Goal: Task Accomplishment & Management: Manage account settings

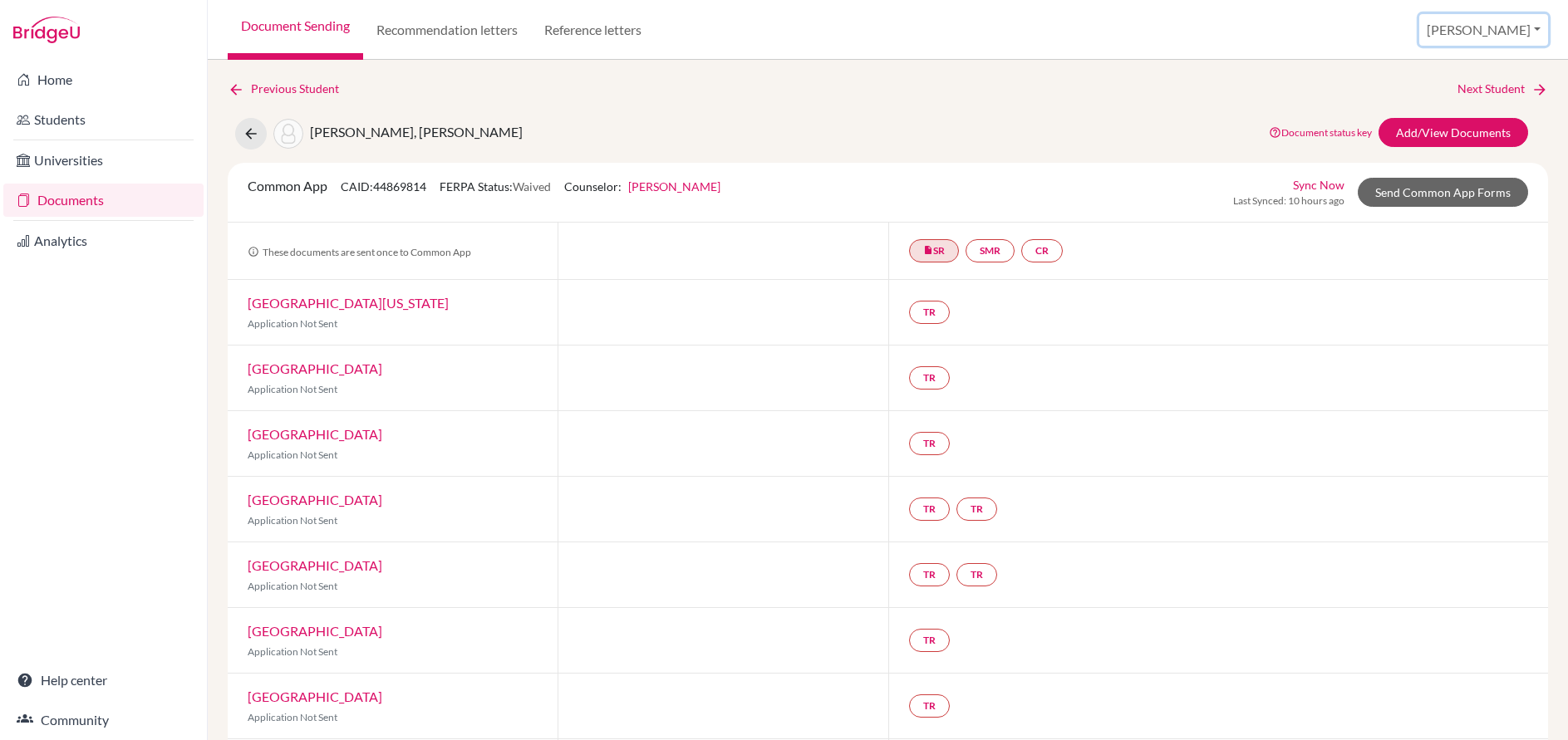
click at [1510, 33] on button "[PERSON_NAME]" at bounding box center [1483, 30] width 128 height 32
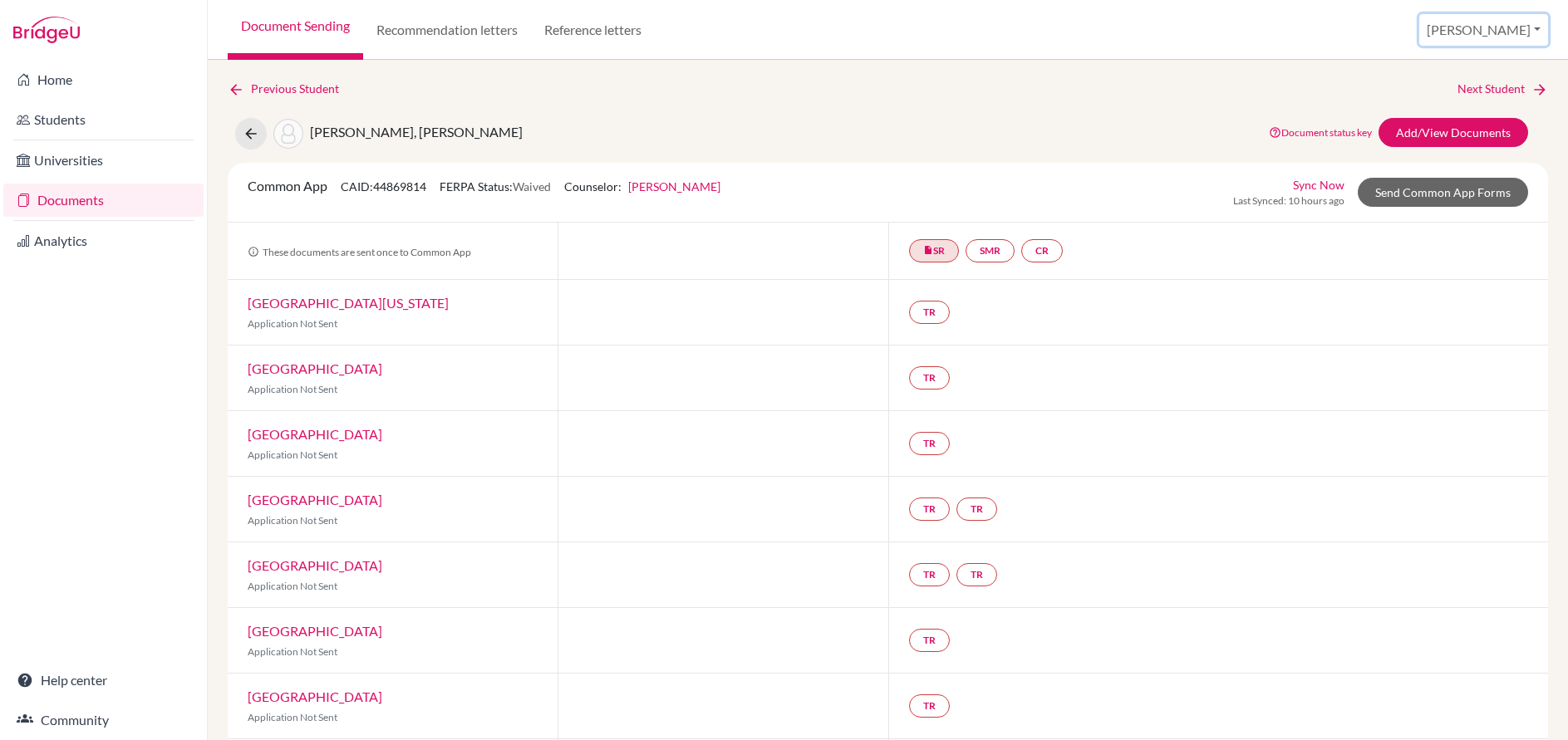
click at [1493, 27] on button "[PERSON_NAME]" at bounding box center [1483, 30] width 128 height 32
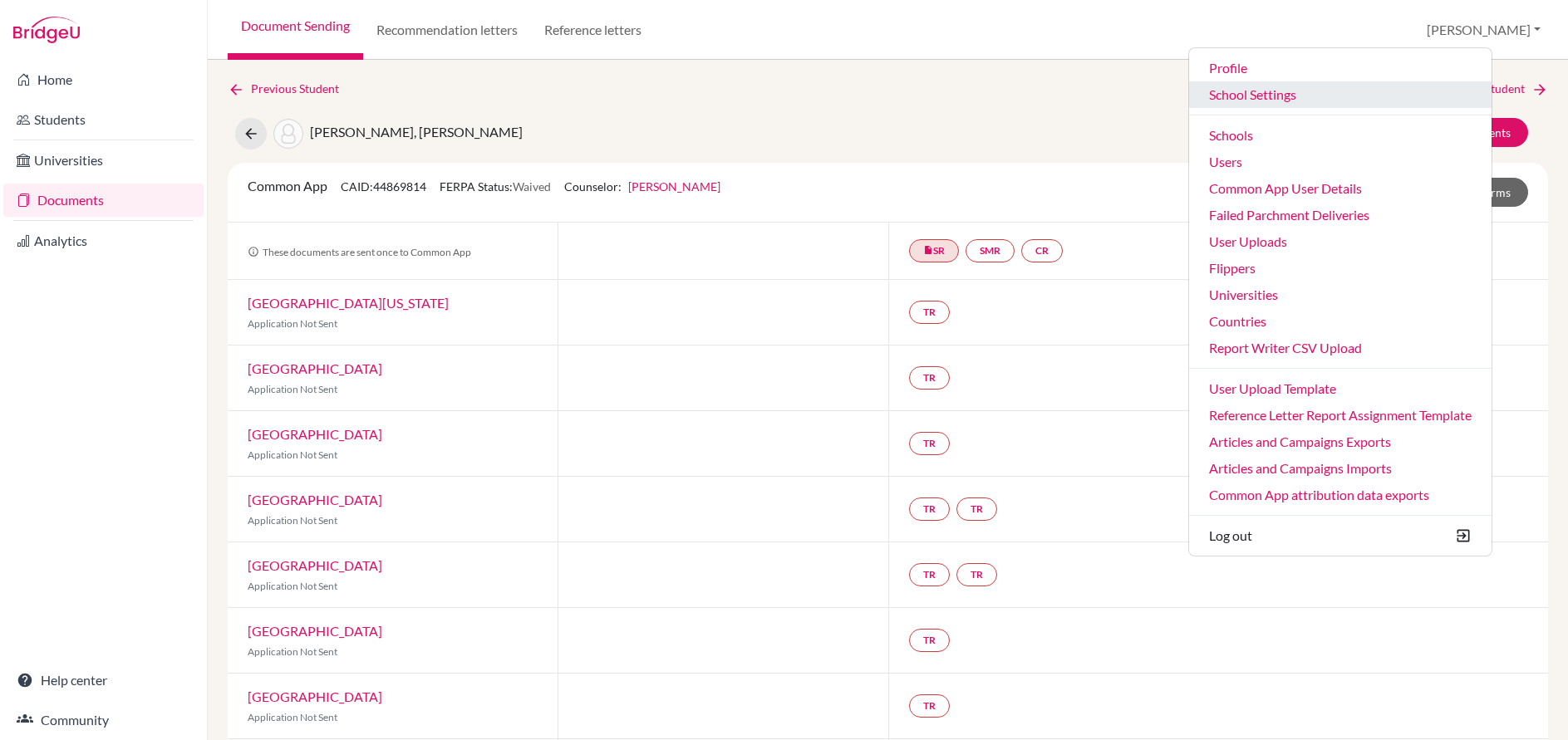
click at [1293, 99] on link "School Settings" at bounding box center [1339, 95] width 303 height 27
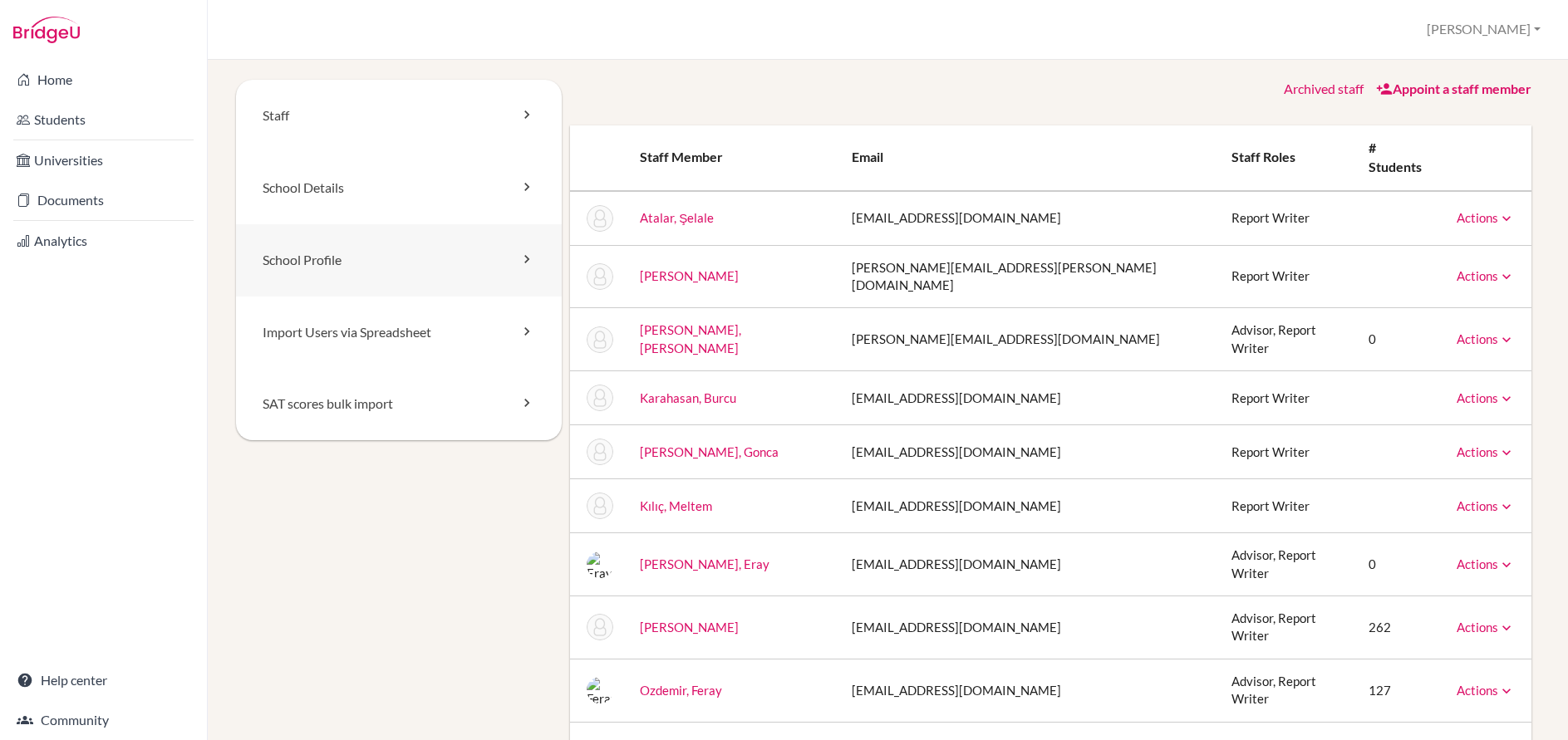
click at [311, 252] on link "School Profile" at bounding box center [399, 260] width 325 height 73
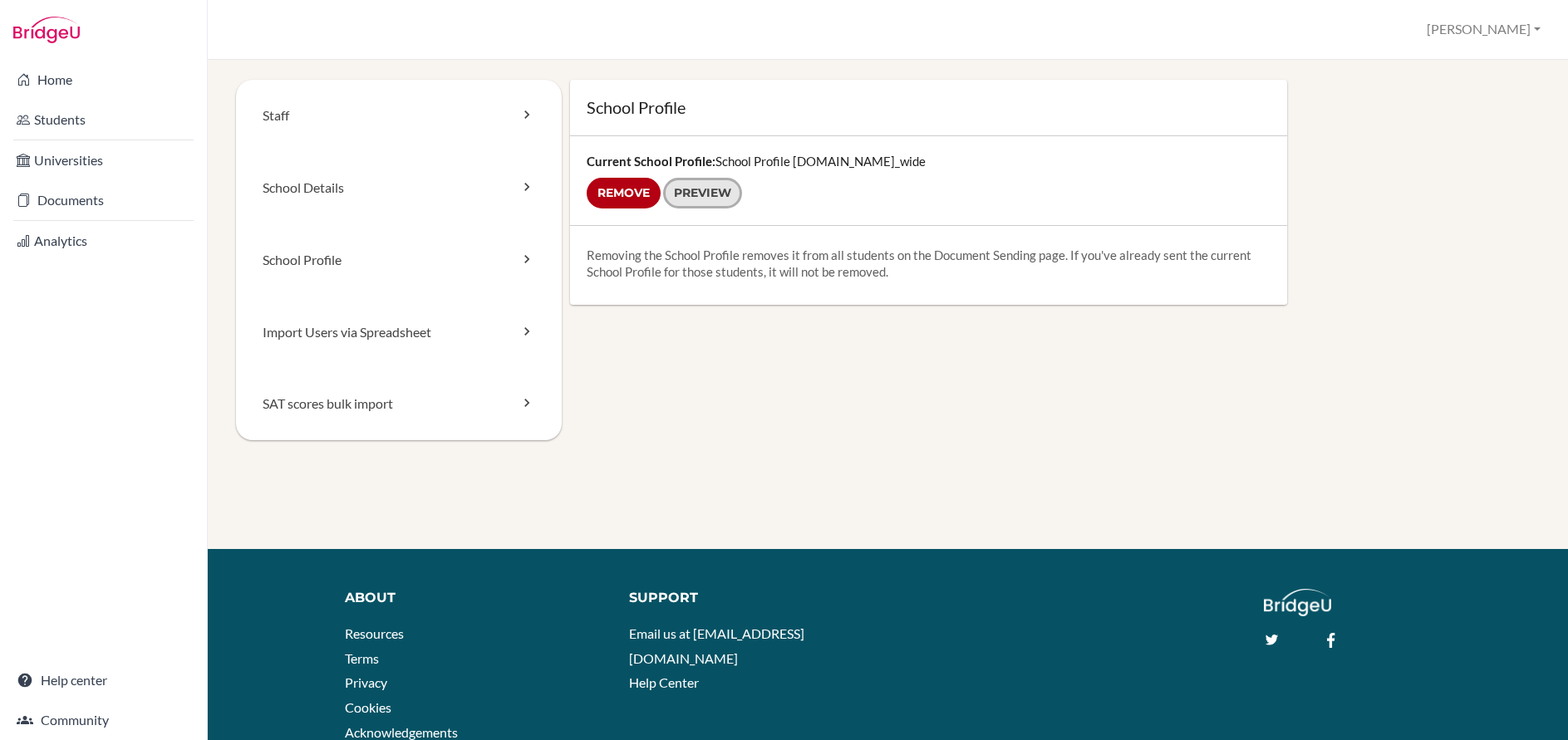
click at [702, 187] on link "Preview" at bounding box center [702, 193] width 79 height 31
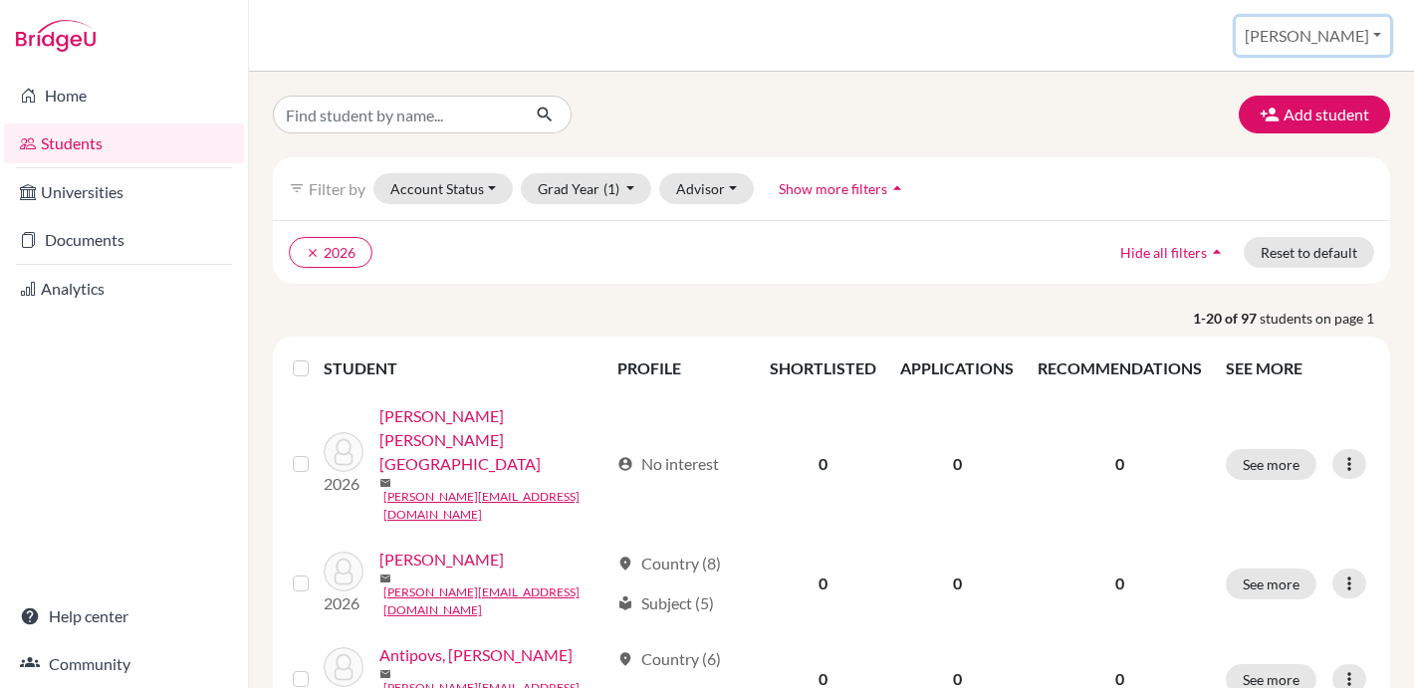
click at [1372, 30] on button "[PERSON_NAME]" at bounding box center [1313, 36] width 154 height 38
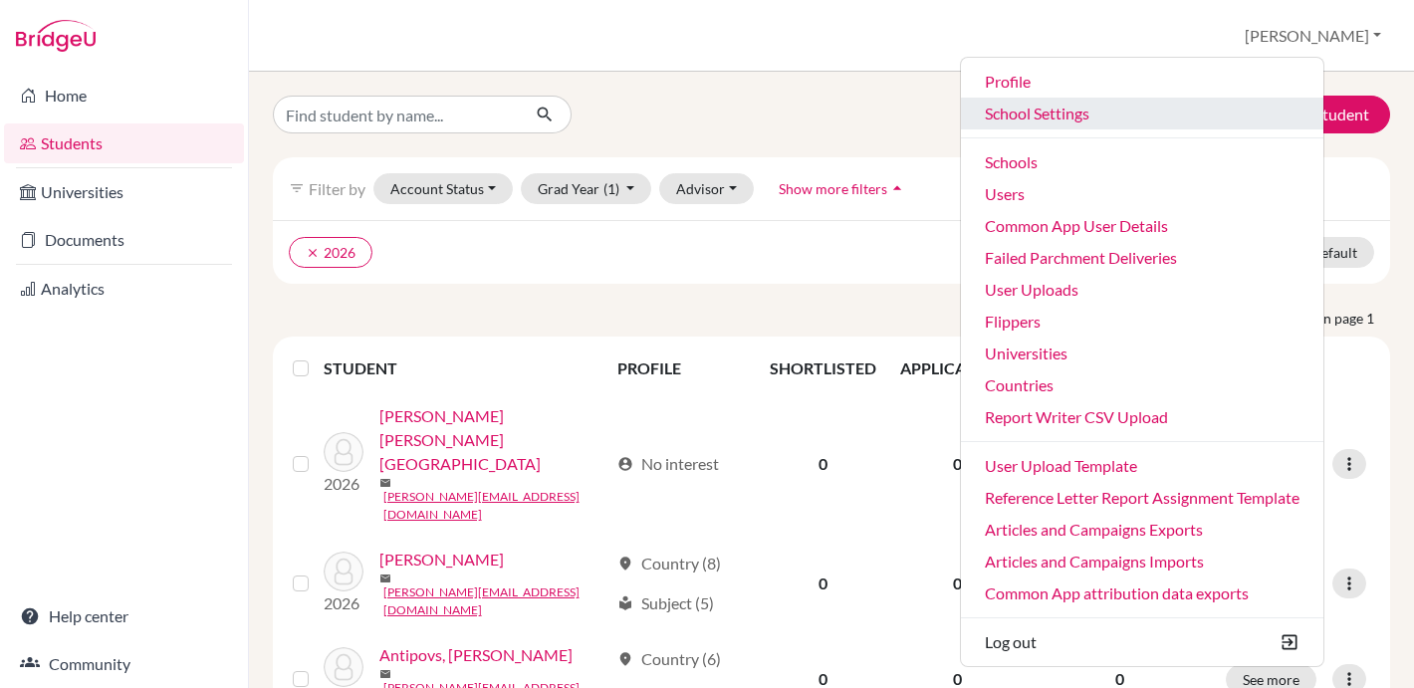
click at [1120, 117] on link "School Settings" at bounding box center [1142, 114] width 363 height 32
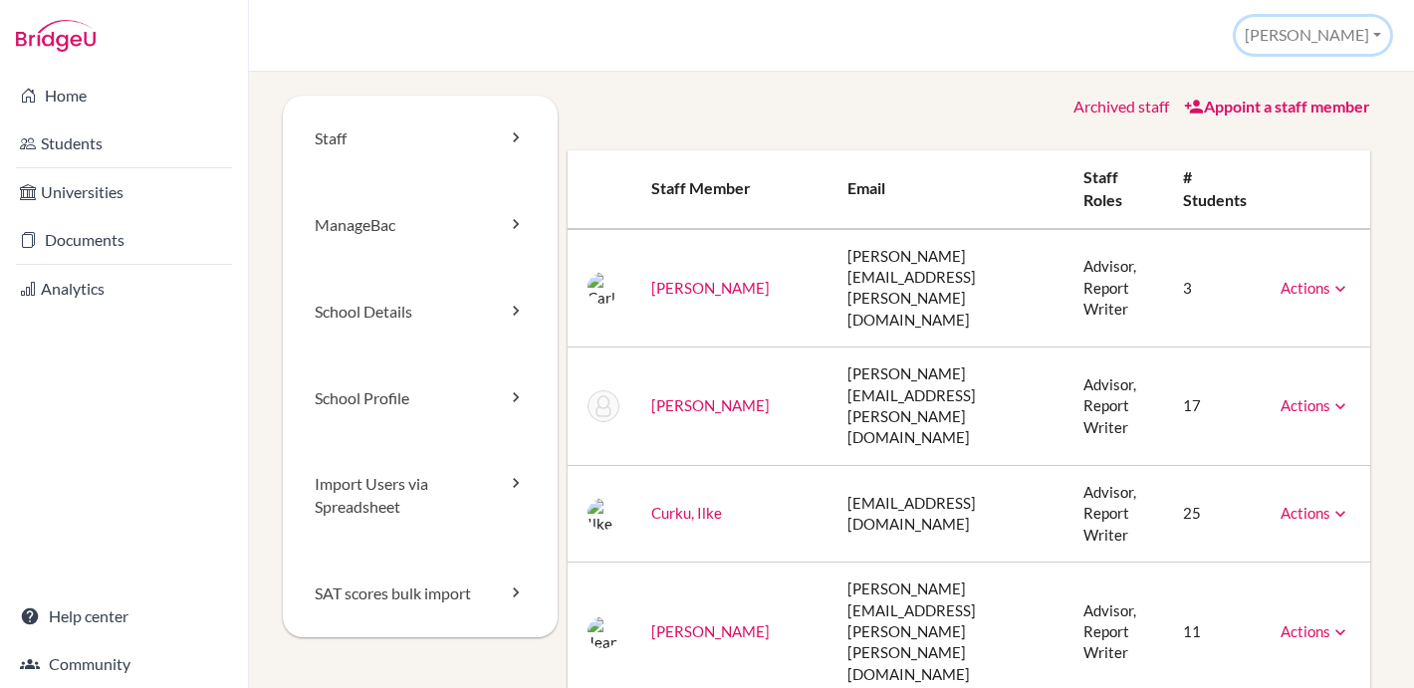
click at [1341, 34] on button "[PERSON_NAME]" at bounding box center [1313, 35] width 154 height 37
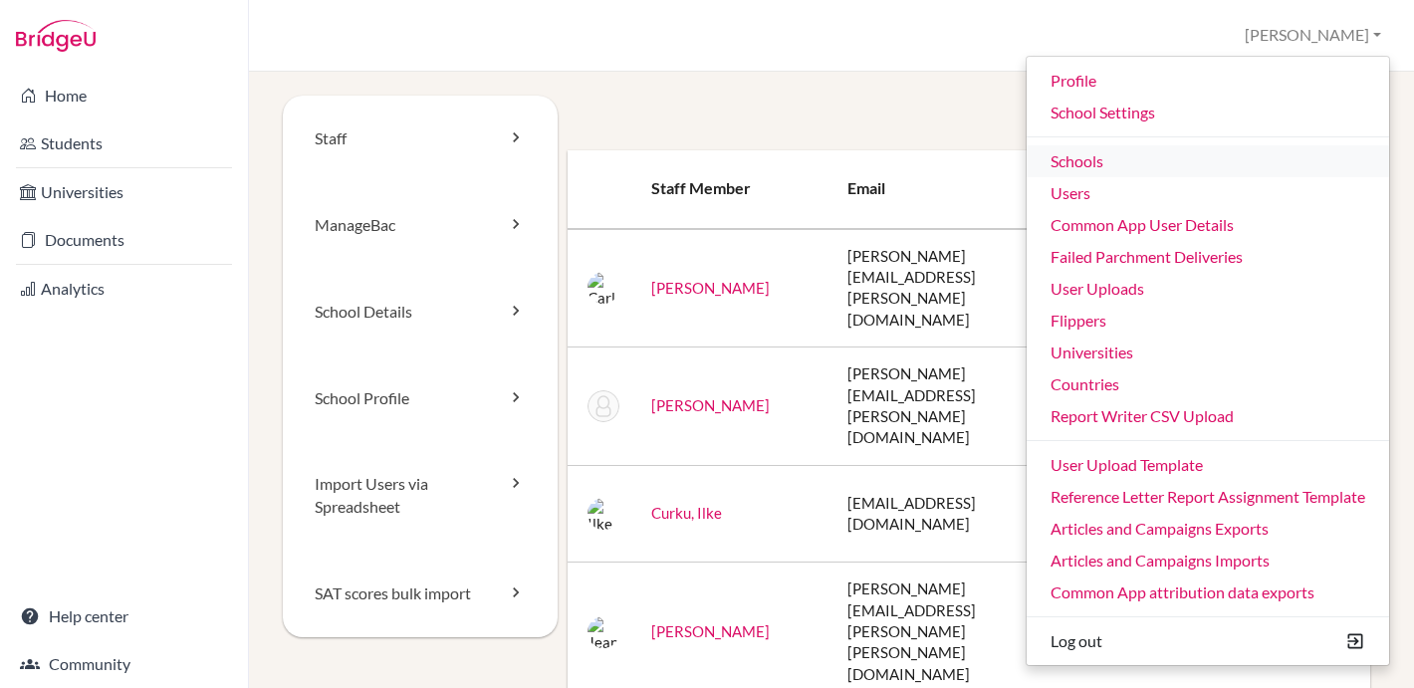
click at [1077, 154] on link "Schools" at bounding box center [1208, 161] width 363 height 32
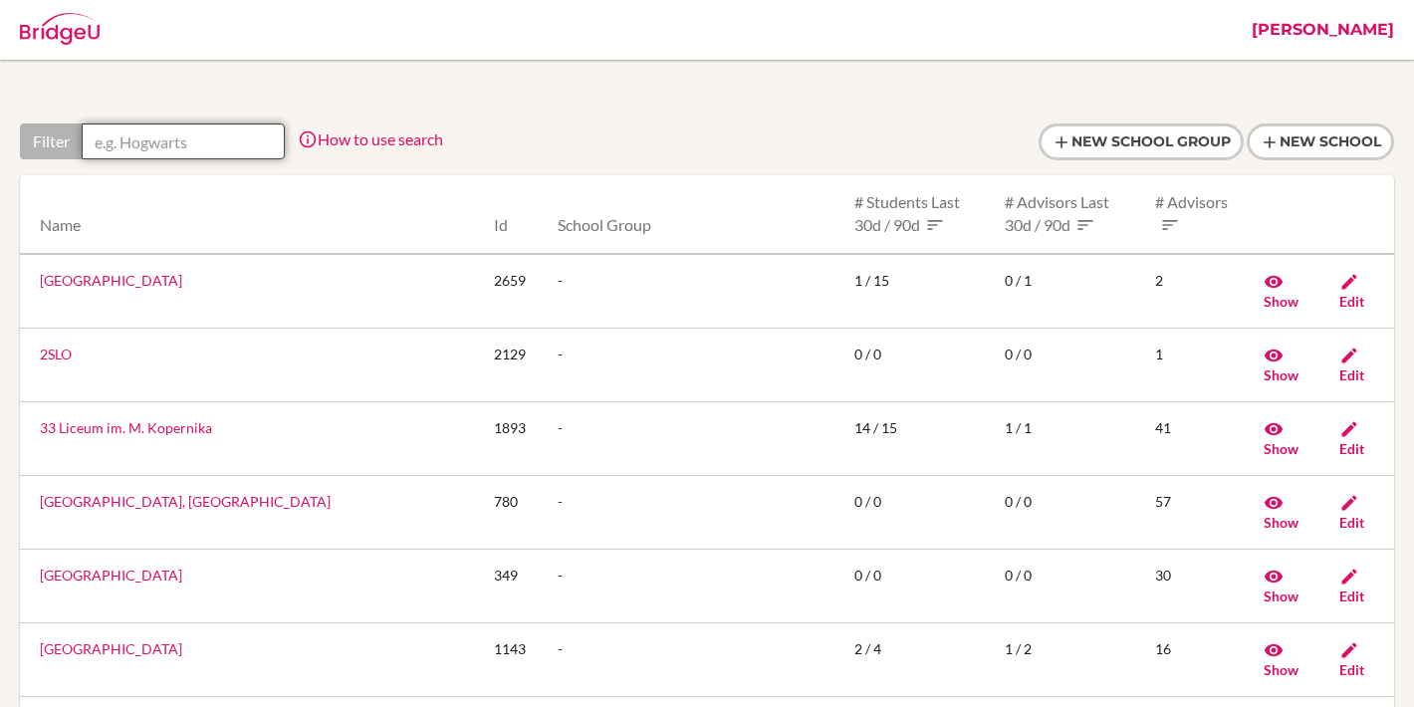
click at [199, 139] on input "text" at bounding box center [183, 142] width 203 height 36
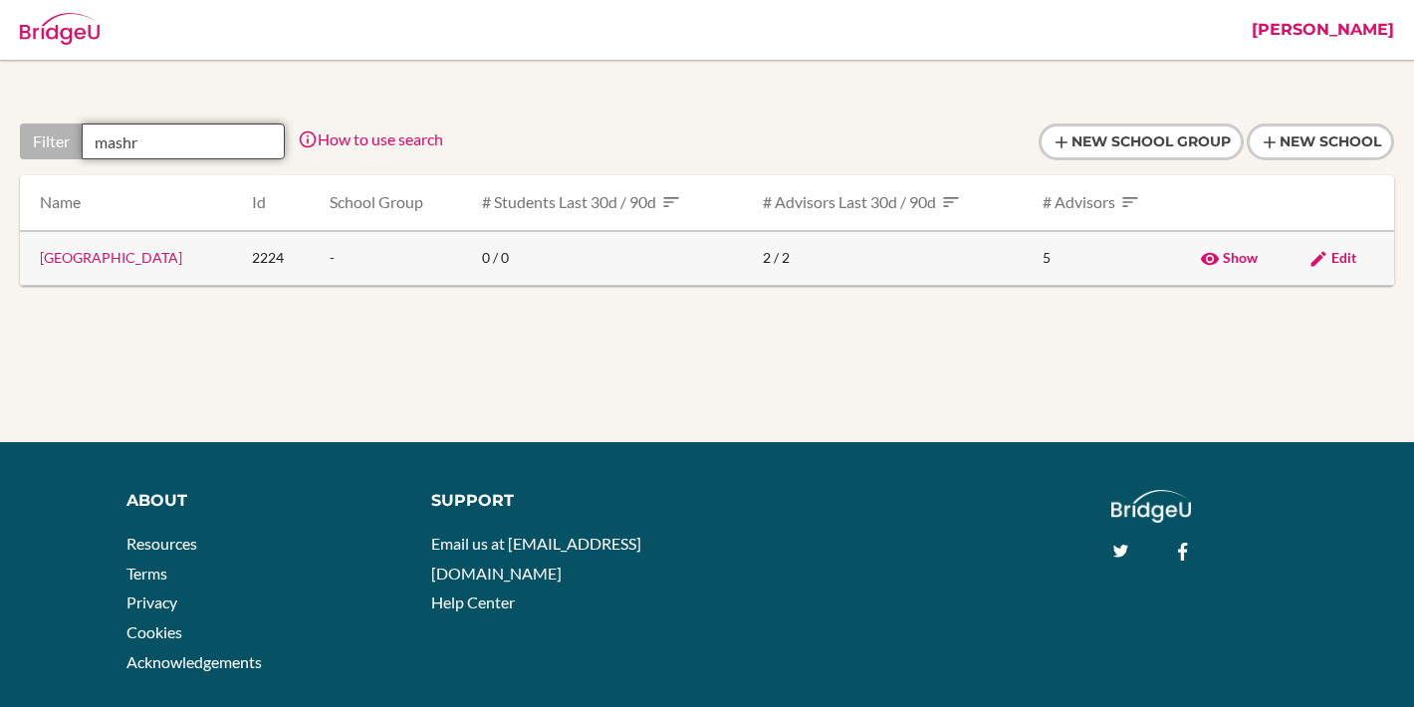
type input "mashr"
click at [176, 260] on link "Mashrek International School" at bounding box center [111, 257] width 142 height 17
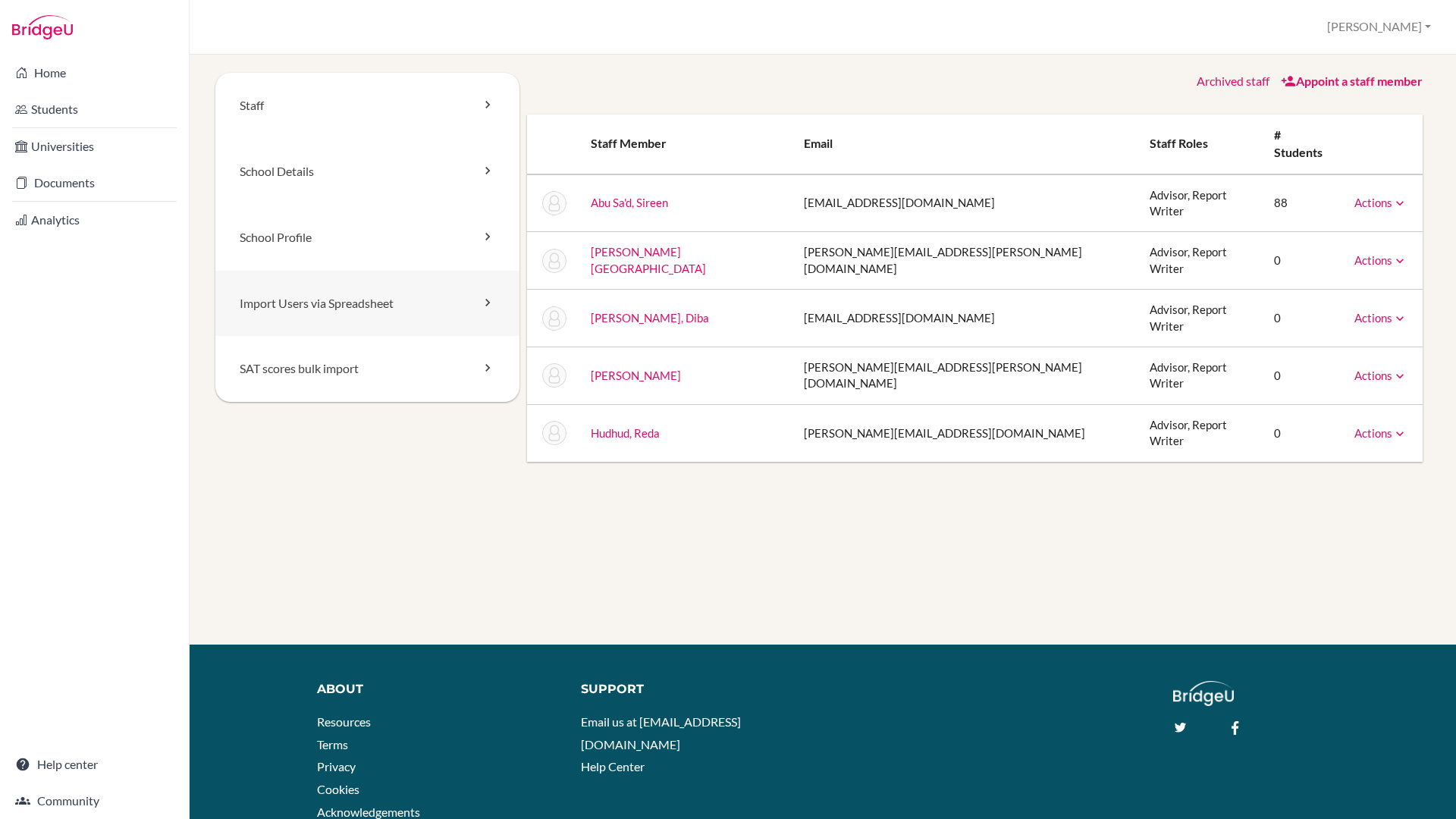
click at [268, 300] on link "Import Users via Spreadsheet" at bounding box center [367, 304] width 304 height 66
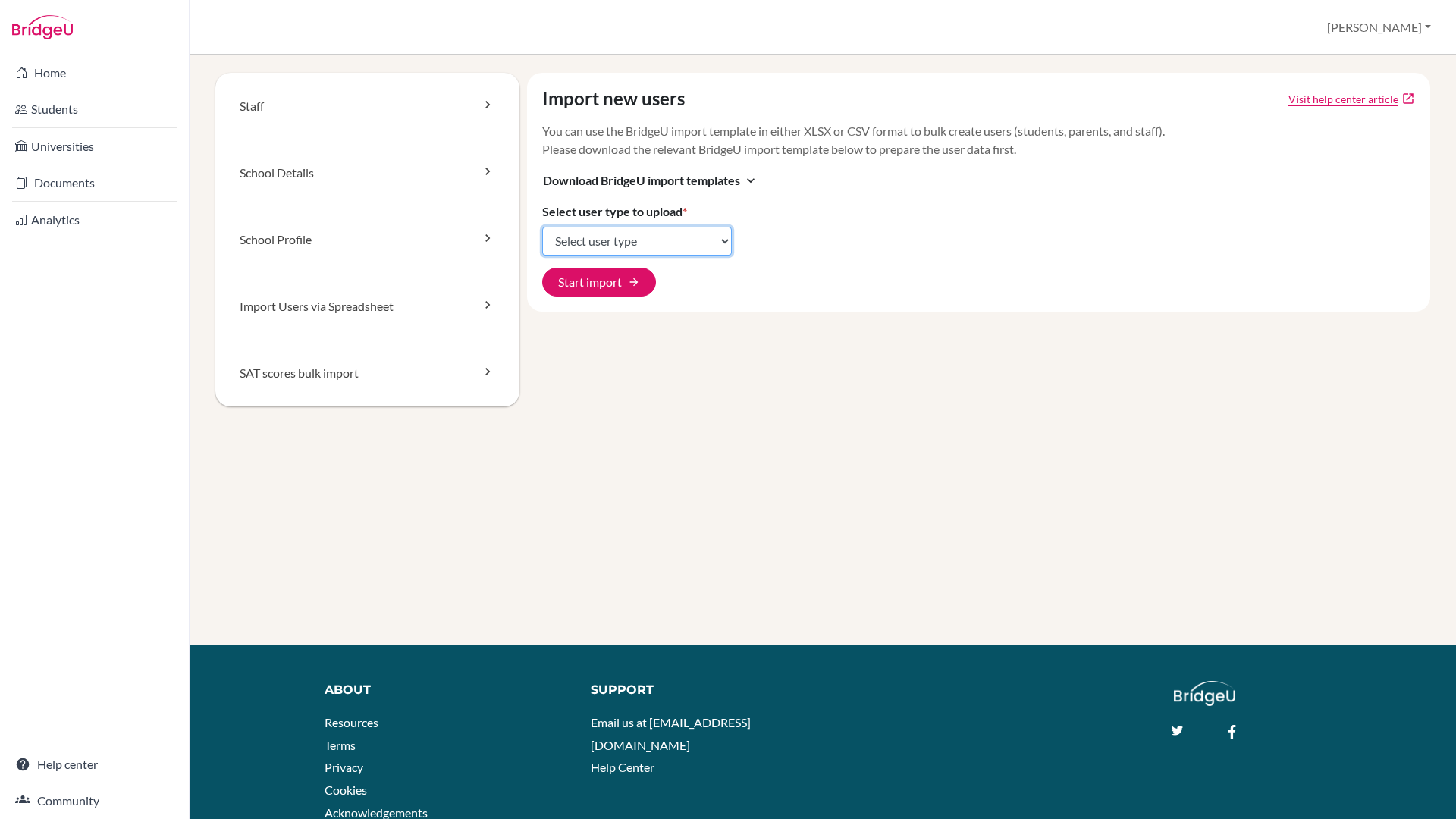
click at [580, 244] on select "Select user type Students Students and parents Parents Advisors Report writers" at bounding box center [637, 241] width 190 height 29
select select "students"
click at [542, 227] on select "Select user type Students Students and parents Parents Advisors Report writers" at bounding box center [637, 241] width 190 height 29
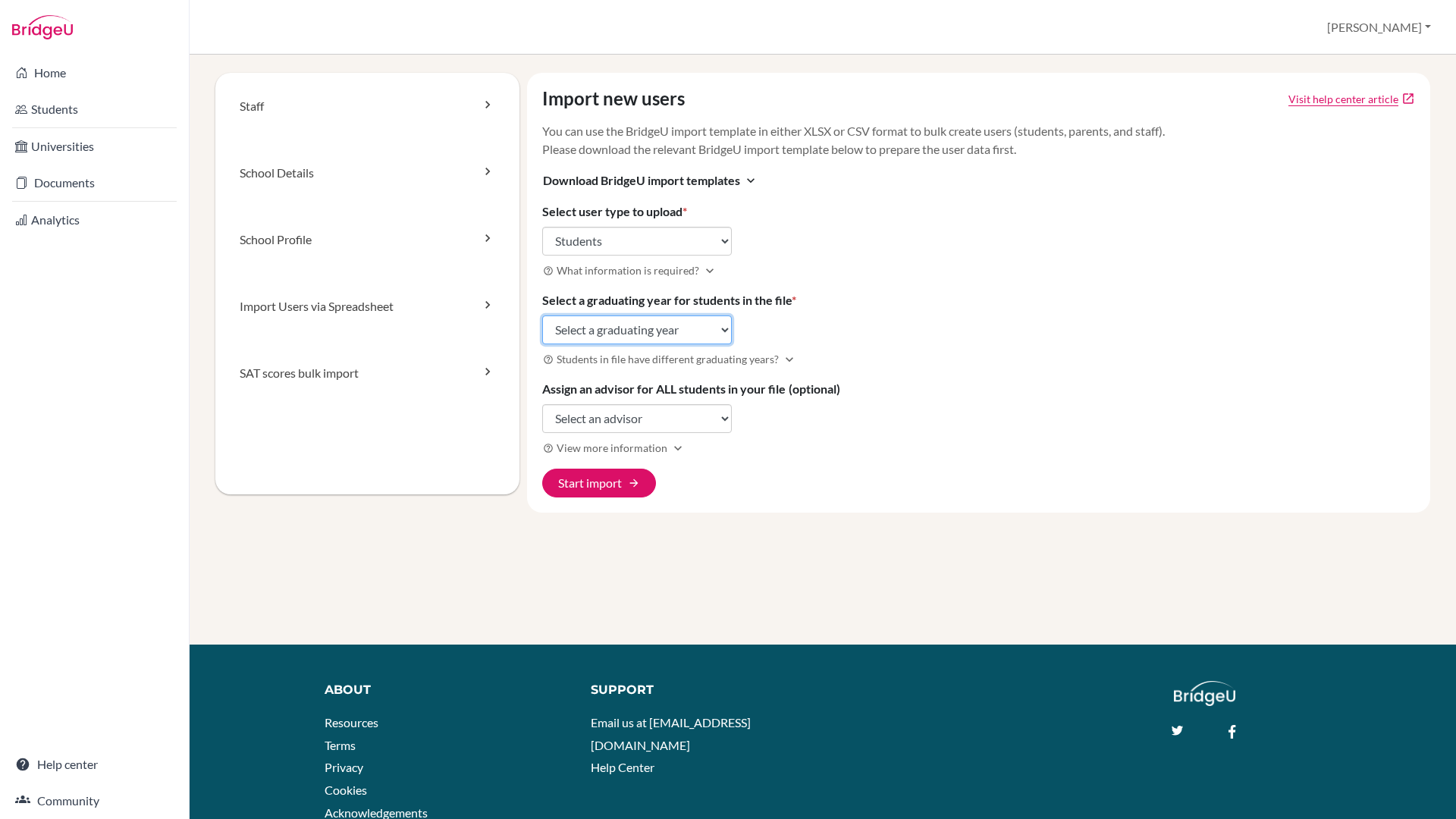
click at [628, 323] on select "Select a graduating year 2024 2025 2026 2027 2028 2029" at bounding box center [637, 330] width 190 height 29
select select "2026"
click at [542, 315] on select "Select a graduating year 2024 2025 2026 2027 2028 2029" at bounding box center [637, 330] width 190 height 29
click at [606, 413] on select "Select an advisor Sireen Abu Sa'd Jamileh Alami Diba Al Attar Dana Asaad Reda H…" at bounding box center [637, 419] width 190 height 29
click at [596, 486] on button "Start import arrow_forward" at bounding box center [599, 483] width 113 height 29
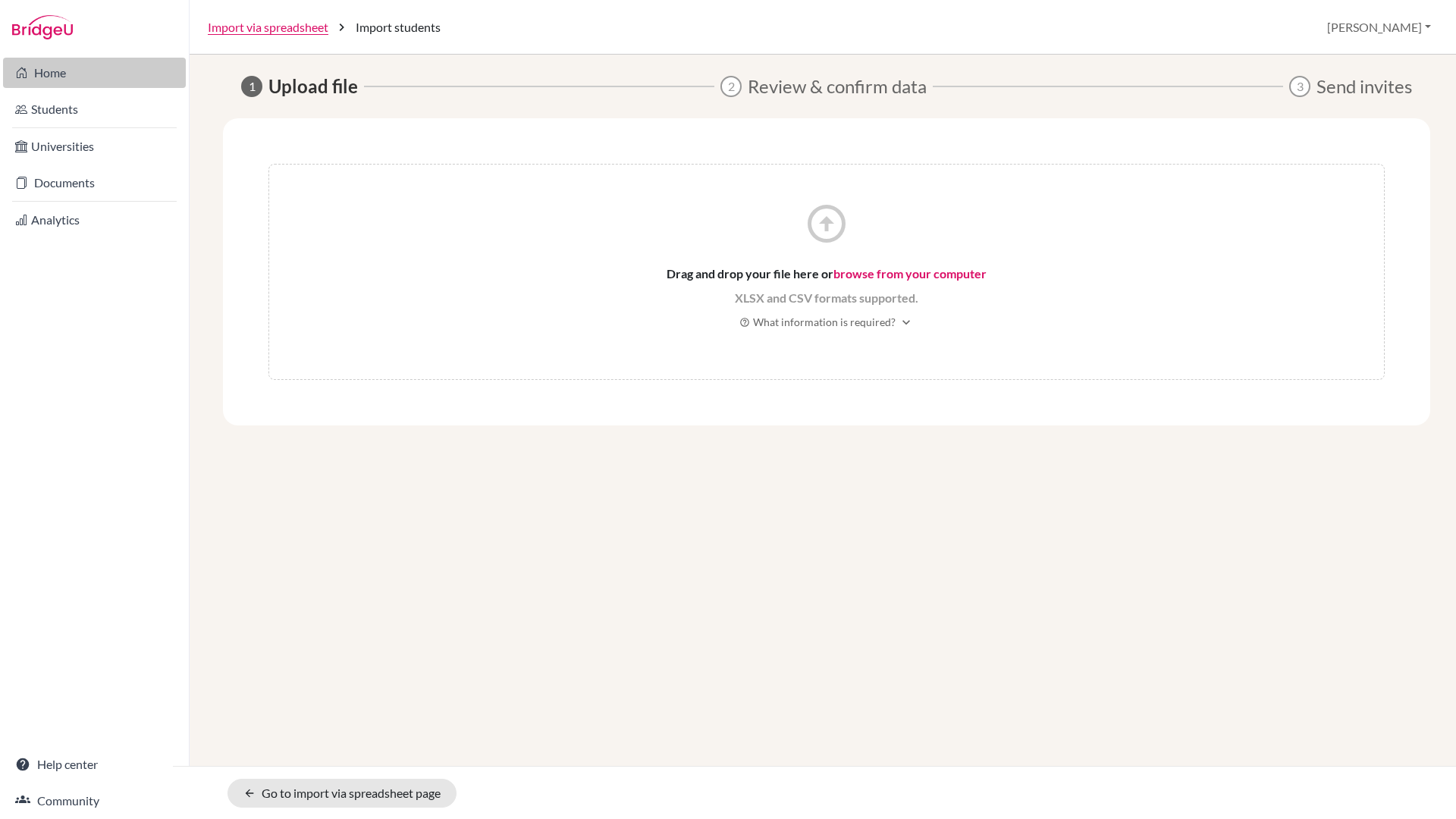
click at [53, 75] on link "Home" at bounding box center [94, 73] width 183 height 30
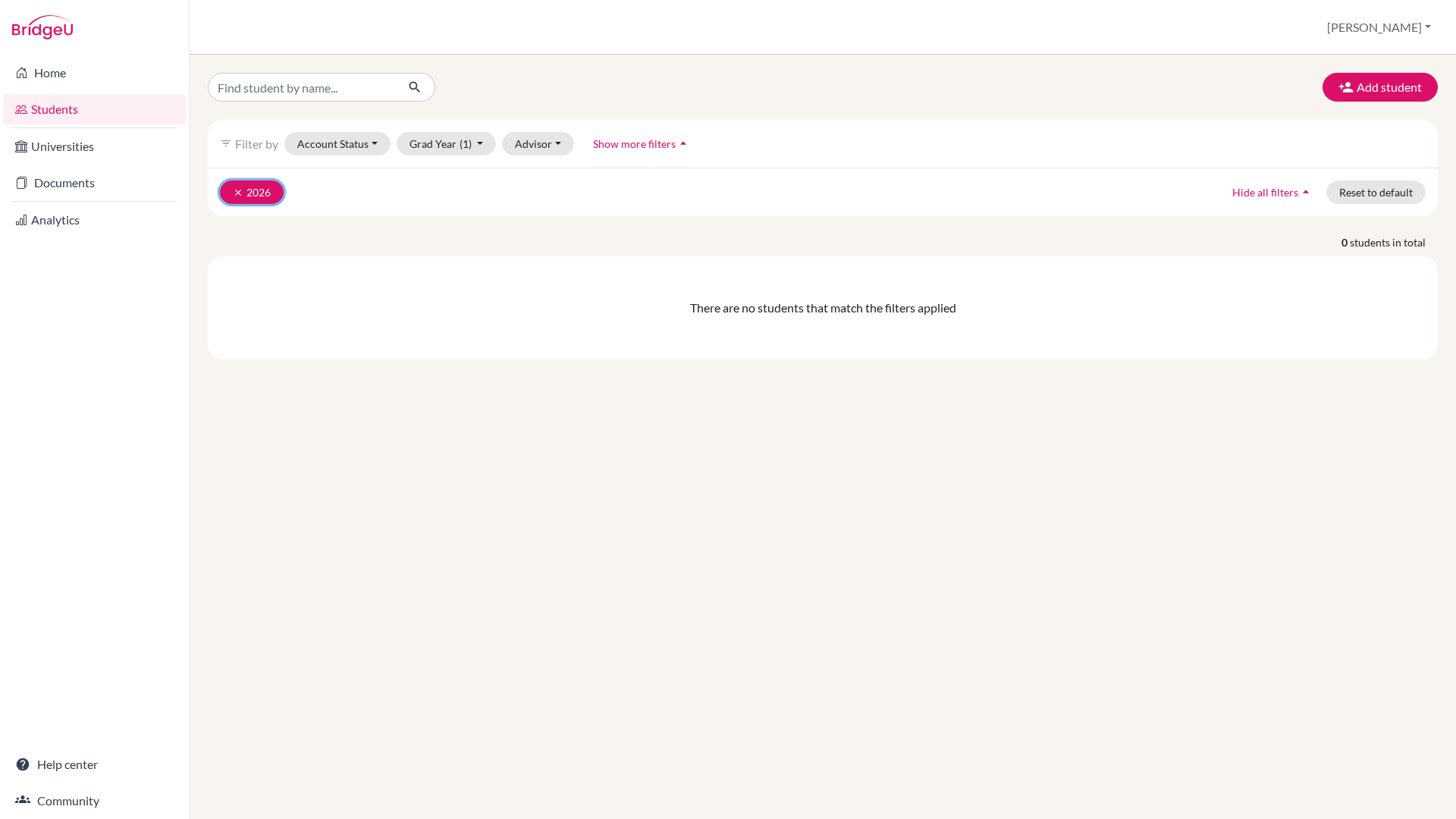
click at [238, 189] on icon "clear" at bounding box center [238, 193] width 11 height 11
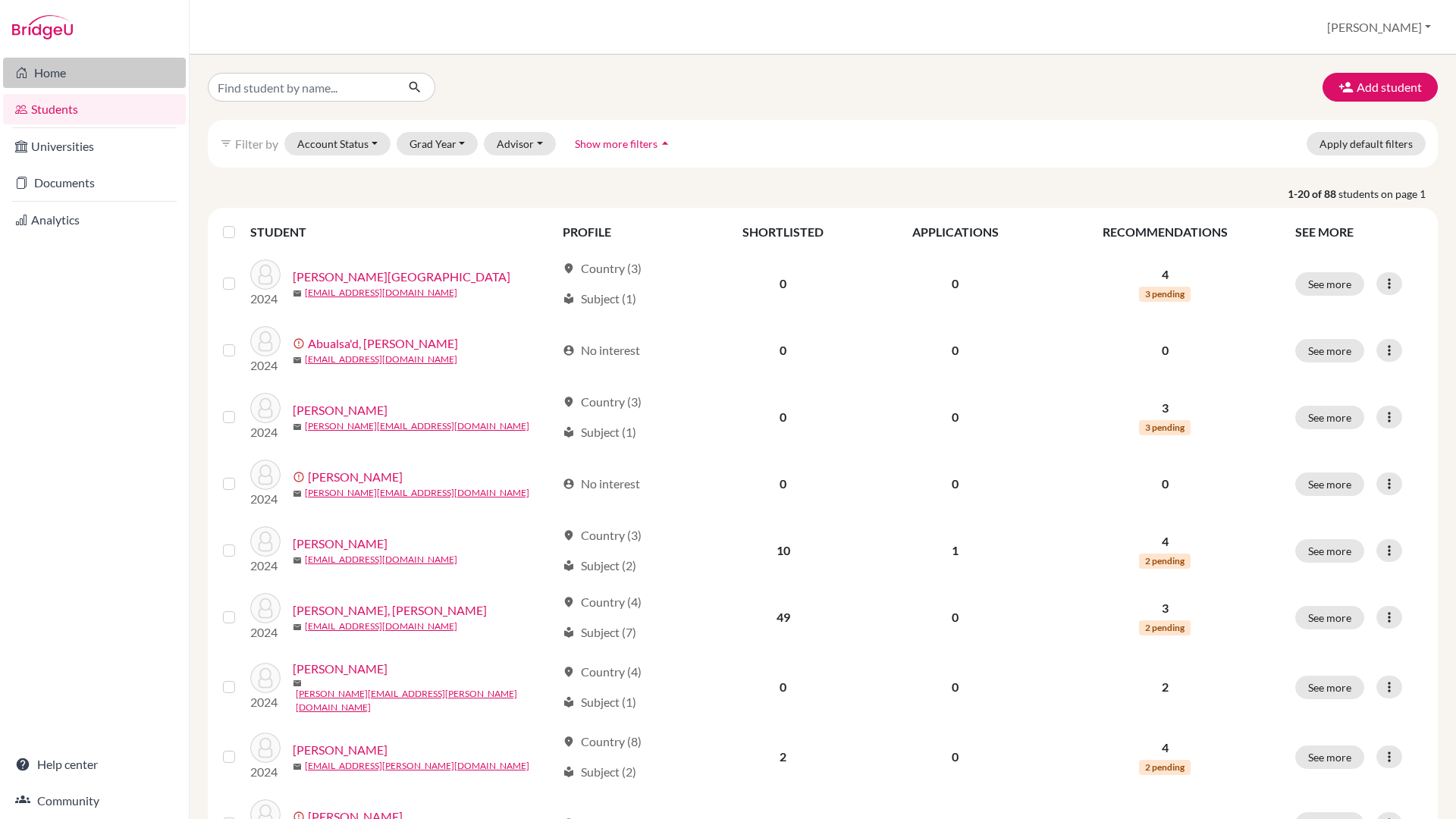
click at [49, 71] on link "Home" at bounding box center [94, 73] width 183 height 30
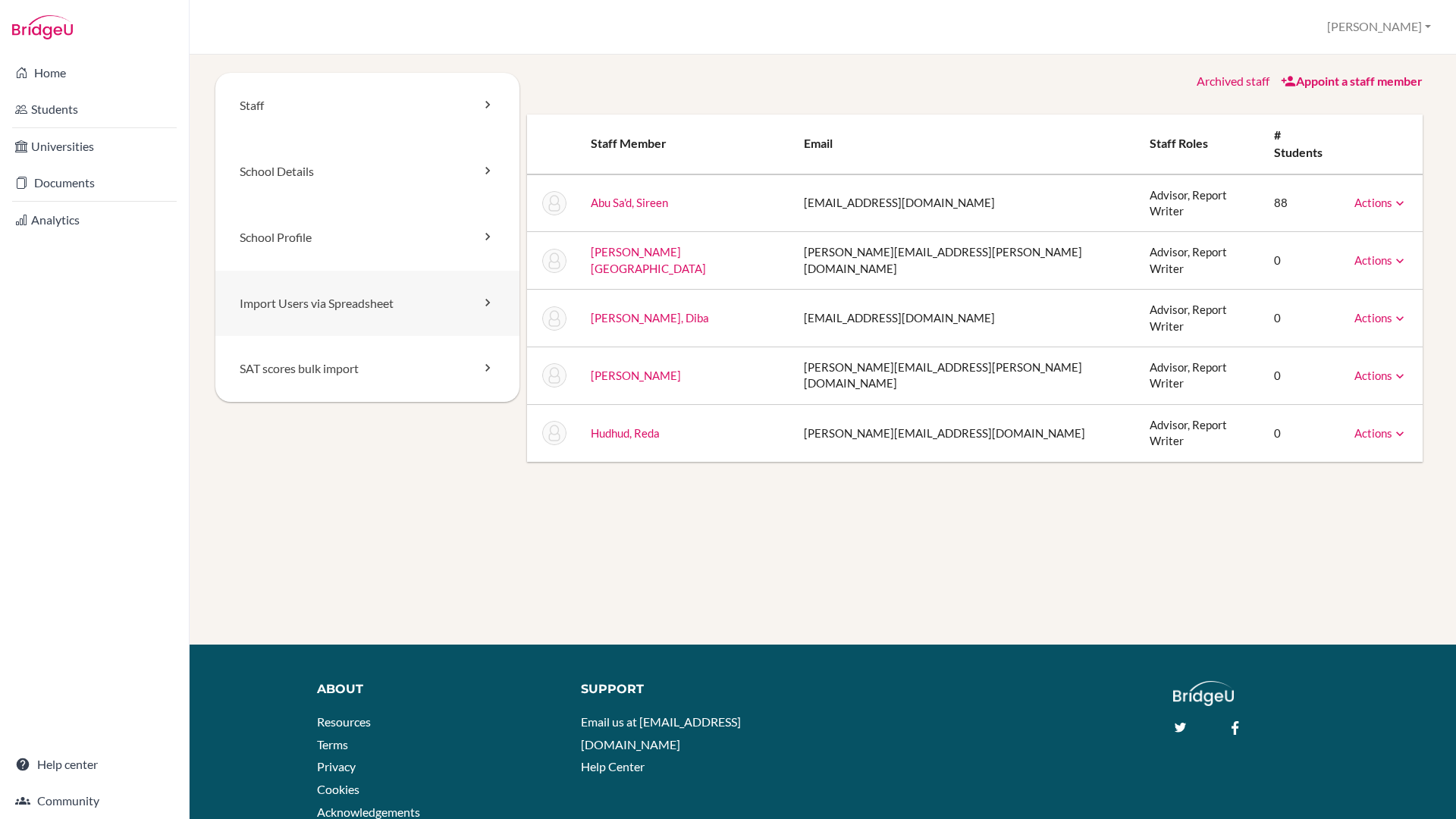
click at [330, 301] on link "Import Users via Spreadsheet" at bounding box center [367, 304] width 304 height 66
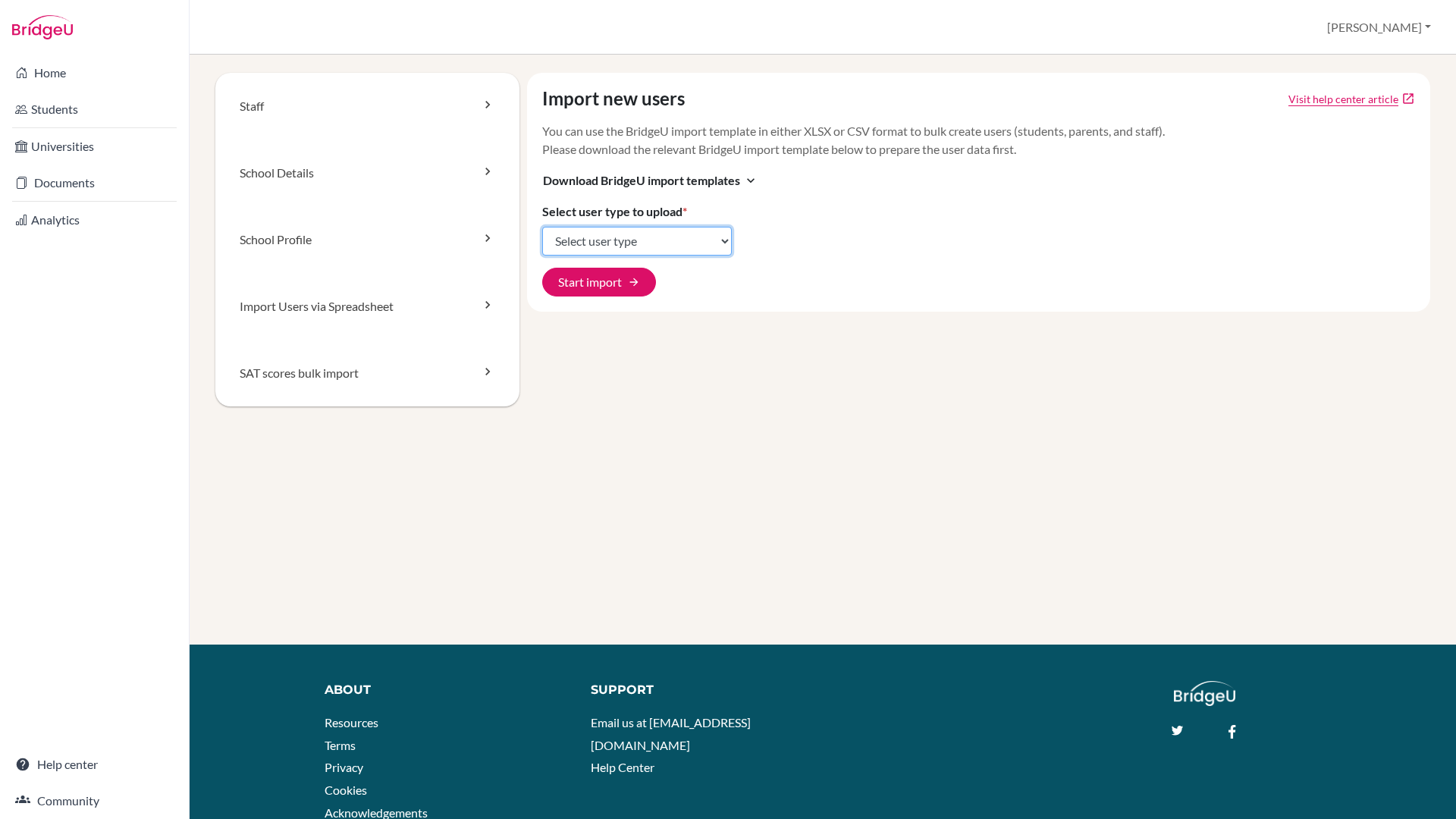
click at [579, 248] on select "Select user type Students Students and parents Parents Advisors Report writers" at bounding box center [637, 241] width 190 height 29
select select "students"
click at [542, 227] on select "Select user type Students Students and parents Parents Advisors Report writers" at bounding box center [637, 241] width 190 height 29
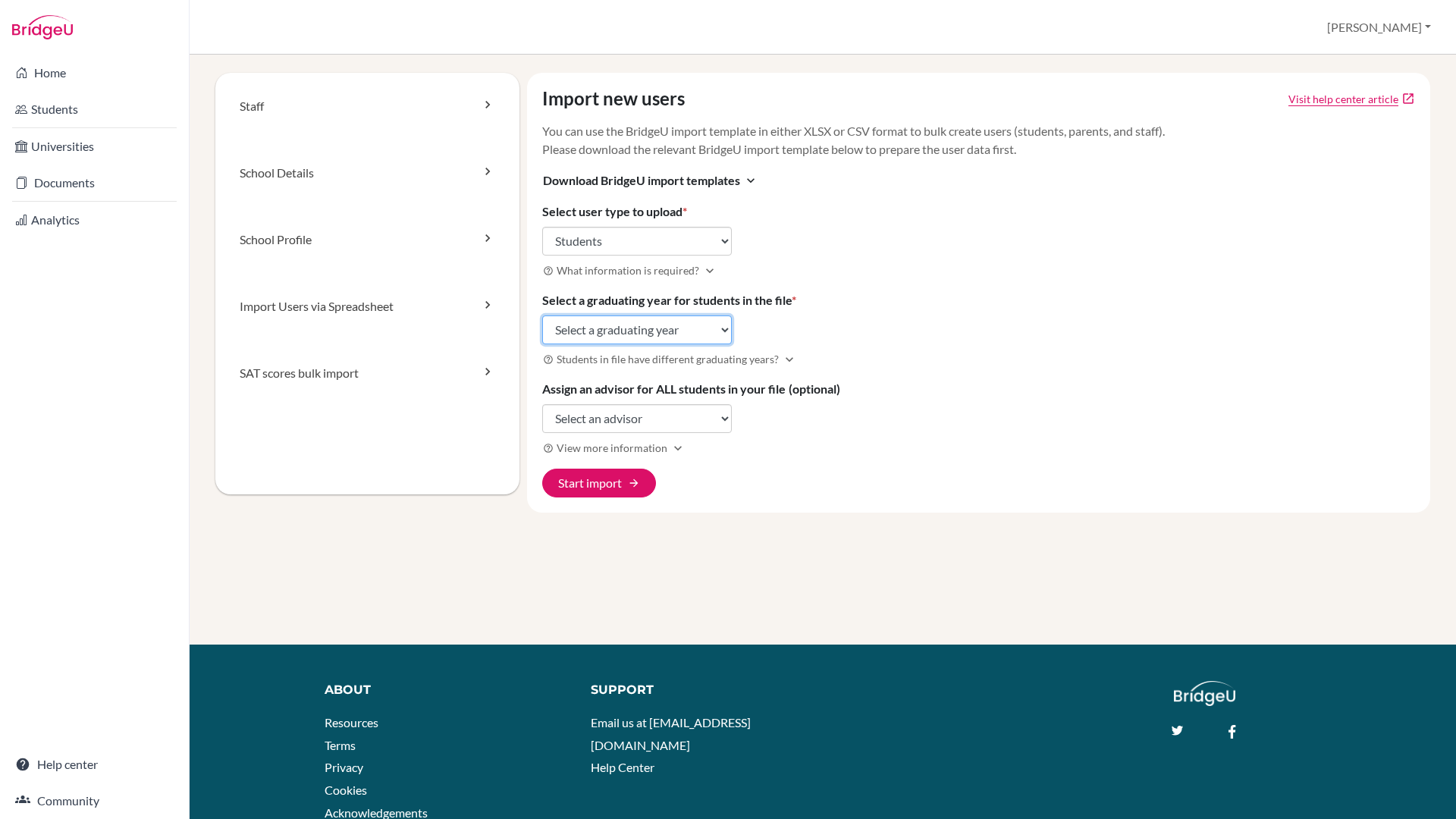
click at [609, 333] on select "Select a graduating year 2024 2025 2026 2027 2028 2029" at bounding box center [637, 330] width 190 height 29
select select "2026"
click at [542, 315] on select "Select a graduating year 2024 2025 2026 2027 2028 2029" at bounding box center [637, 330] width 190 height 29
click at [595, 413] on select "Select an advisor Sireen Abu Sa'd Jamileh Alami Diba Al Attar Dana Asaad Reda H…" at bounding box center [637, 419] width 190 height 29
click at [587, 486] on button "Start import arrow_forward" at bounding box center [599, 483] width 113 height 29
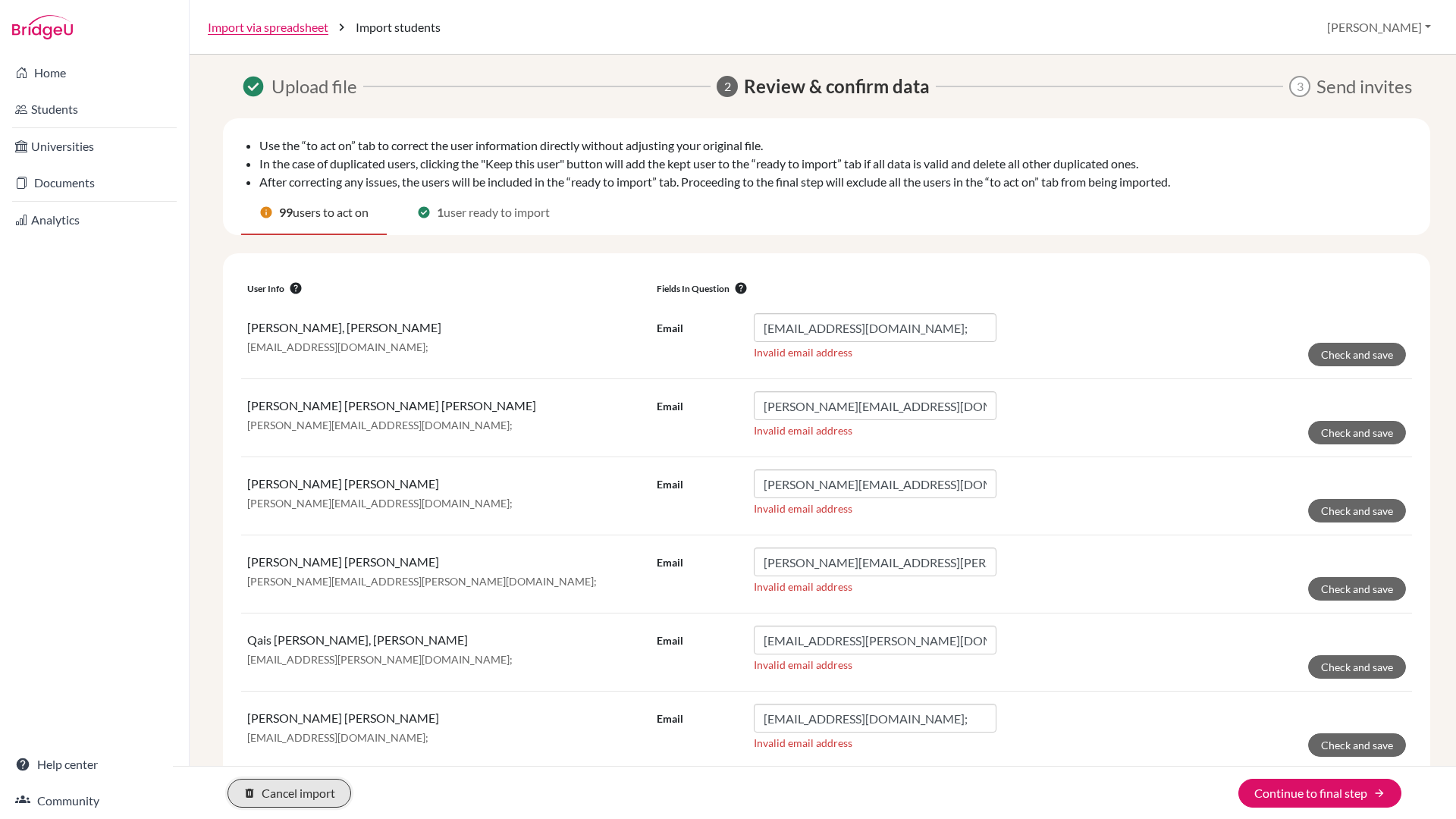
click at [272, 786] on button "delete Cancel import" at bounding box center [289, 793] width 123 height 29
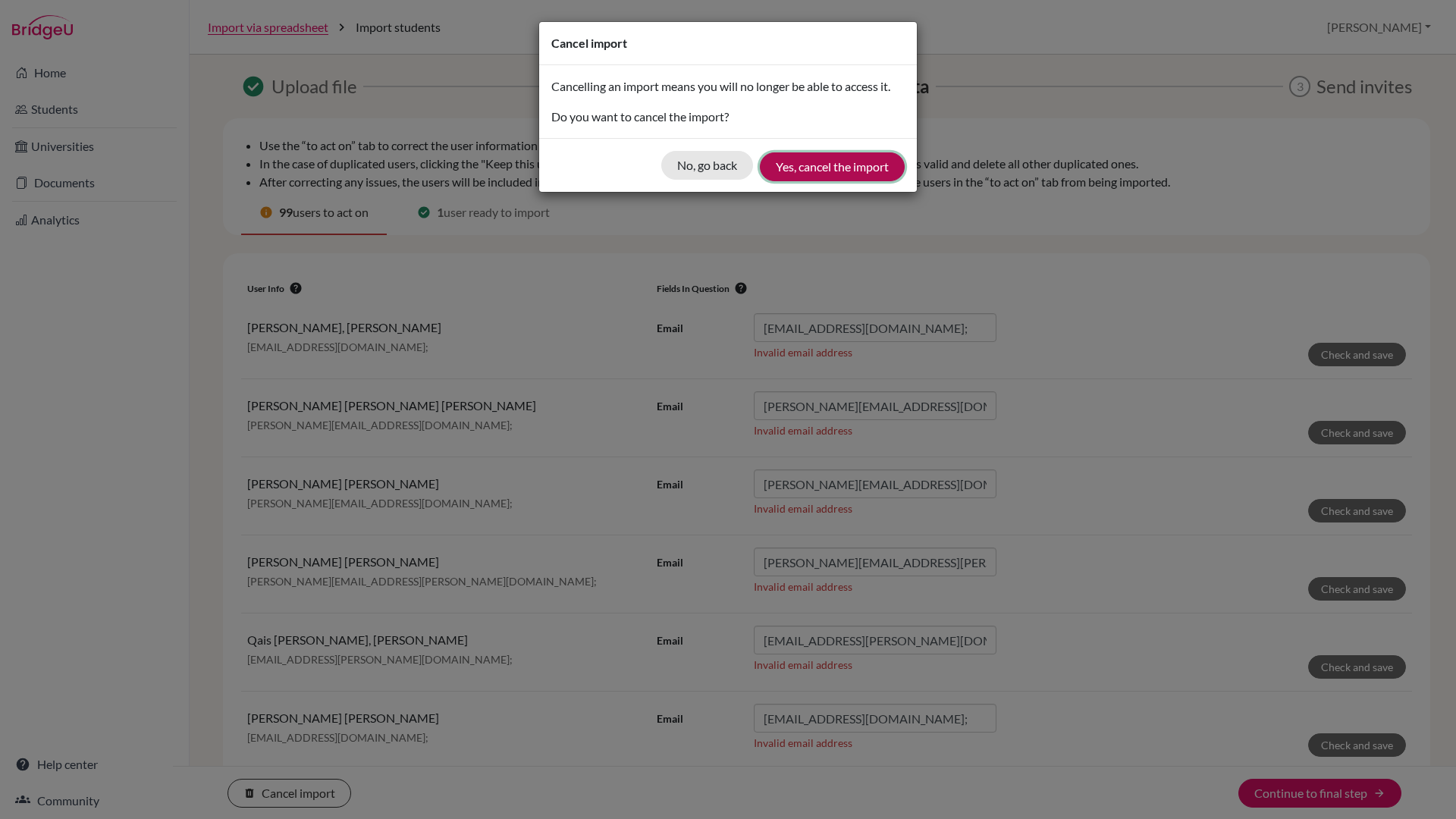
click at [797, 167] on button "Yes, cancel the import" at bounding box center [832, 167] width 145 height 29
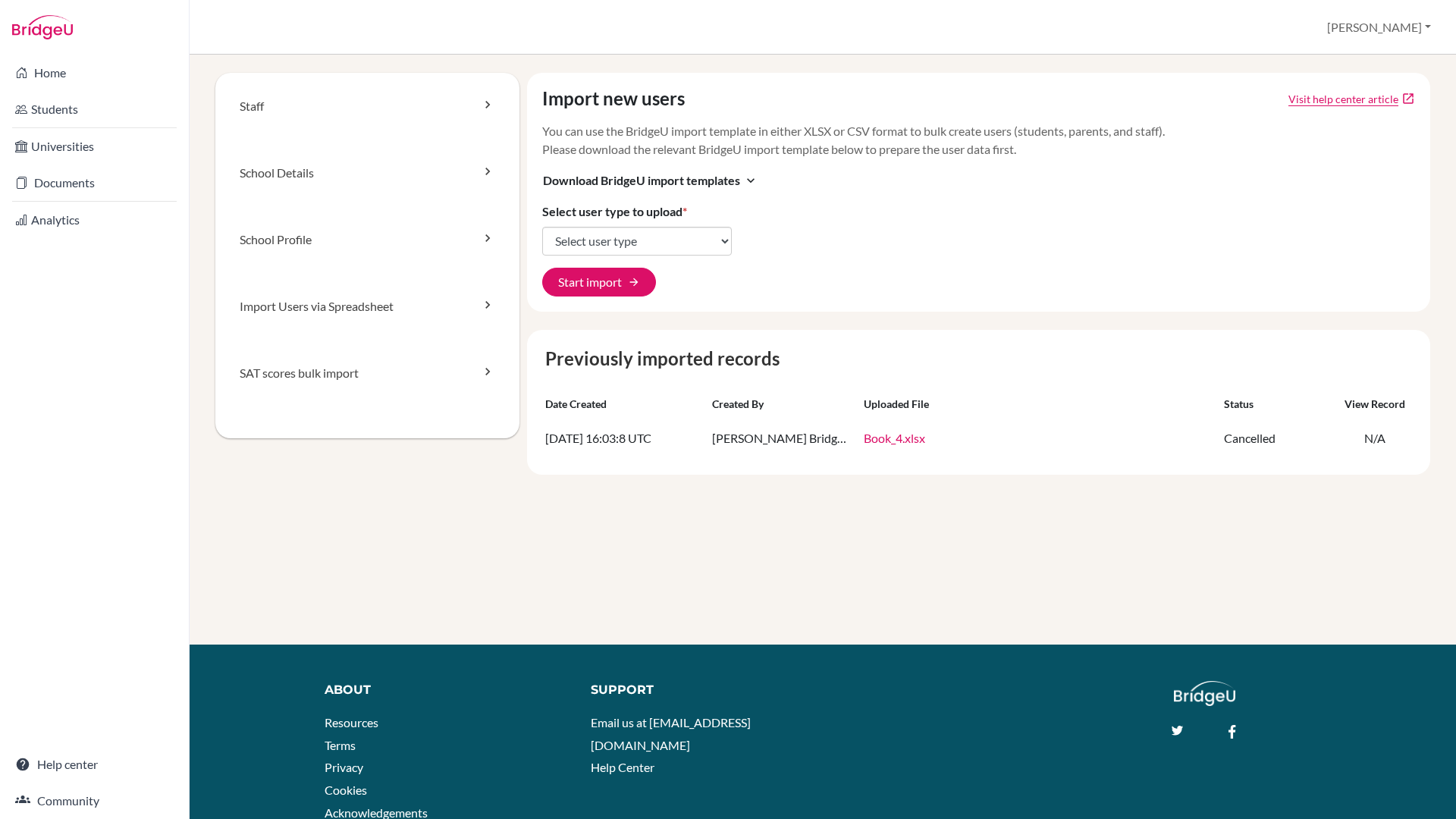
click at [363, 452] on div "Staff School Details School Profile Import Users via Spreadsheet SAT scores bul…" at bounding box center [823, 274] width 1215 height 402
click at [47, 68] on link "Home" at bounding box center [94, 73] width 183 height 30
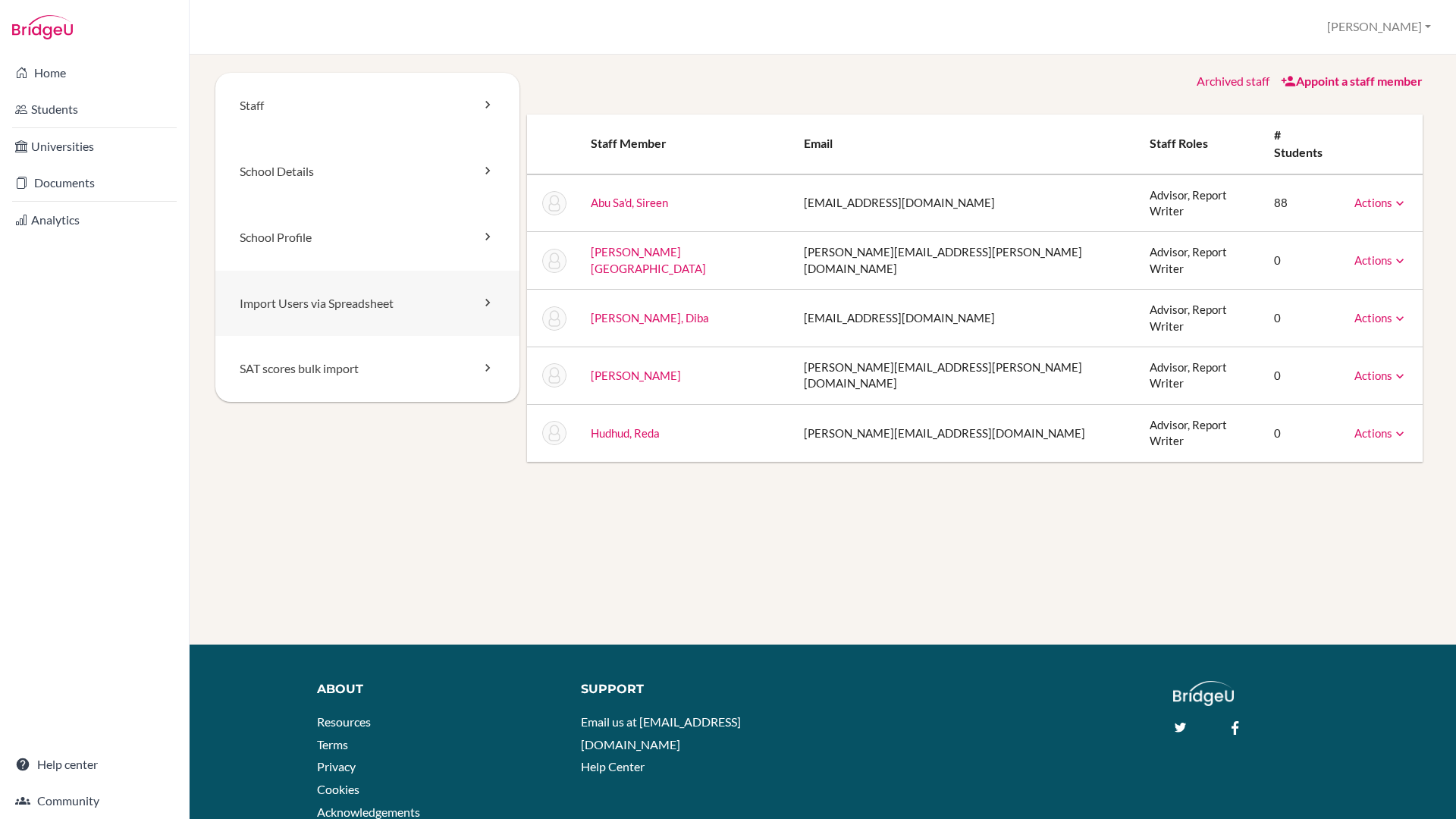
click at [338, 303] on link "Import Users via Spreadsheet" at bounding box center [367, 304] width 304 height 66
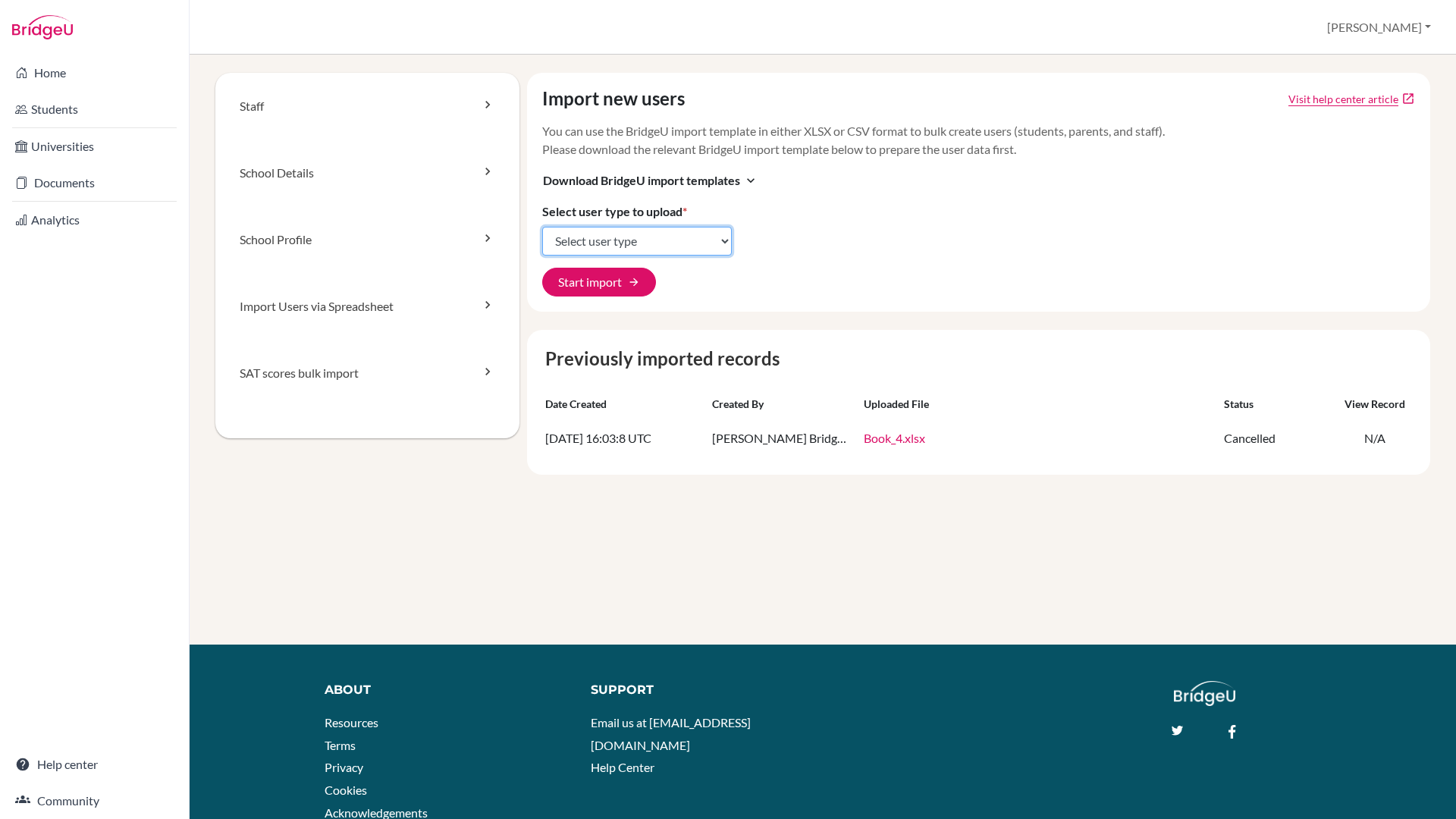
click at [576, 241] on select "Select user type Students Students and parents Parents Advisors Report writers" at bounding box center [637, 241] width 190 height 29
select select "students"
click at [542, 227] on select "Select user type Students Students and parents Parents Advisors Report writers" at bounding box center [637, 241] width 190 height 29
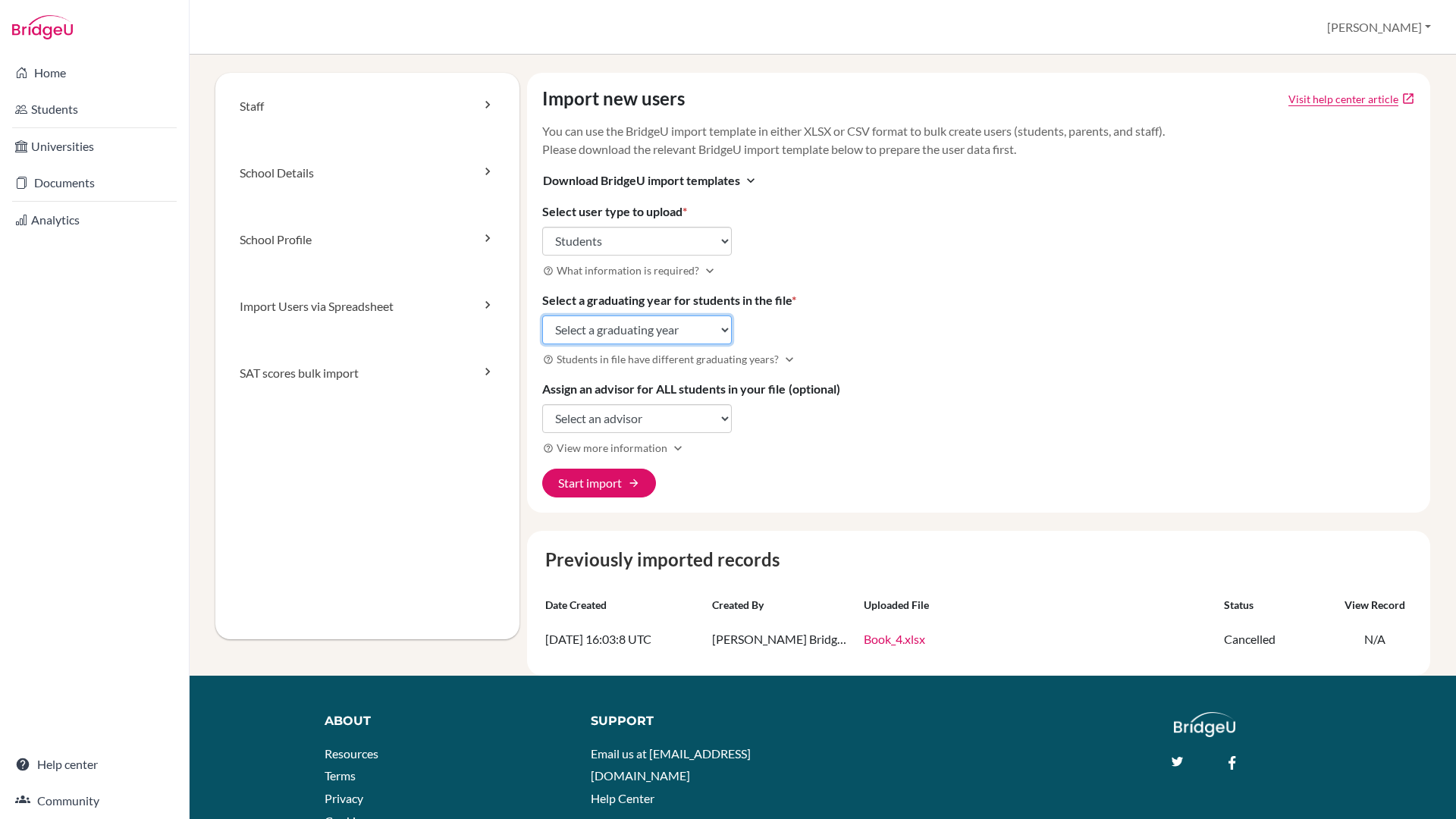
click at [599, 333] on select "Select a graduating year [DATE] 2025 2026 2027 2028 2029" at bounding box center [637, 330] width 190 height 29
select select "2026"
click at [542, 315] on select "Select a graduating year [DATE] 2025 2026 2027 2028 2029" at bounding box center [637, 330] width 190 height 29
click at [599, 481] on button "Start import arrow_forward" at bounding box center [599, 483] width 113 height 29
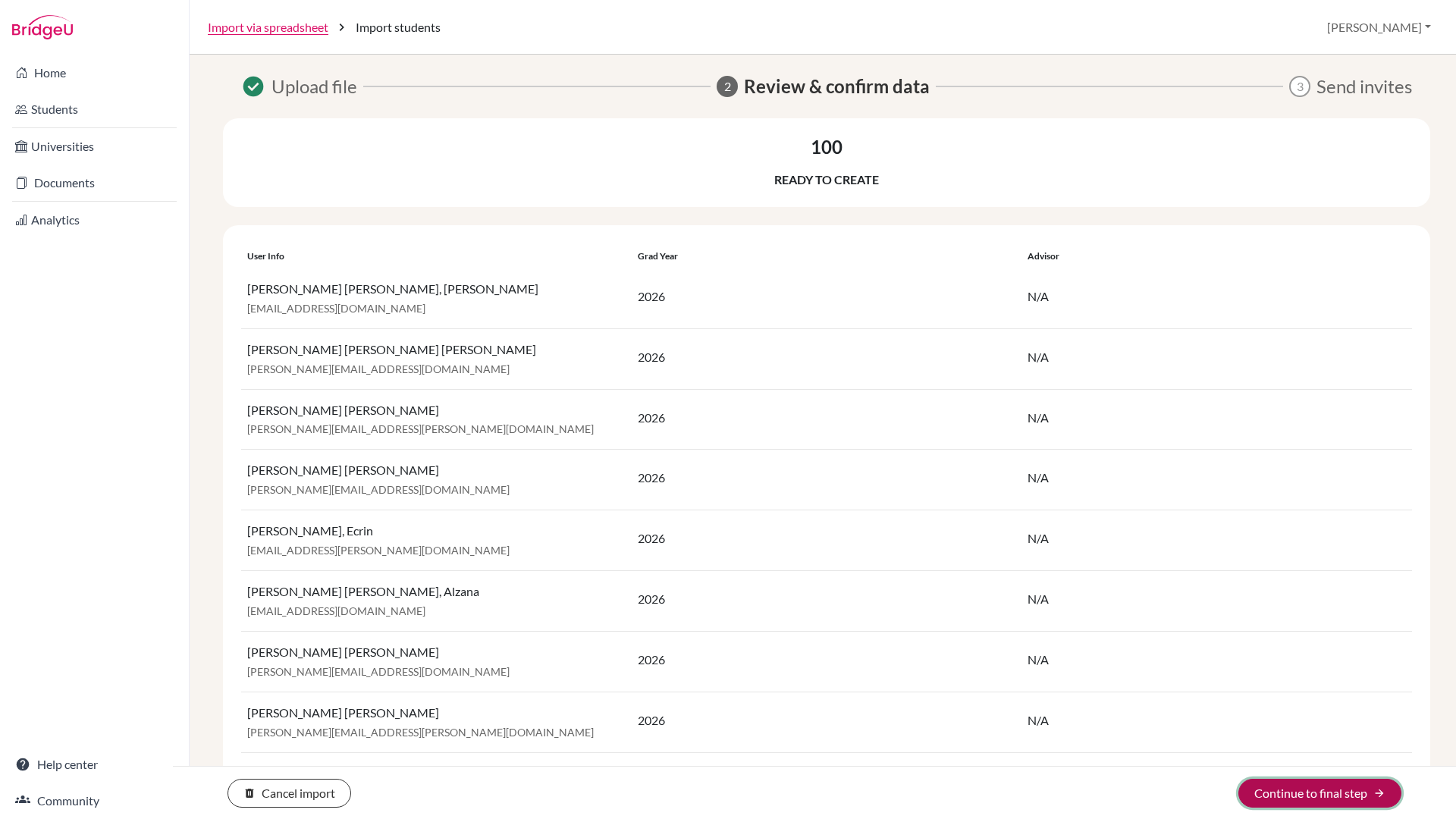
click at [1301, 792] on button "Continue to final step arrow_forward" at bounding box center [1320, 793] width 163 height 29
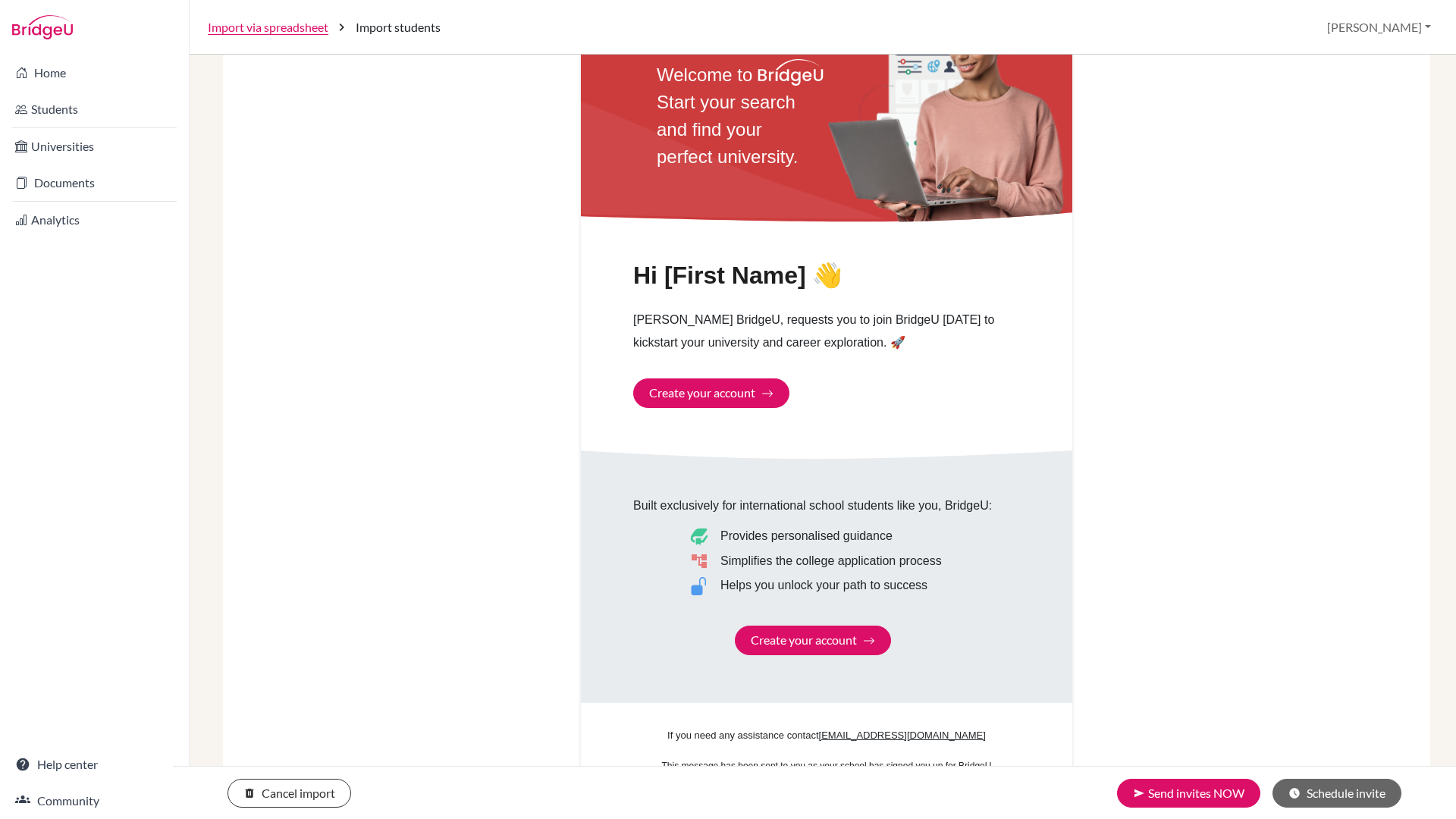
scroll to position [570, 0]
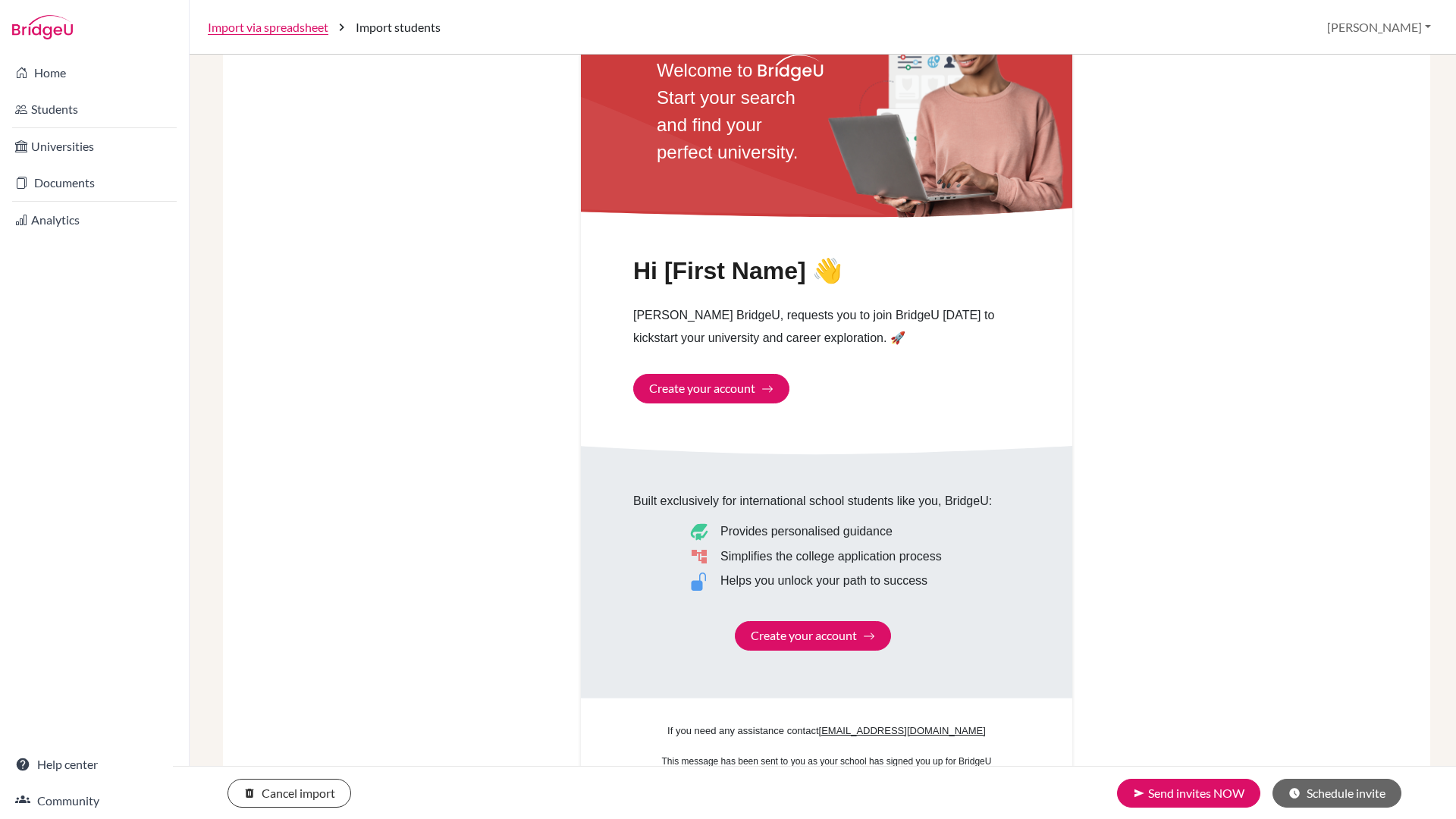
click at [673, 390] on div "Hi [First Name] 👋 Jen Auty BridgeU, requests you to join BridgeU today to kicks…" at bounding box center [826, 330] width 491 height 146
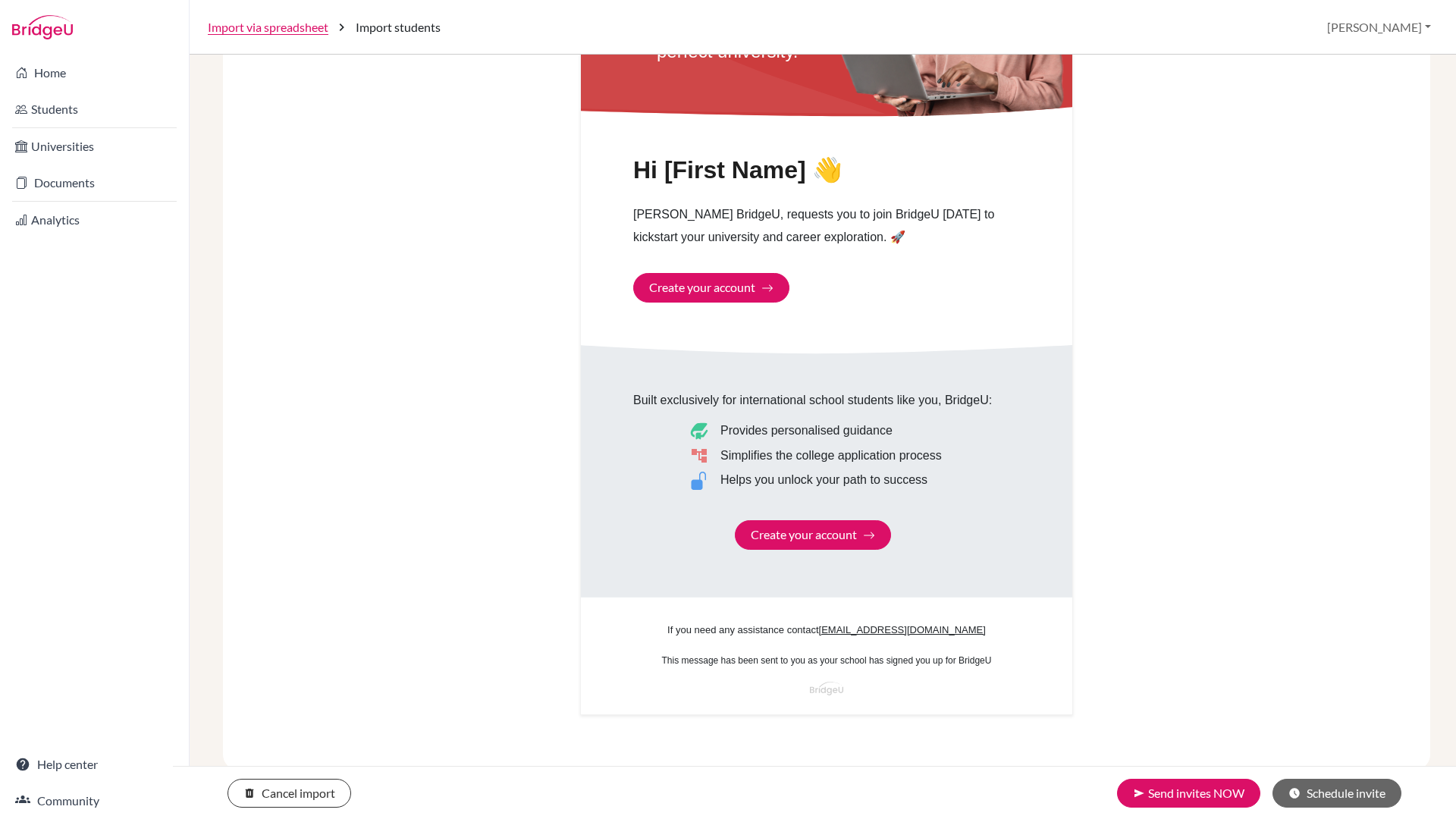
scroll to position [676, 0]
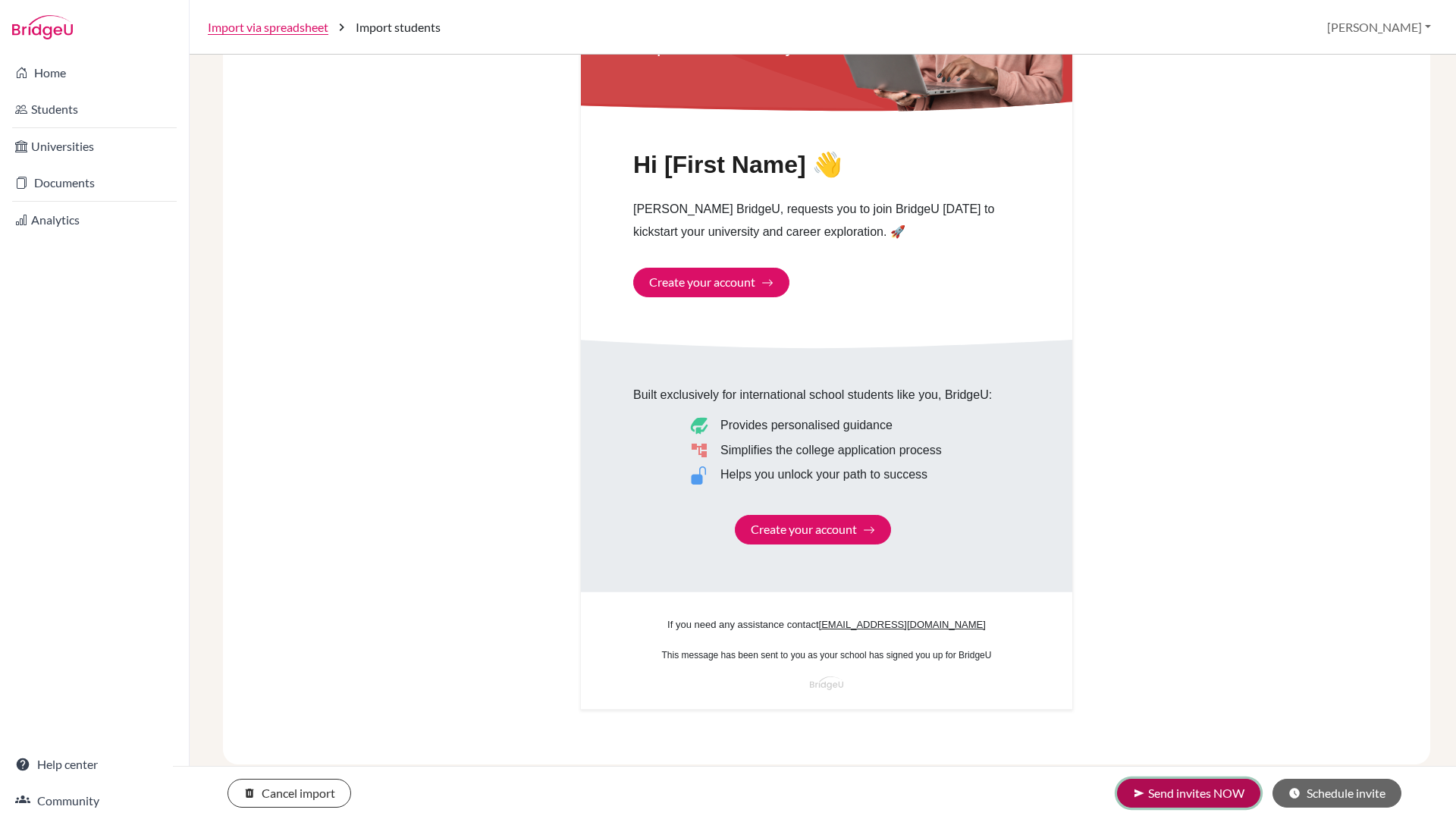
click at [1189, 793] on button "send Send invites NOW" at bounding box center [1189, 793] width 143 height 29
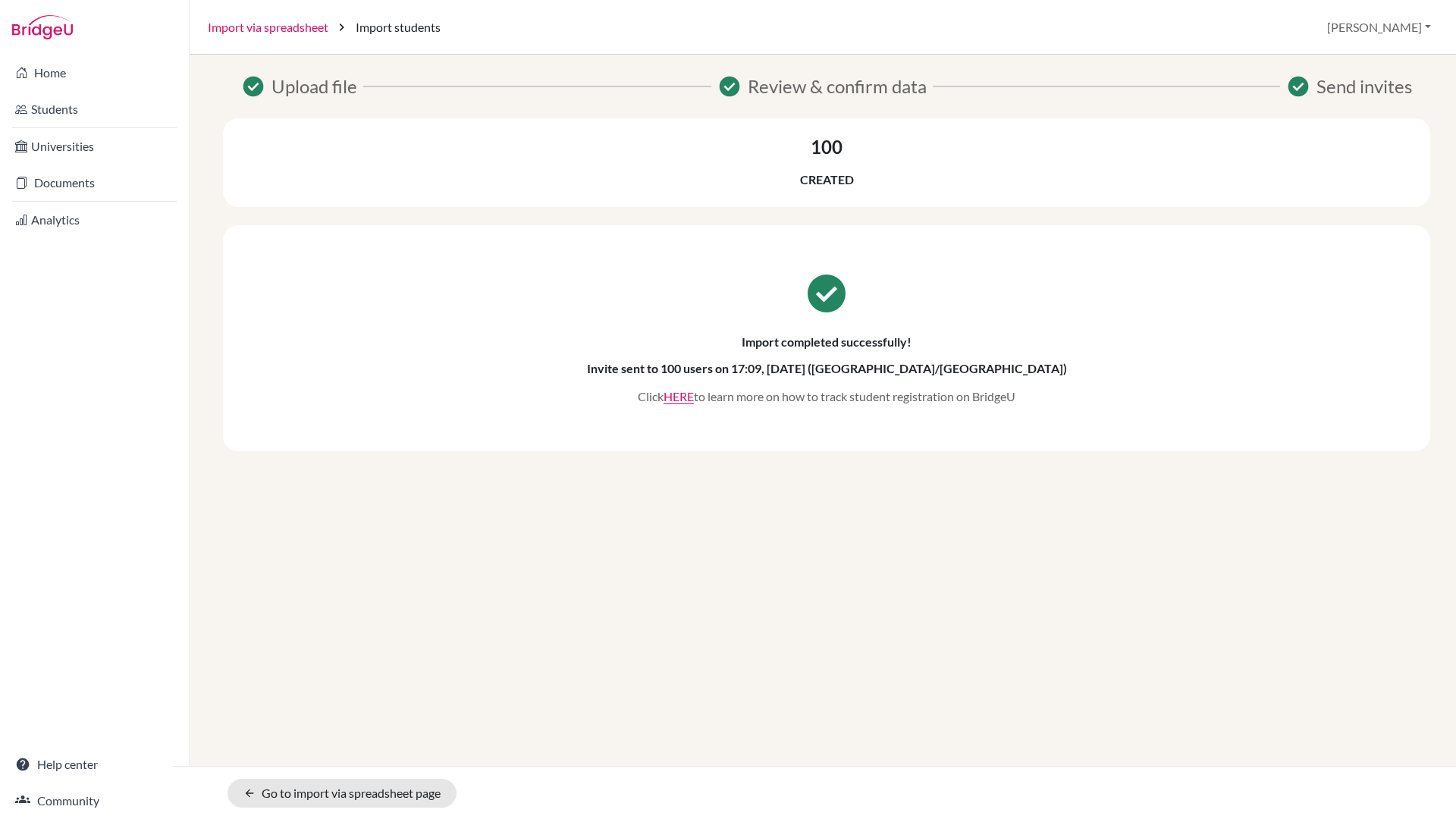
click at [296, 19] on link "Import via spreadsheet" at bounding box center [268, 27] width 120 height 18
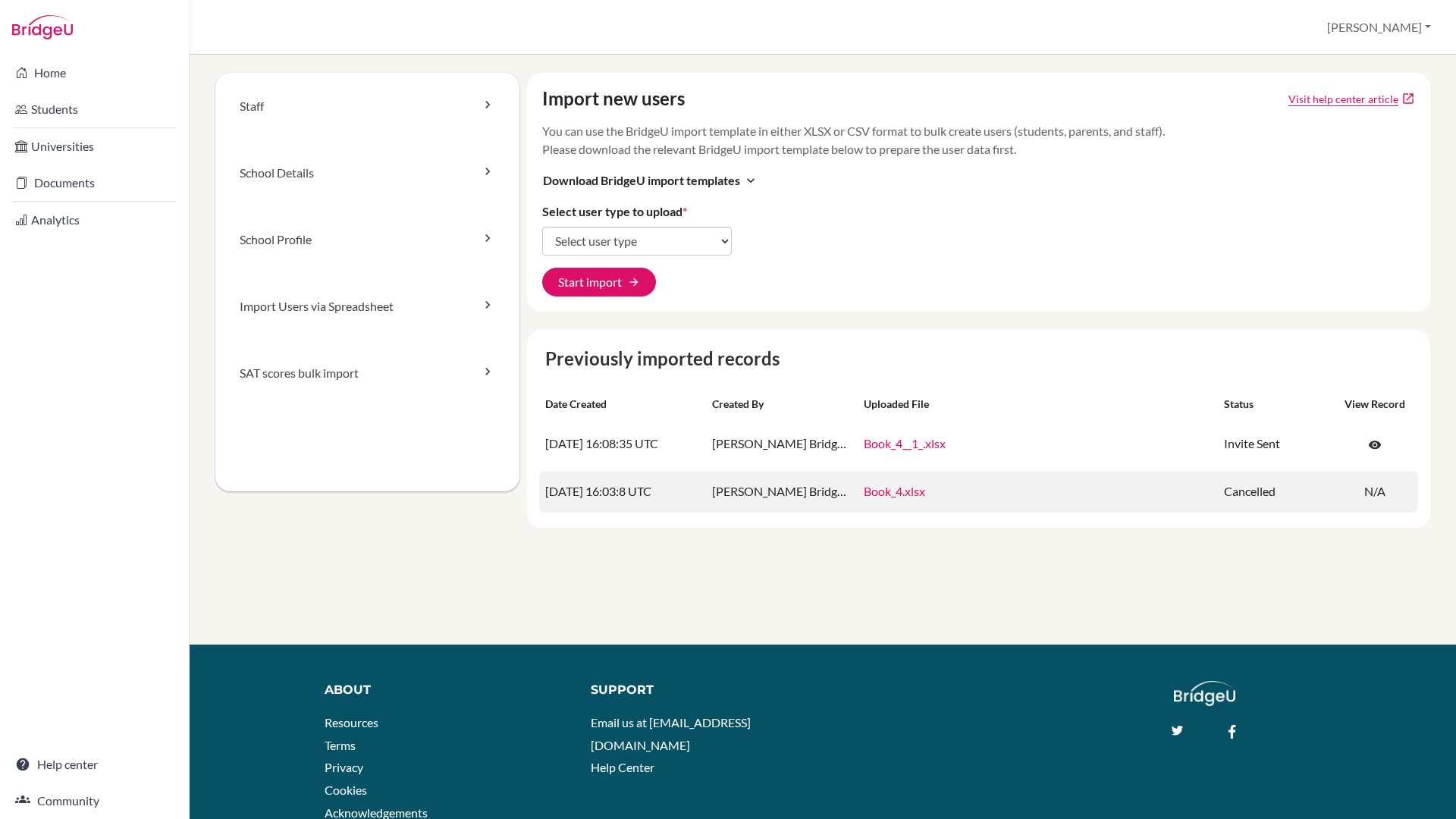
click at [1375, 494] on p "N/A" at bounding box center [1375, 491] width 75 height 18
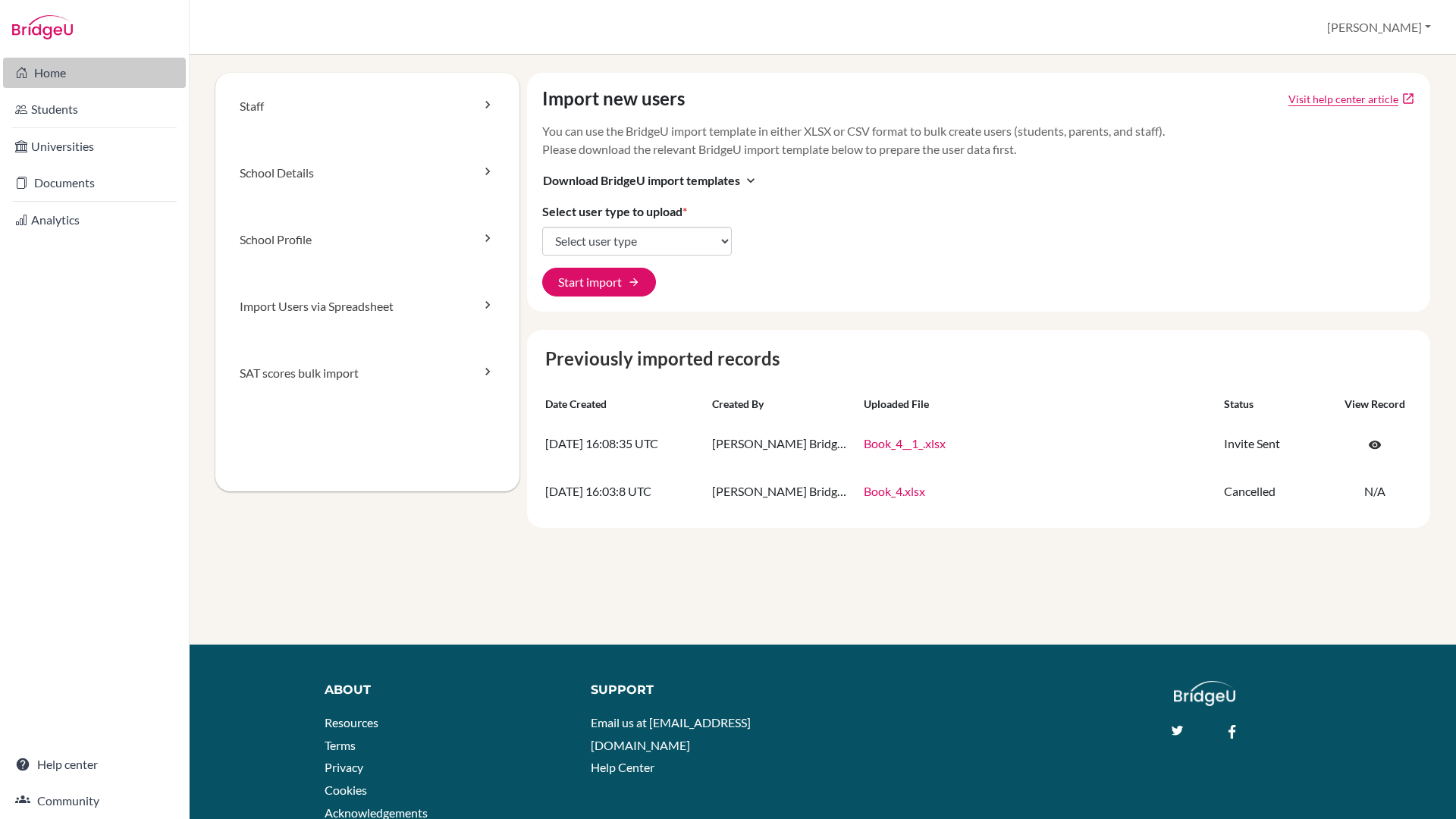
click at [37, 72] on link "Home" at bounding box center [94, 73] width 183 height 30
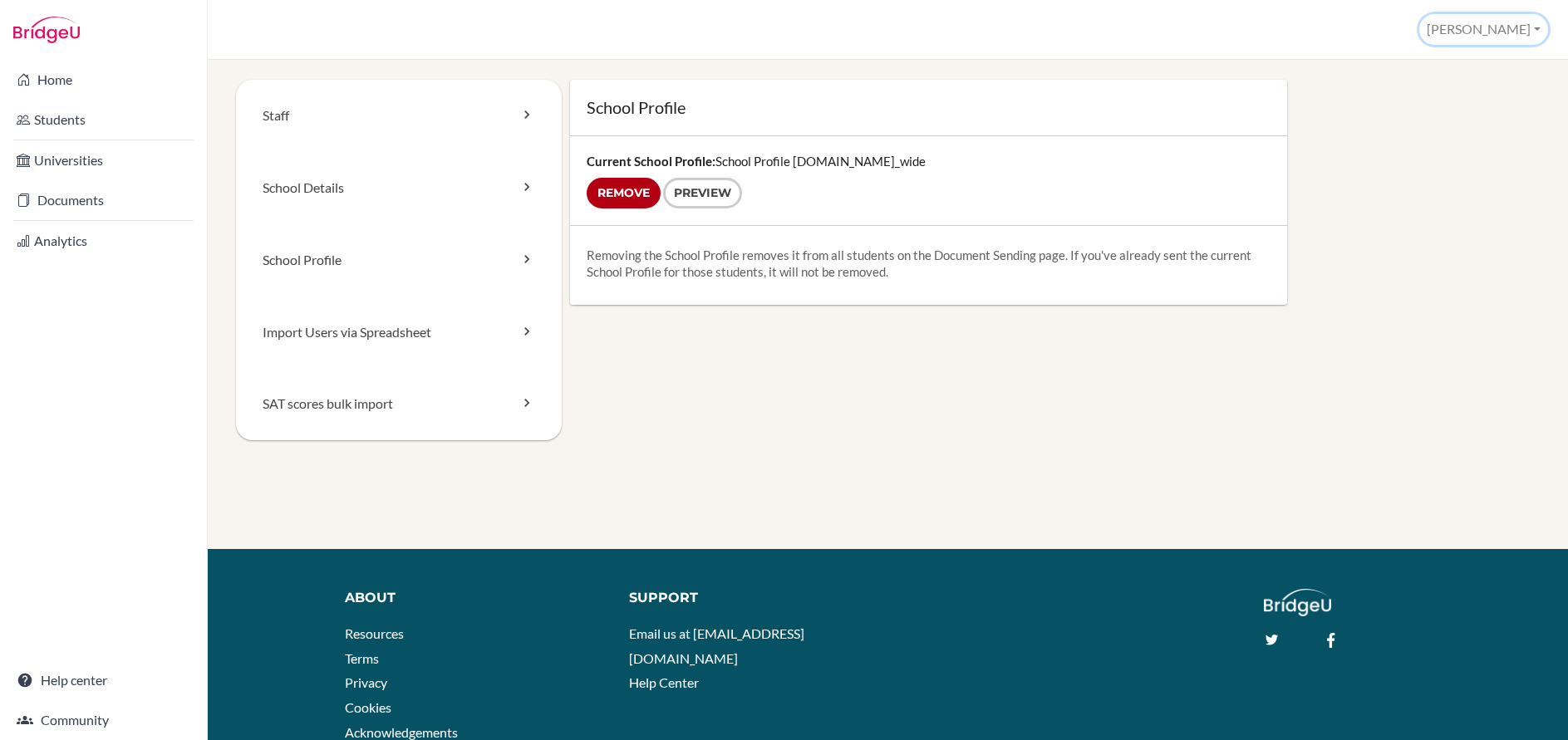
click at [1527, 30] on button "[PERSON_NAME]" at bounding box center [1483, 29] width 128 height 31
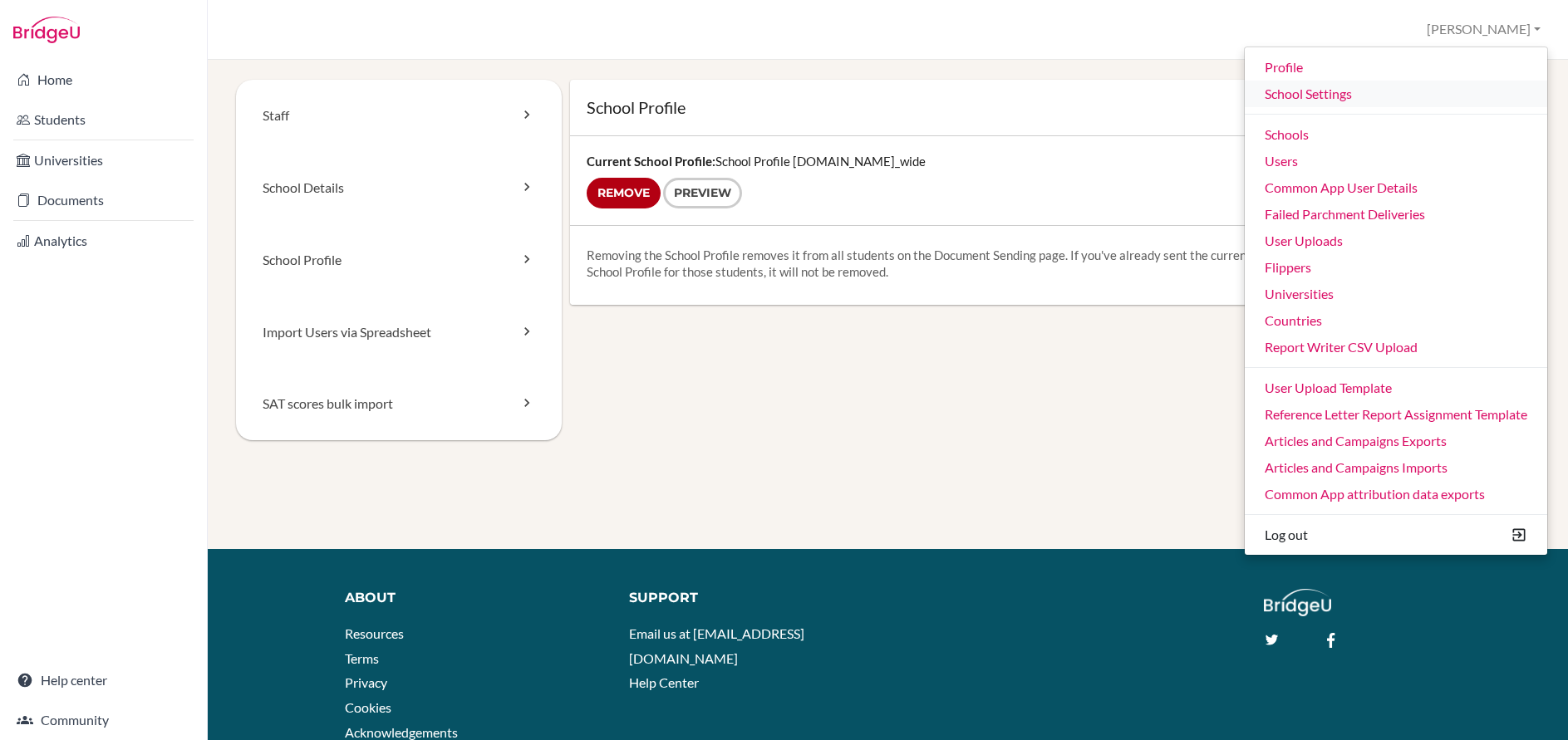
click at [1309, 92] on link "School Settings" at bounding box center [1395, 94] width 303 height 27
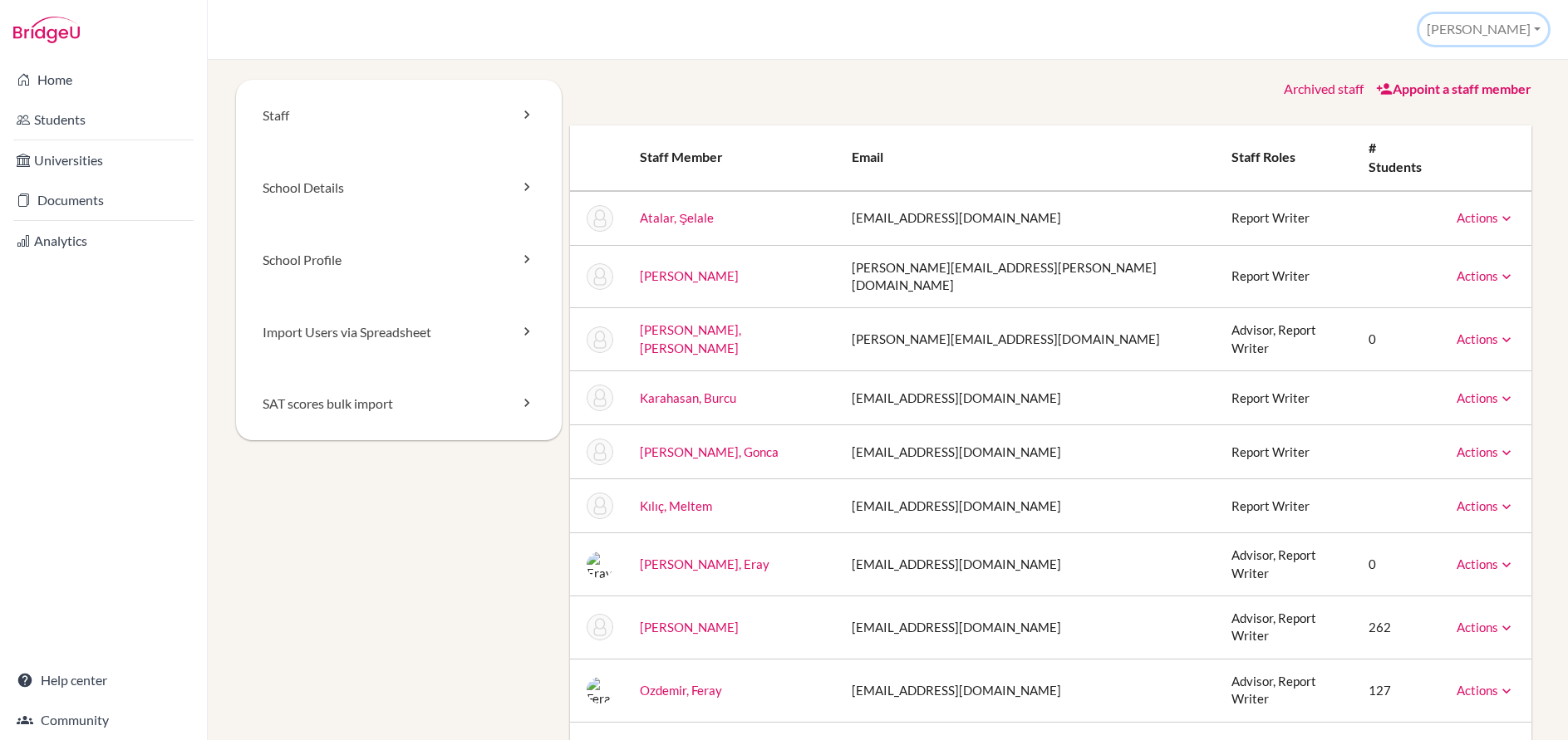
click at [1494, 32] on button "[PERSON_NAME]" at bounding box center [1483, 29] width 128 height 31
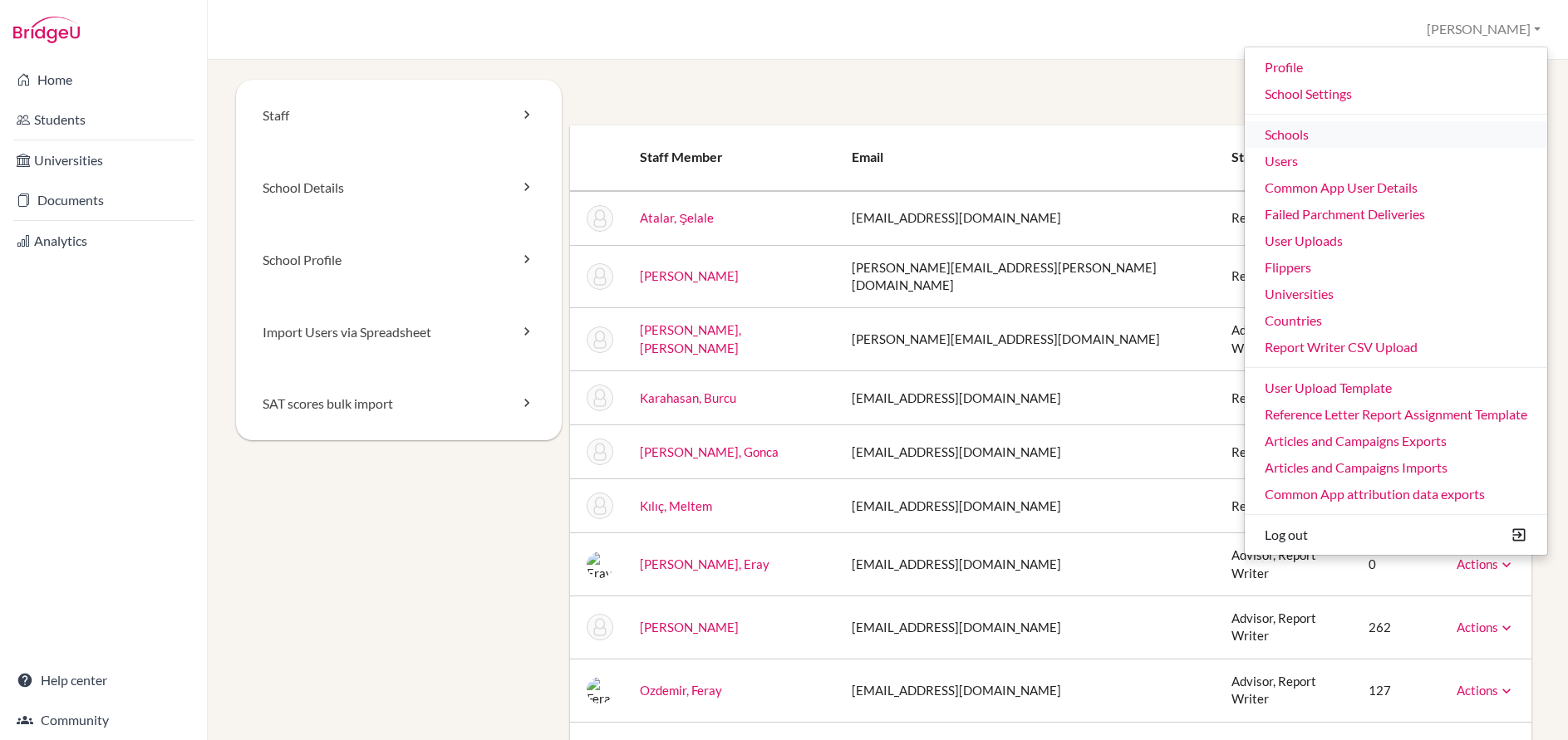
click at [1294, 132] on link "Schools" at bounding box center [1395, 134] width 303 height 27
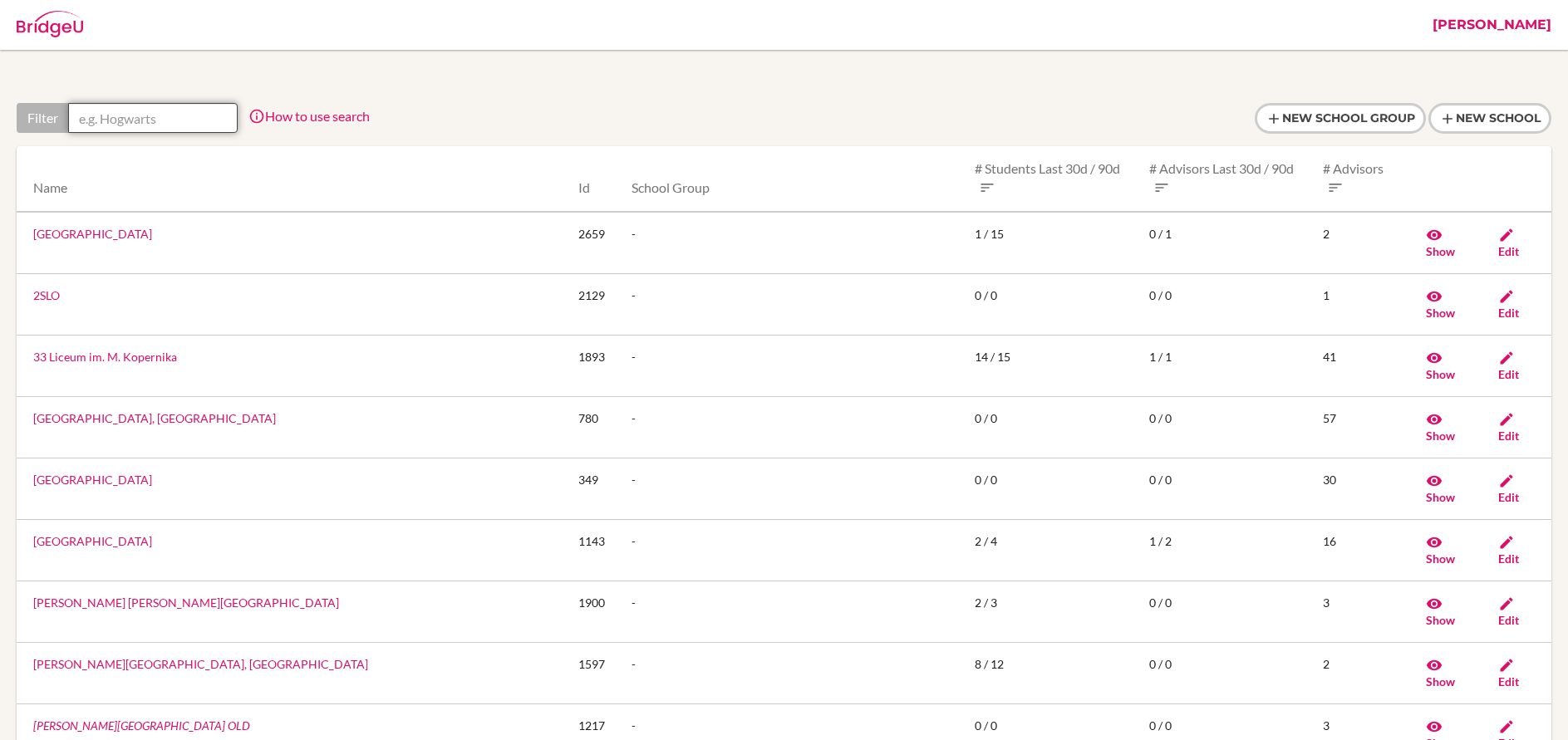
click at [195, 111] on input "text" at bounding box center [153, 118] width 169 height 30
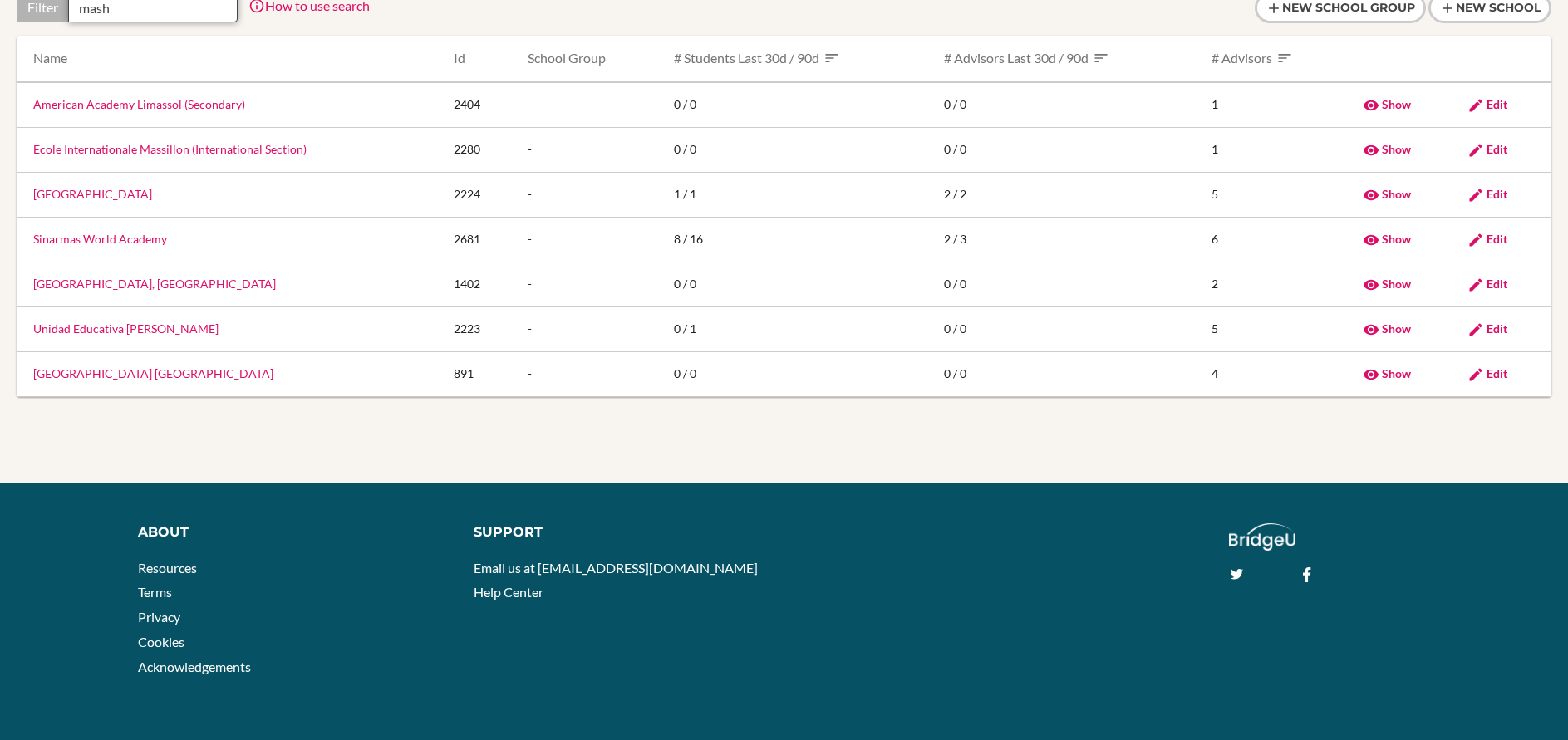
scroll to position [50, 0]
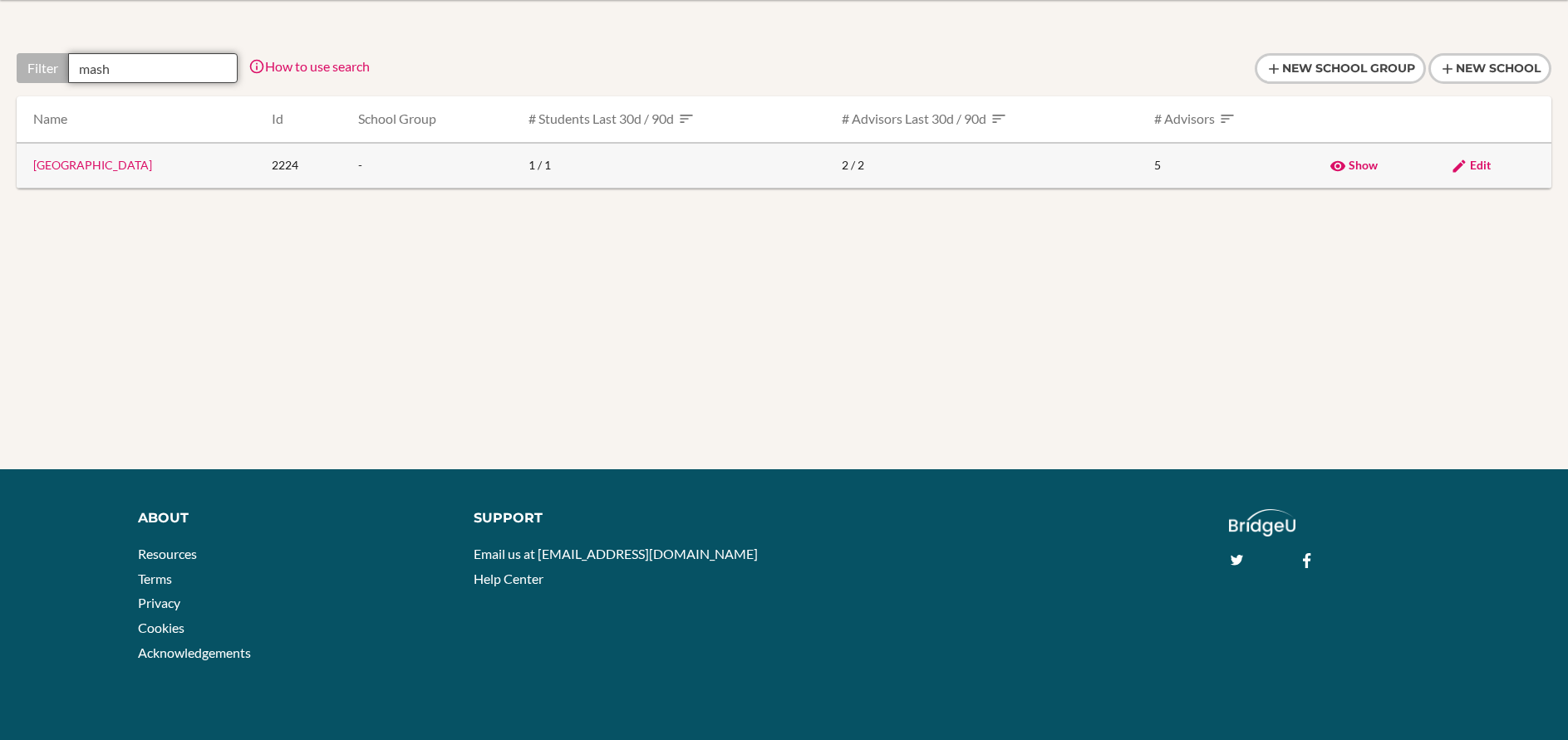
type input "mash"
click at [152, 166] on link "[GEOGRAPHIC_DATA]" at bounding box center [93, 164] width 118 height 14
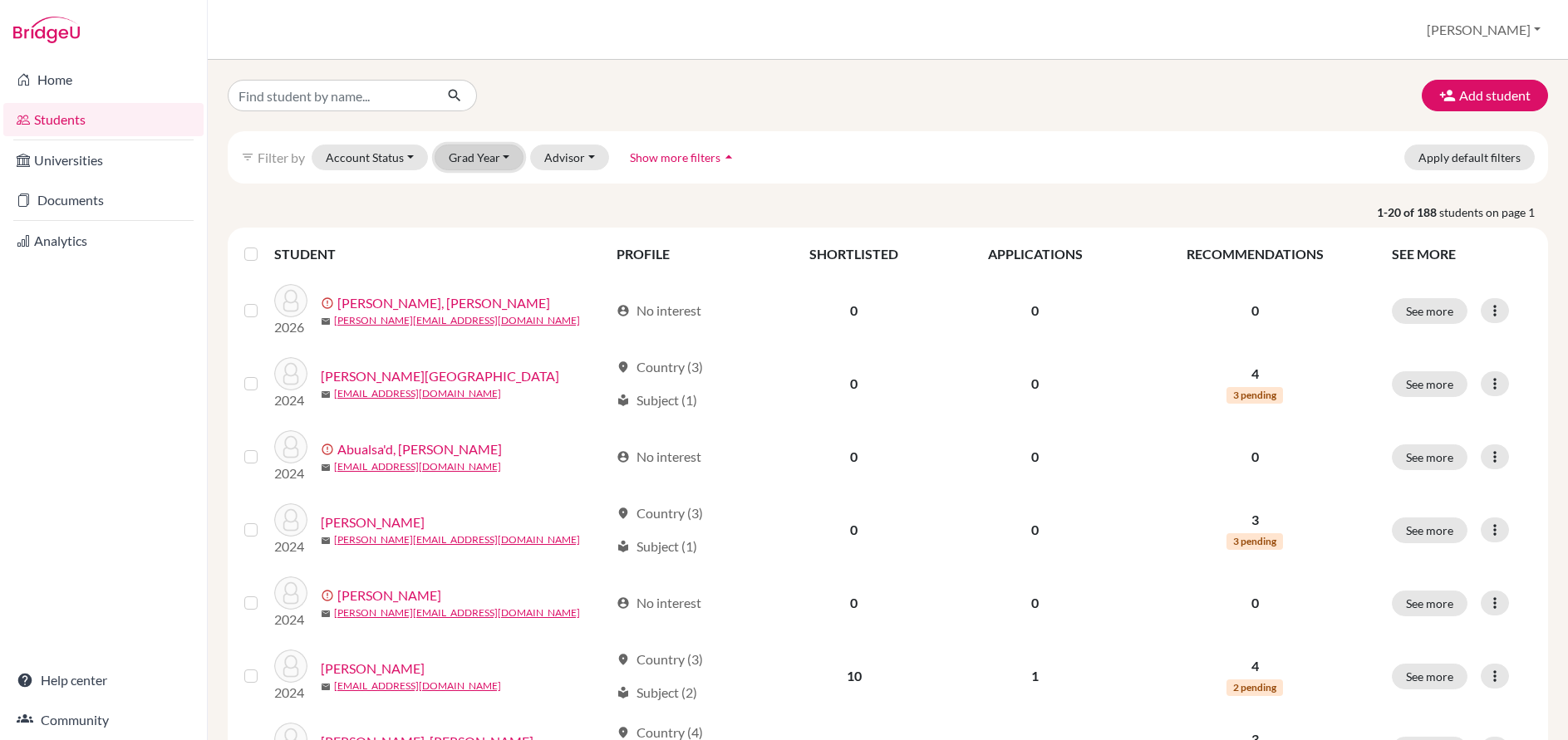
click at [455, 150] on button "Grad Year" at bounding box center [480, 157] width 90 height 26
click at [469, 193] on span "2026" at bounding box center [470, 193] width 30 height 20
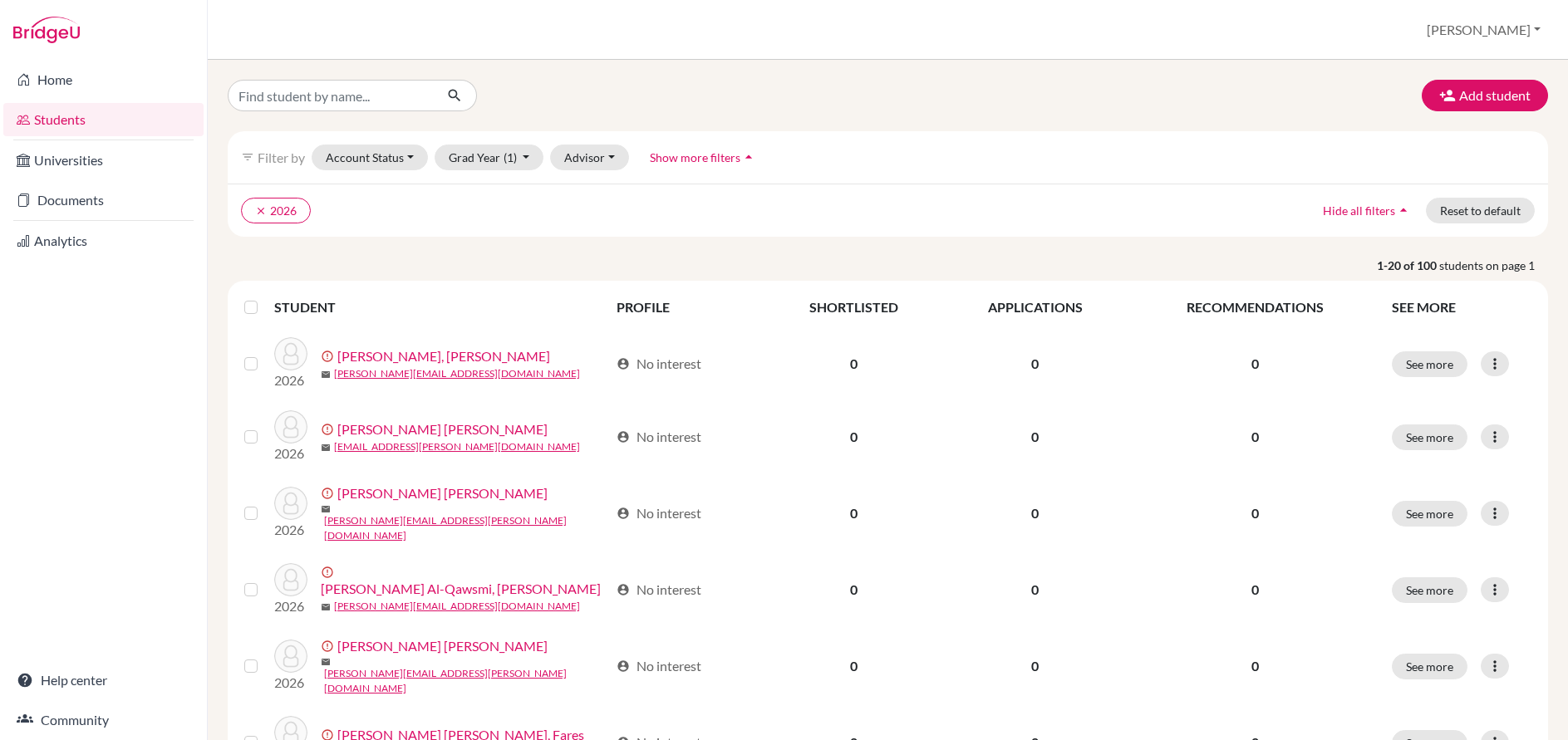
click at [487, 74] on div "Add student filter_list Filter by Account Status Active accounts Archived accou…" at bounding box center [887, 400] width 1360 height 681
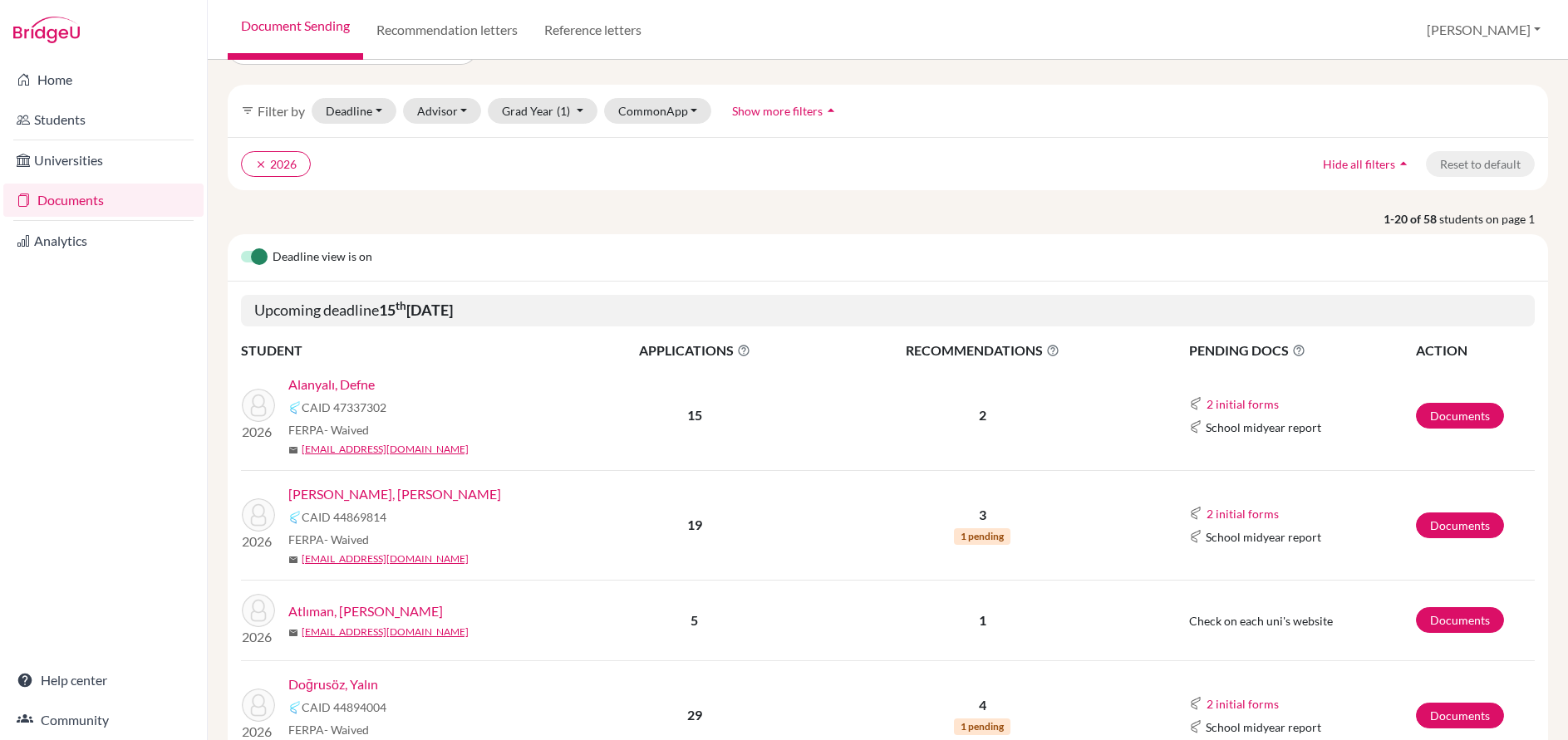
scroll to position [50, 0]
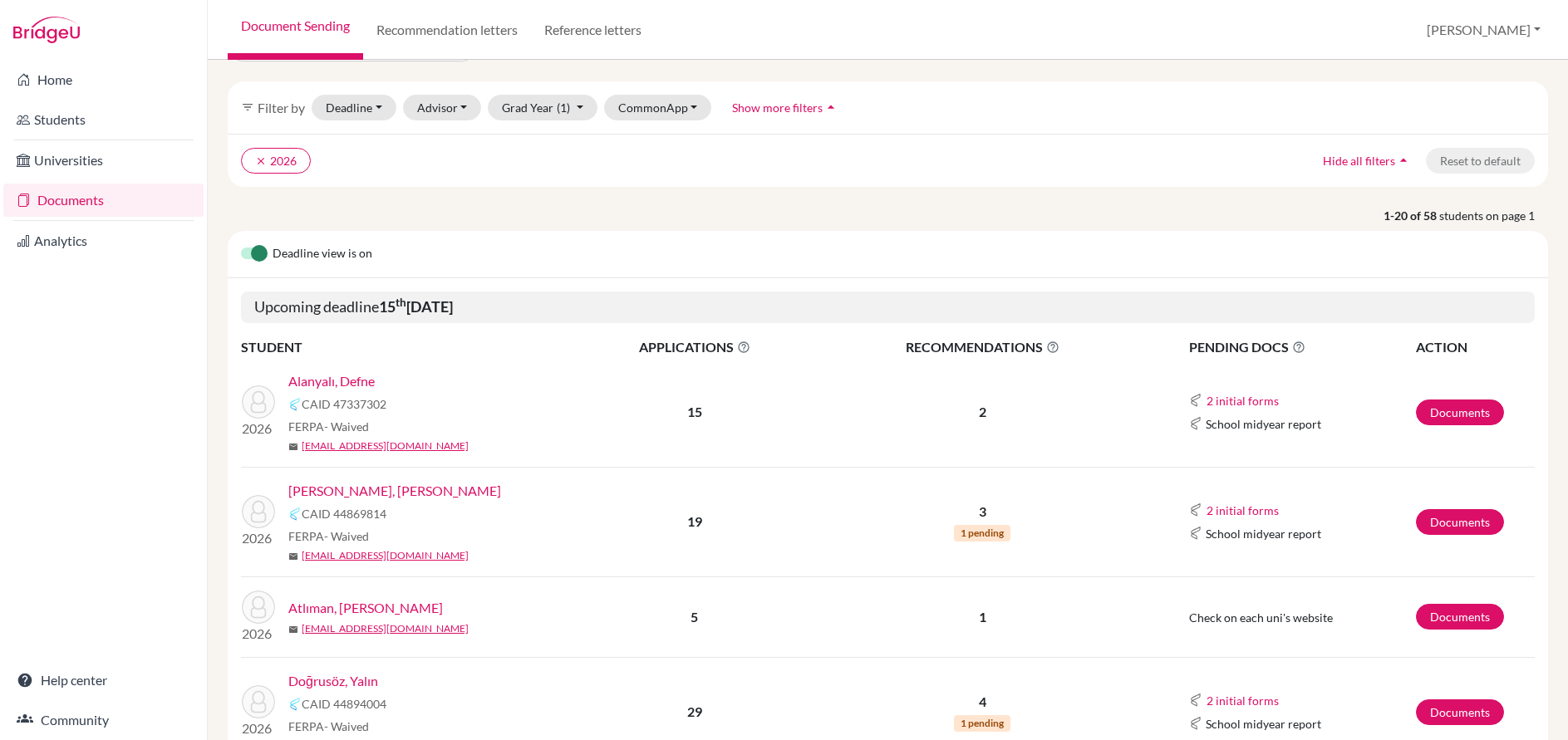
click at [366, 382] on link "Alanyalı, Defne" at bounding box center [332, 381] width 87 height 20
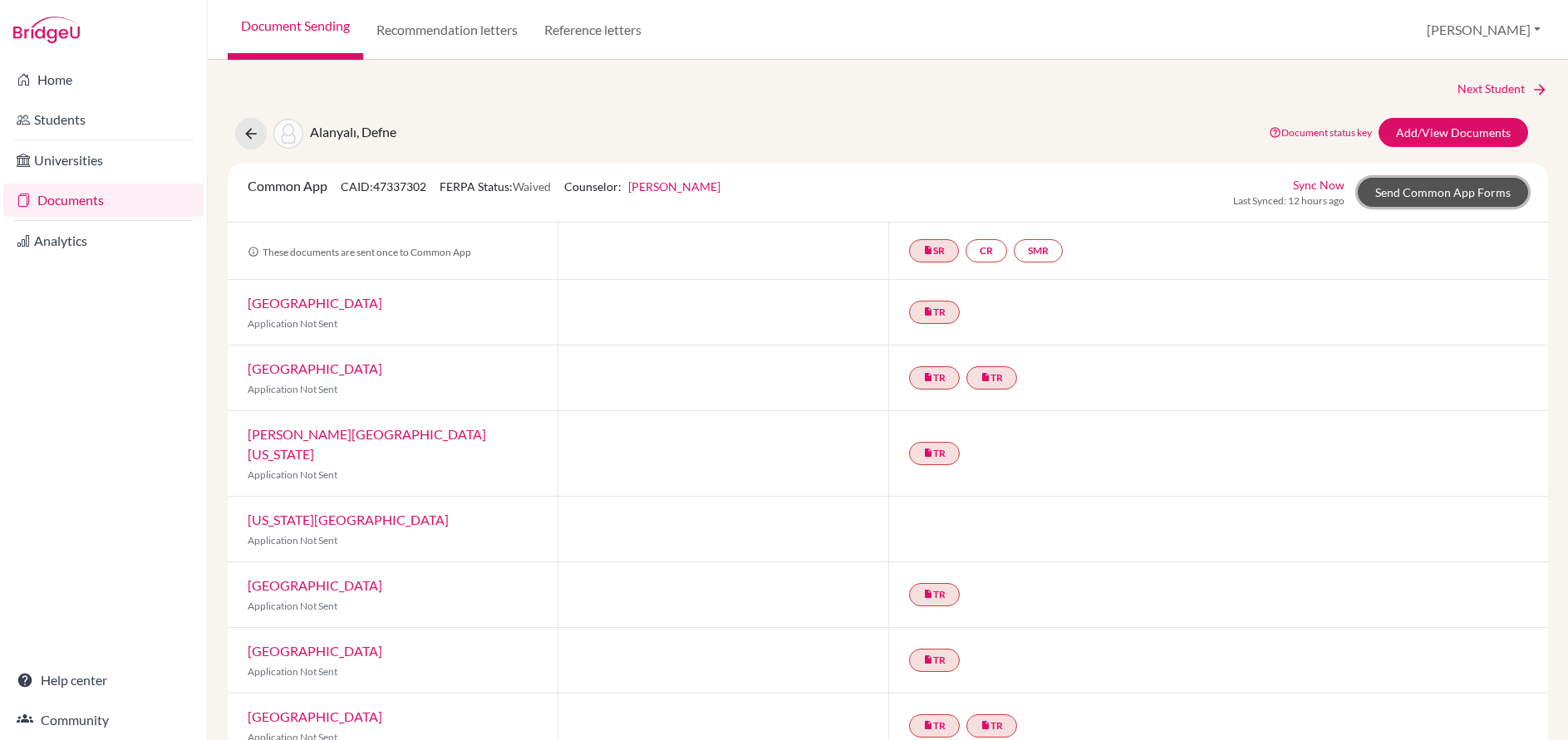
click at [1415, 189] on link "Send Common App Forms" at bounding box center [1443, 192] width 170 height 29
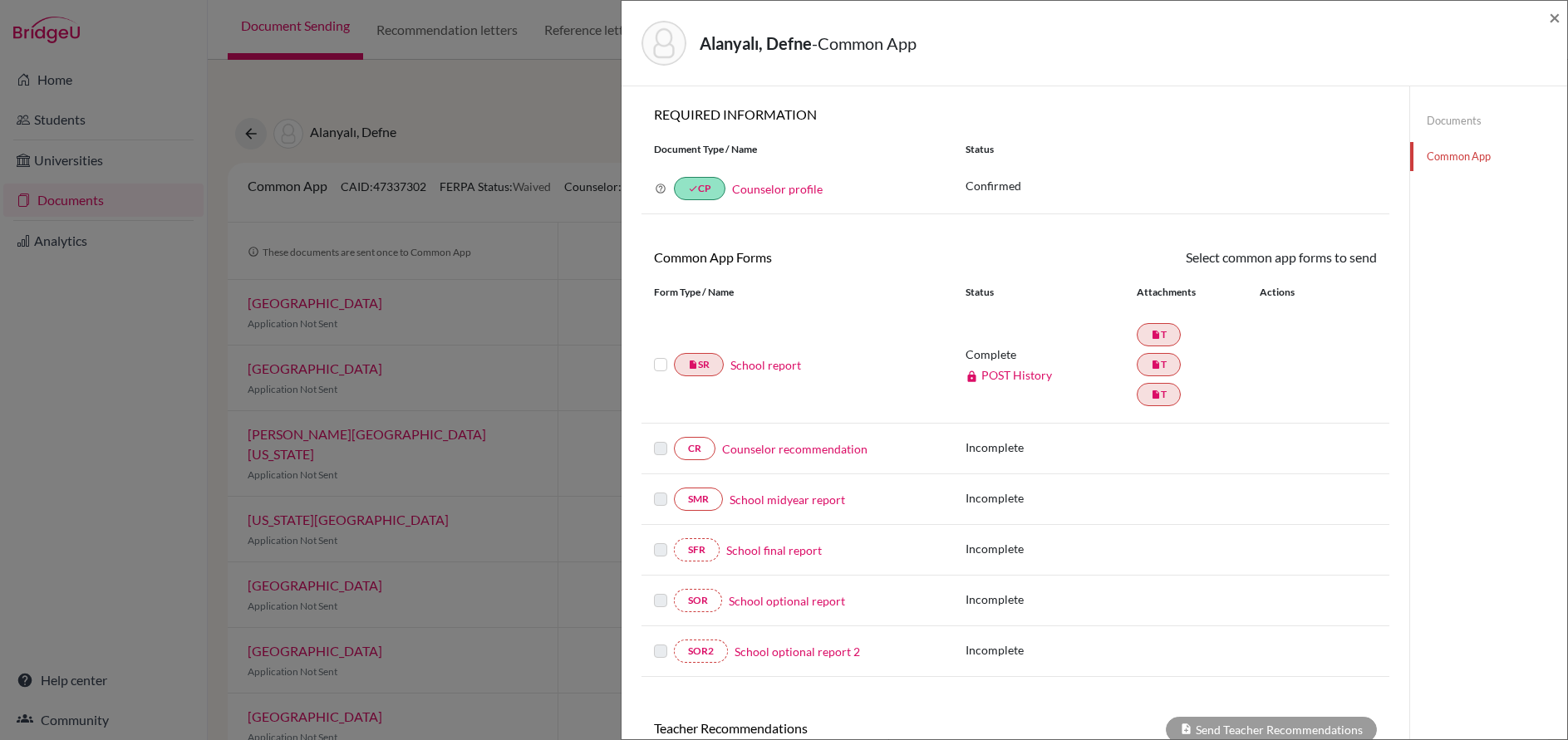
click at [775, 184] on link "Counselor profile" at bounding box center [777, 189] width 91 height 14
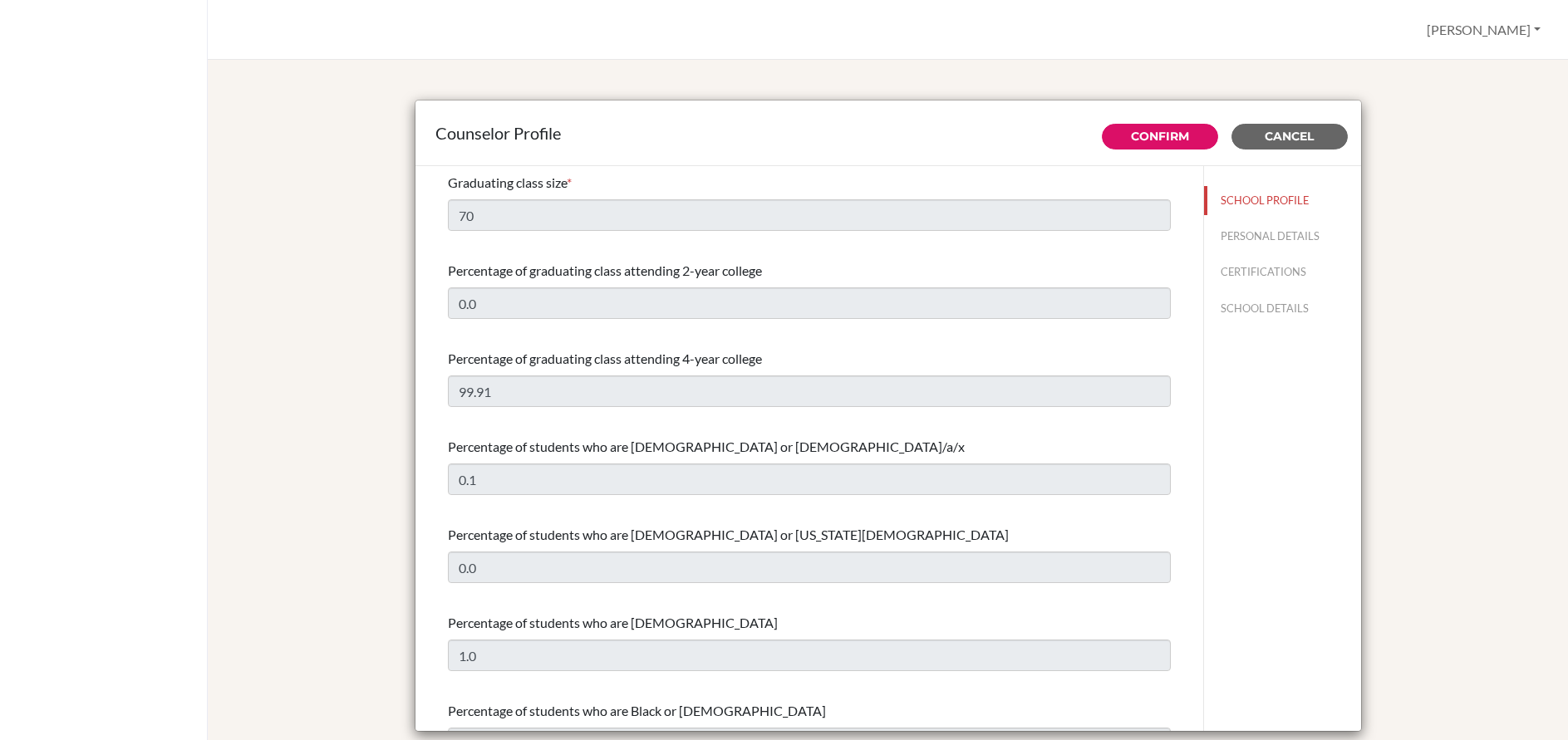
select select "0"
select select "351564"
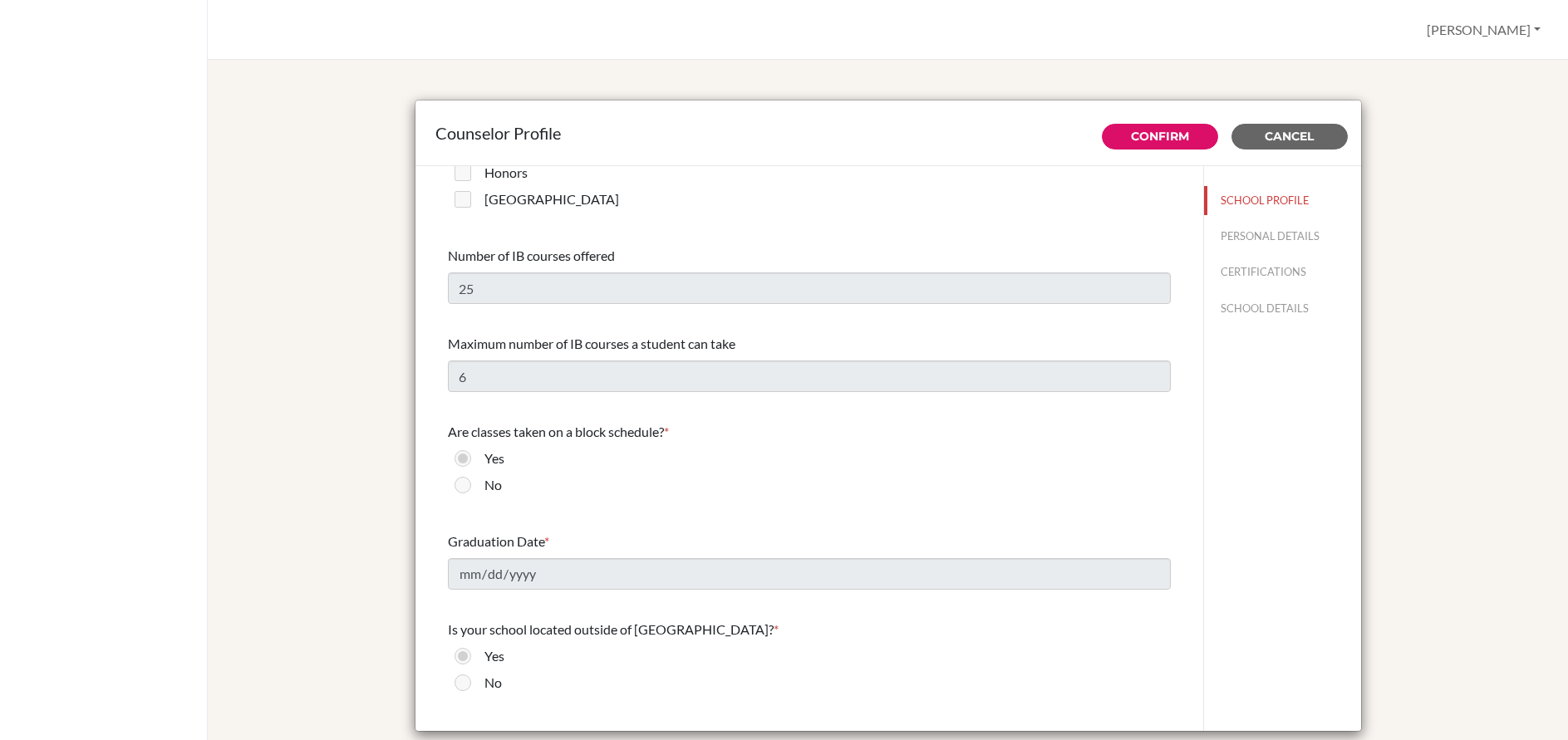
scroll to position [1778, 0]
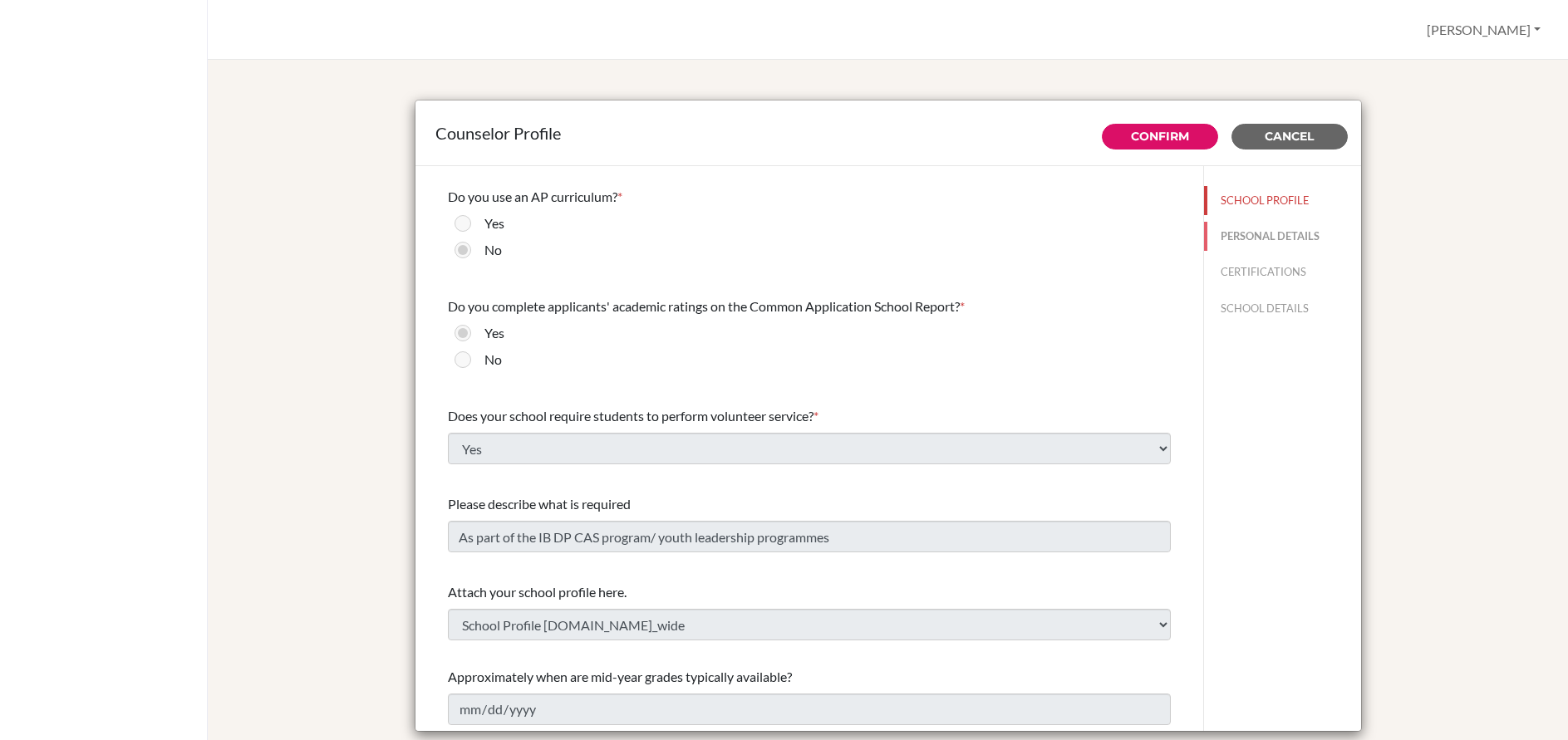
click at [1252, 238] on button "PERSONAL DETAILS" at bounding box center [1282, 236] width 157 height 29
type input "Feray"
type input "Ozdemir"
type input "Advisor"
type input "90.05426126474"
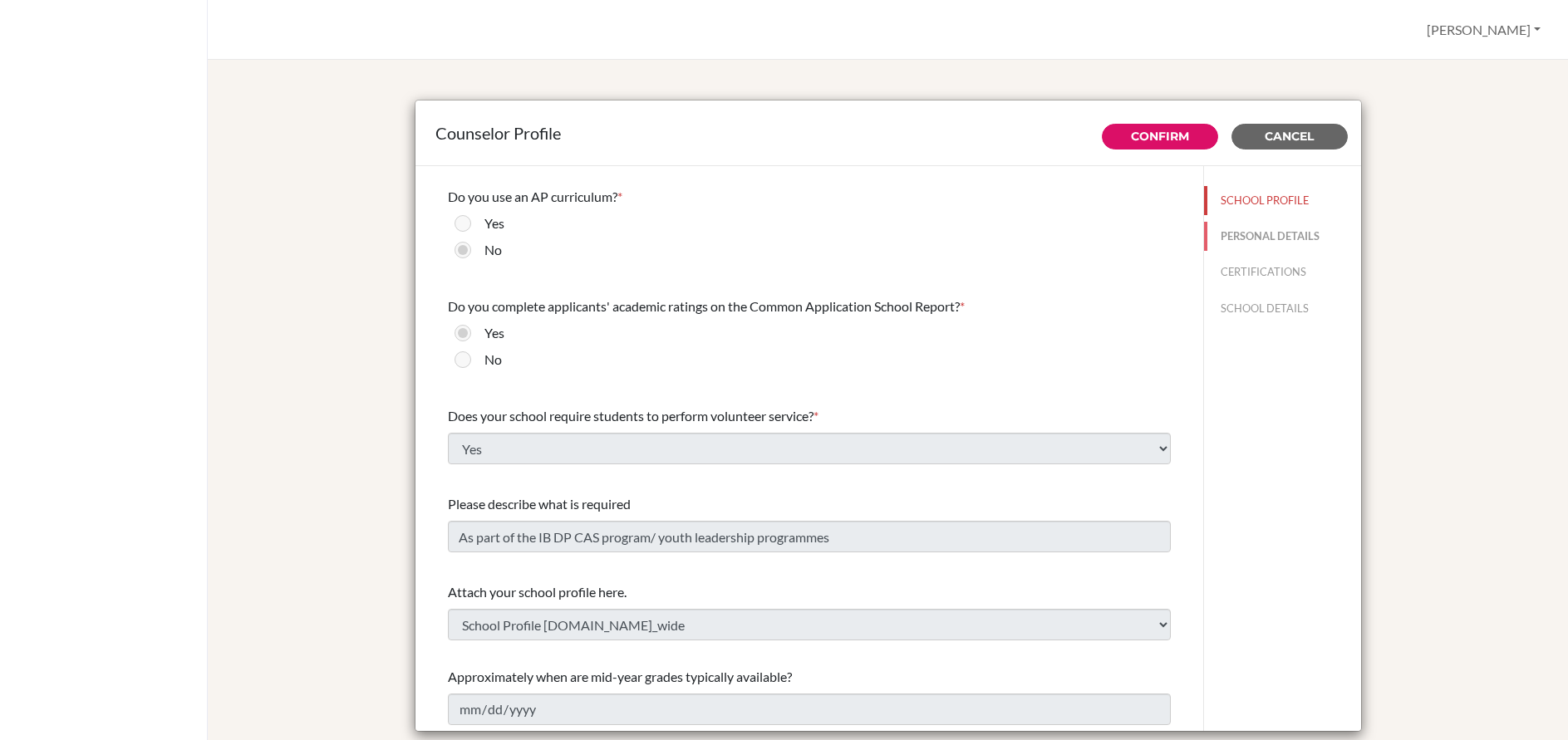
type input "[EMAIL_ADDRESS][DOMAIN_NAME]"
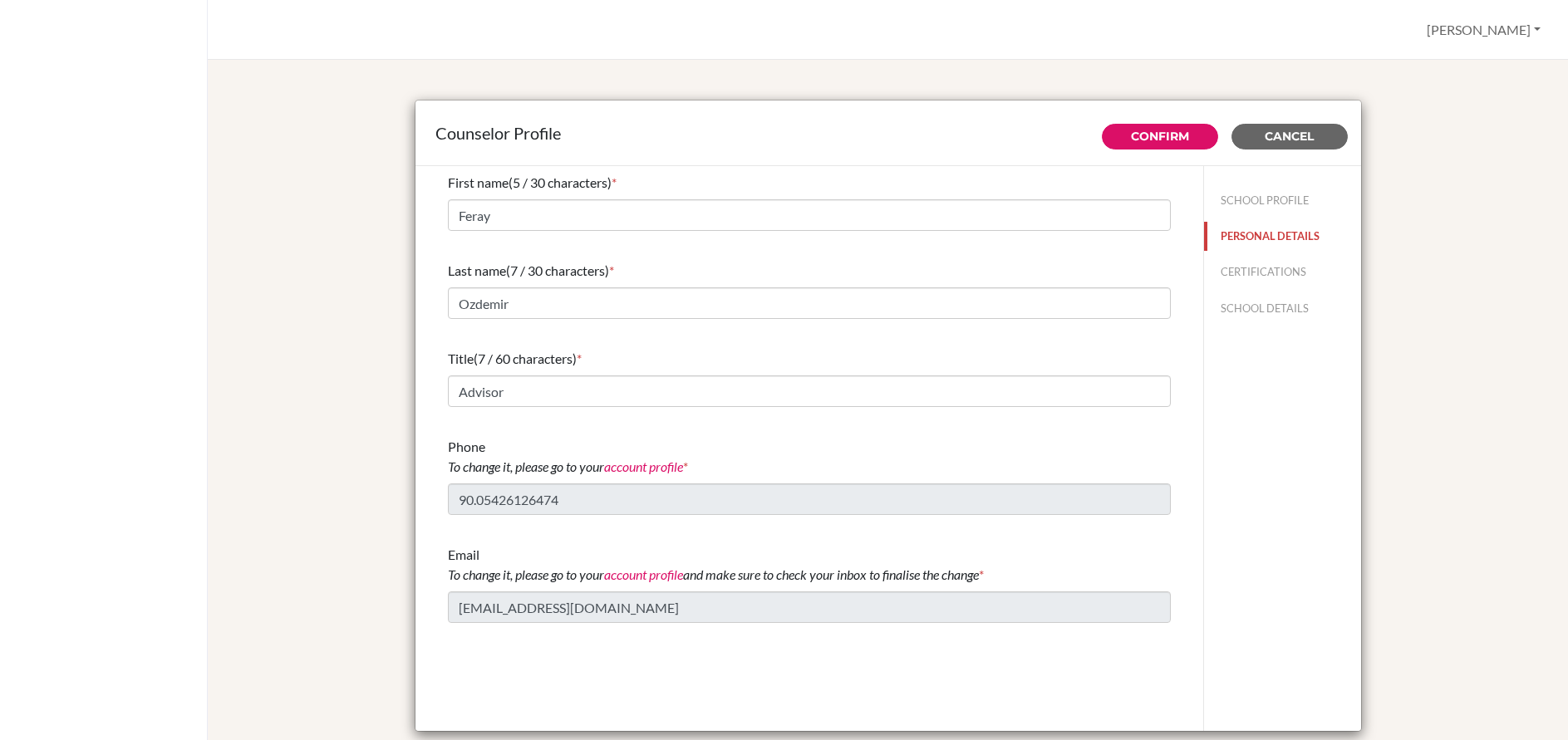
scroll to position [0, 0]
click at [1247, 276] on button "CERTIFICATIONS" at bounding box center [1282, 272] width 157 height 29
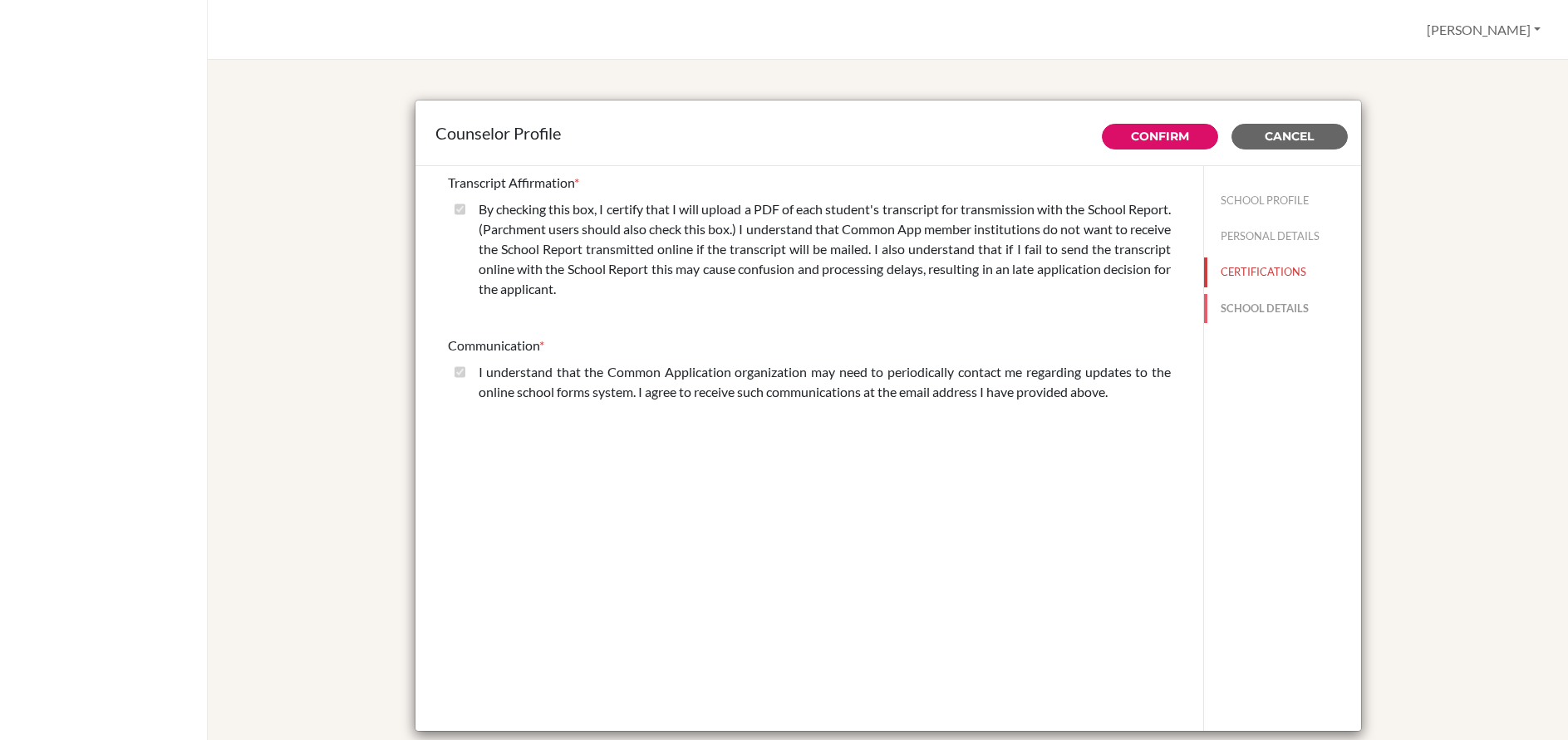
click at [1249, 316] on button "SCHOOL DETAILS" at bounding box center [1282, 309] width 157 height 29
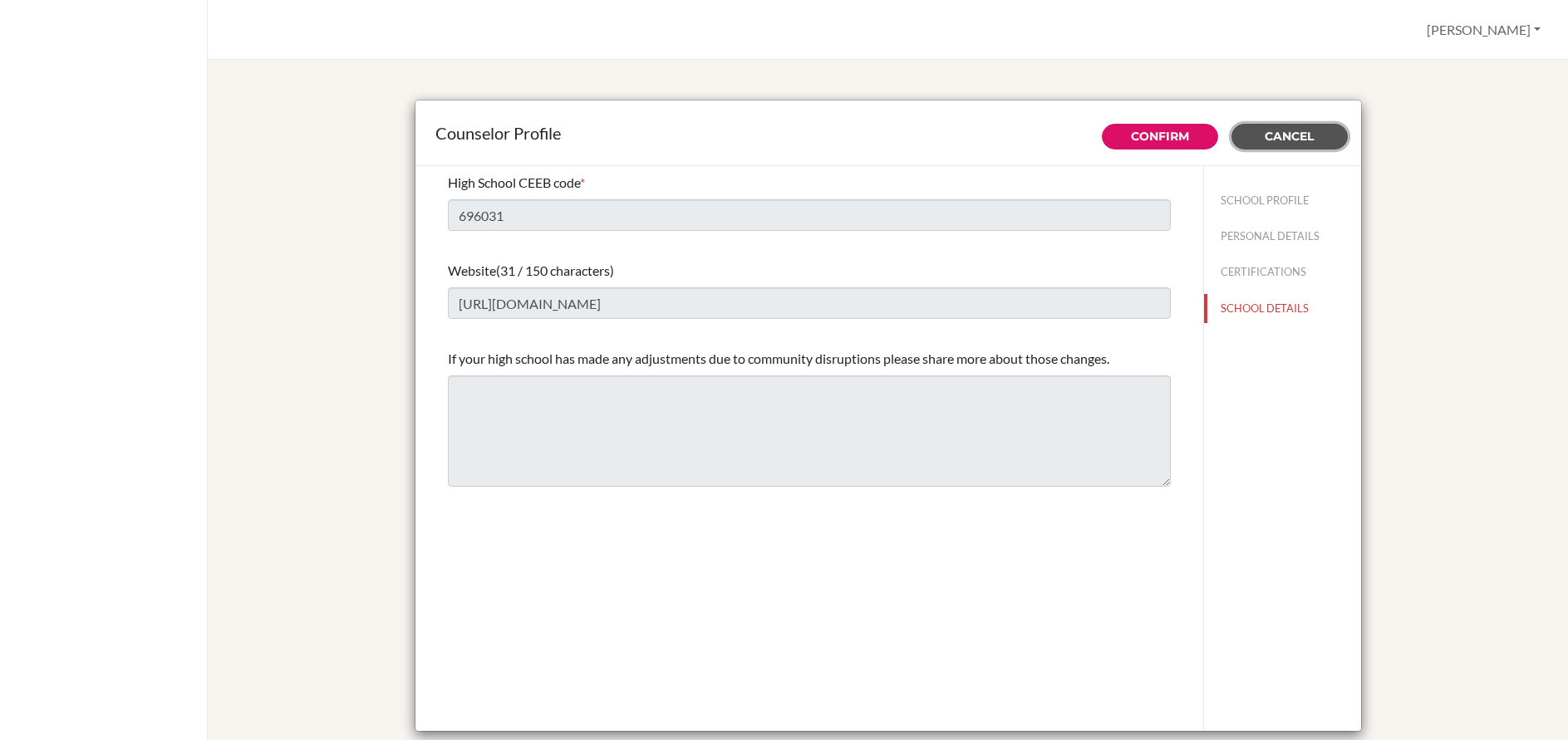
click at [1289, 142] on span "Cancel" at bounding box center [1289, 136] width 49 height 15
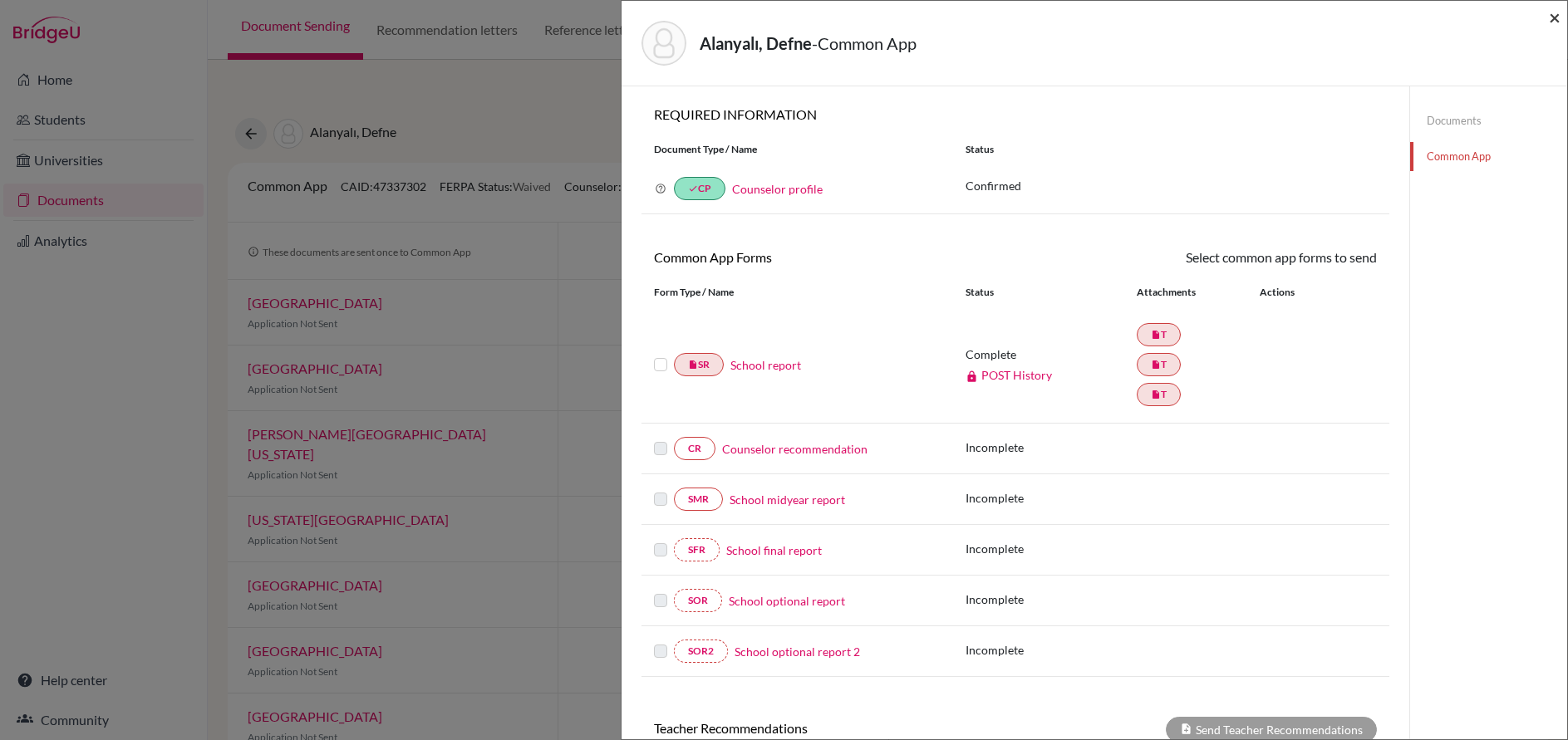
click at [1554, 14] on span "×" at bounding box center [1555, 17] width 12 height 24
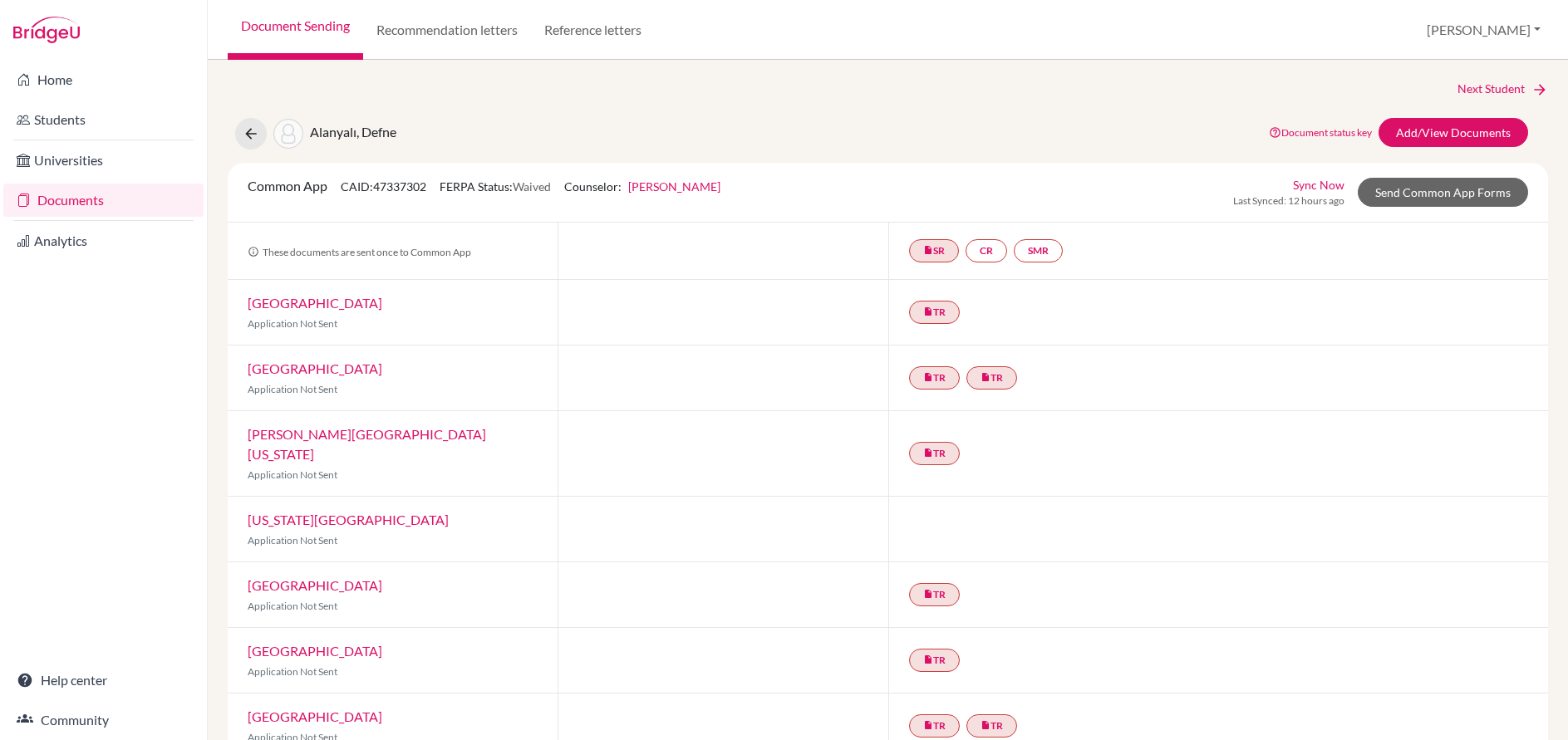
click at [304, 30] on link "Document Sending" at bounding box center [295, 30] width 135 height 60
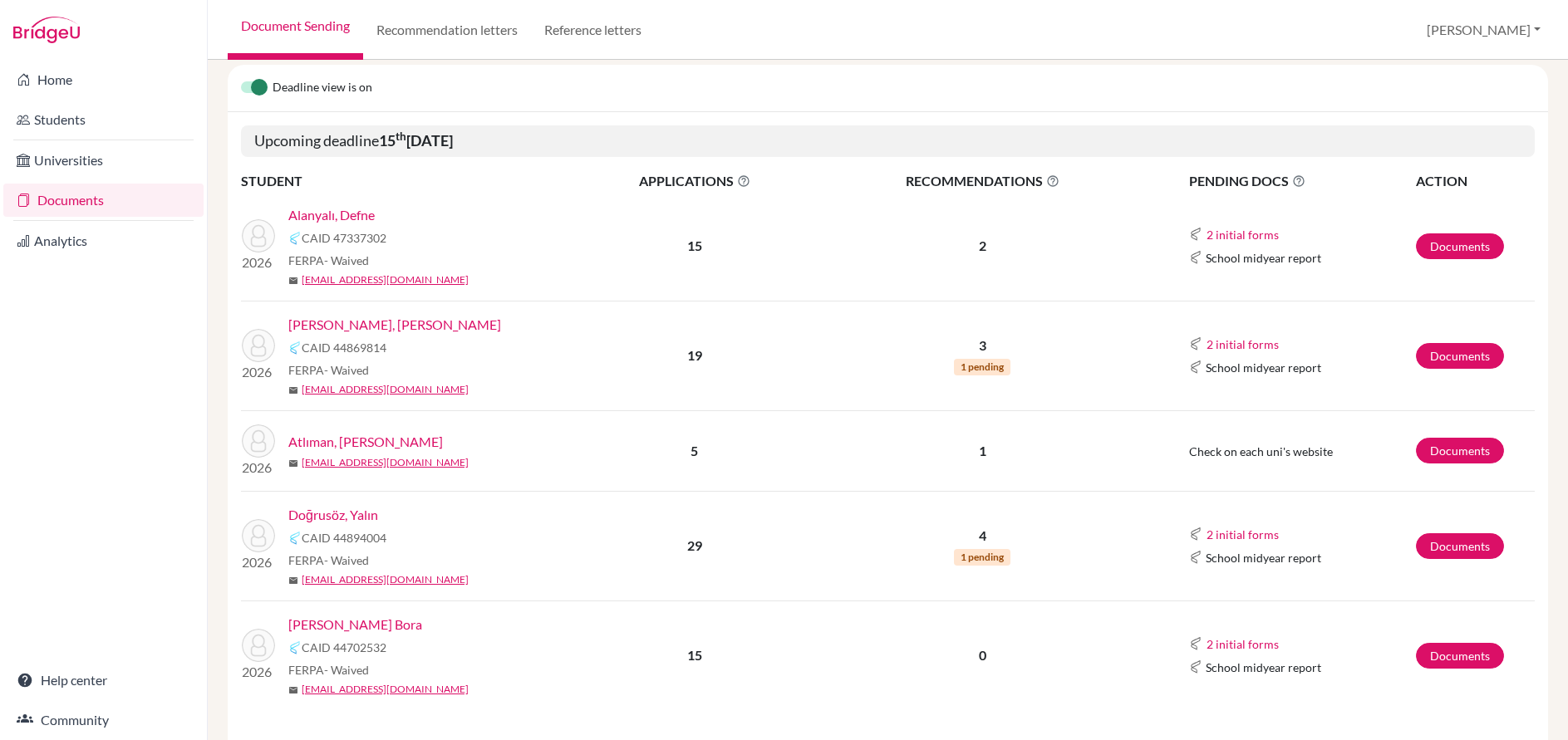
scroll to position [286, 0]
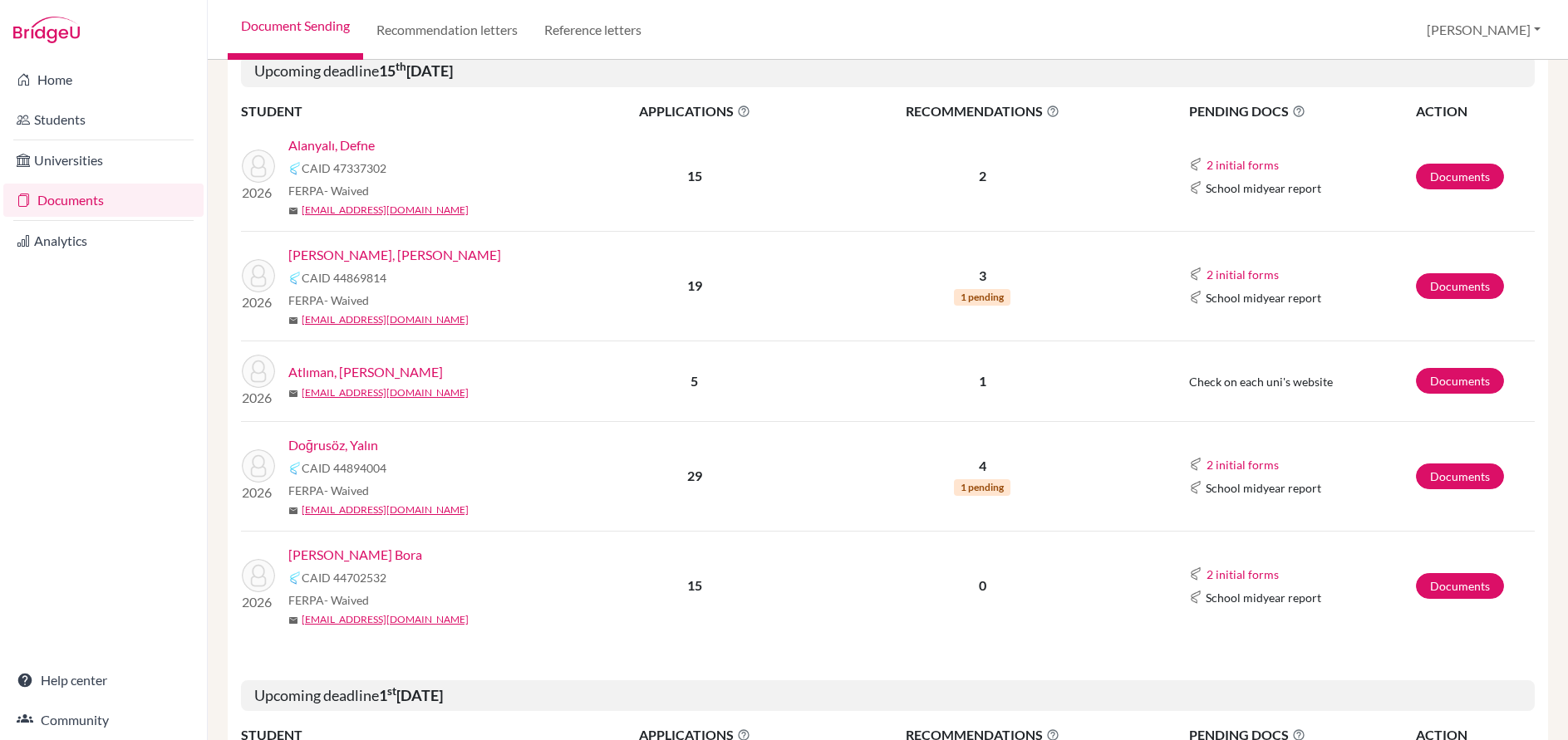
click at [366, 547] on link "[PERSON_NAME] Bora" at bounding box center [355, 555] width 133 height 20
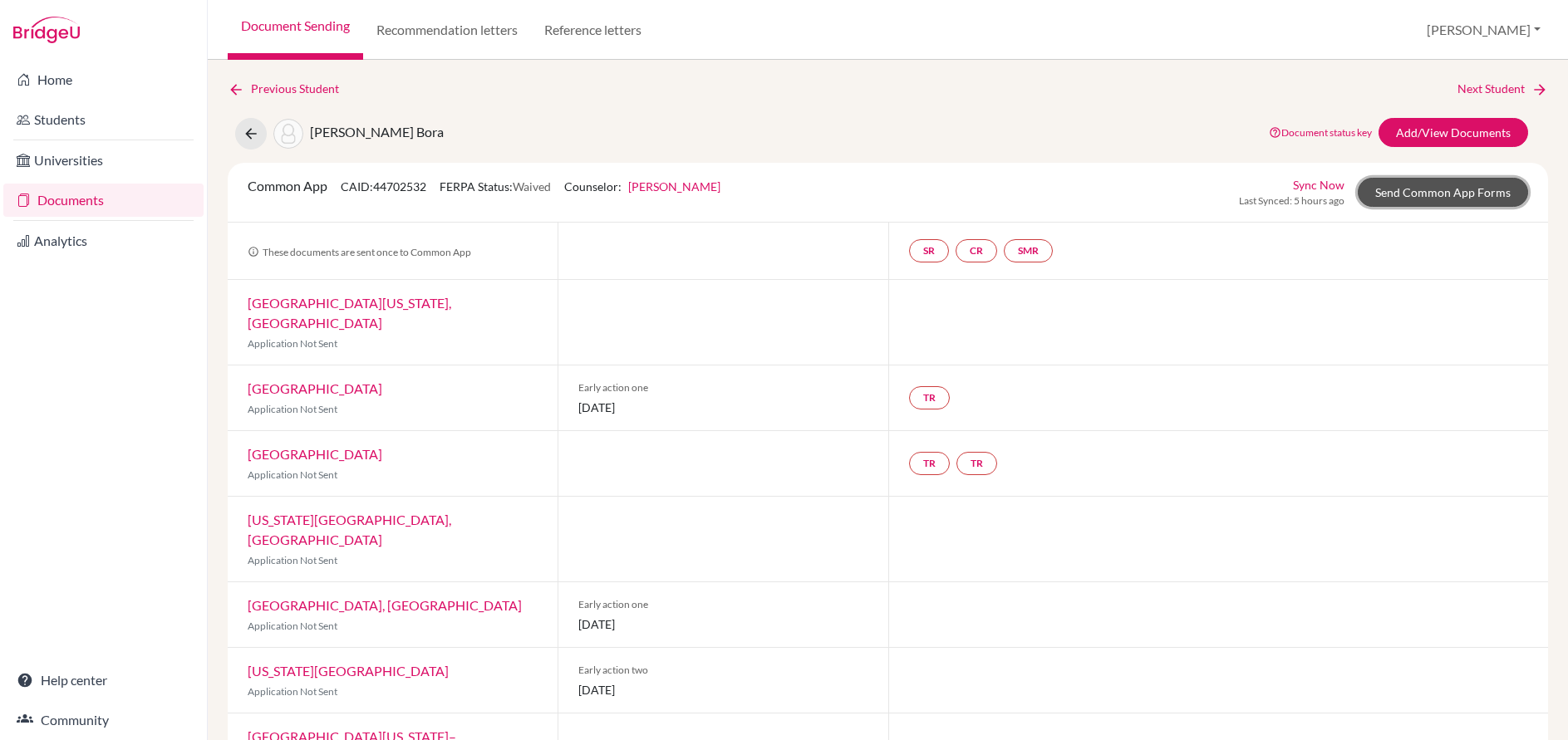
click at [1395, 193] on link "Send Common App Forms" at bounding box center [1443, 192] width 170 height 29
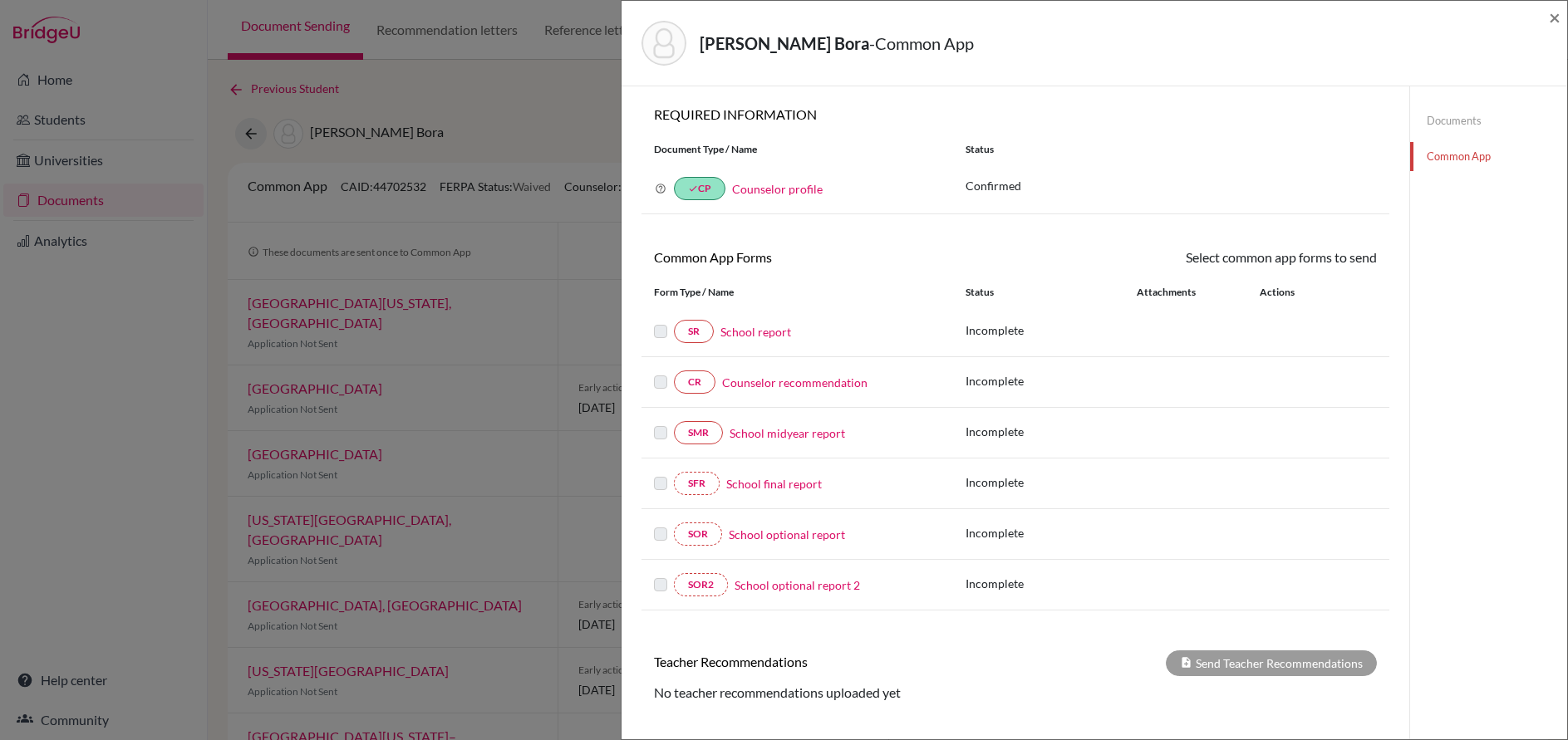
click at [775, 189] on link "Counselor profile" at bounding box center [777, 189] width 91 height 14
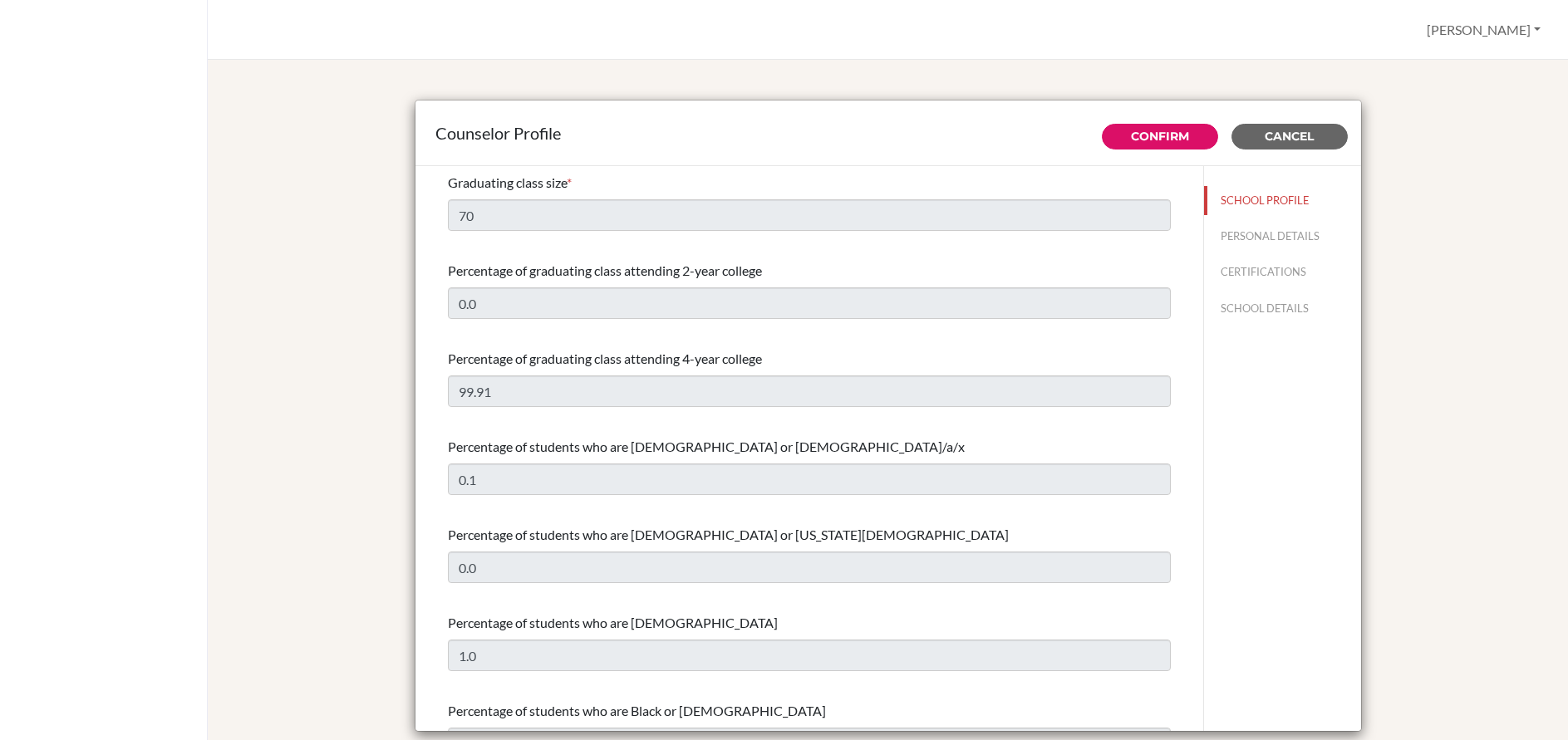
select select "0"
select select "351564"
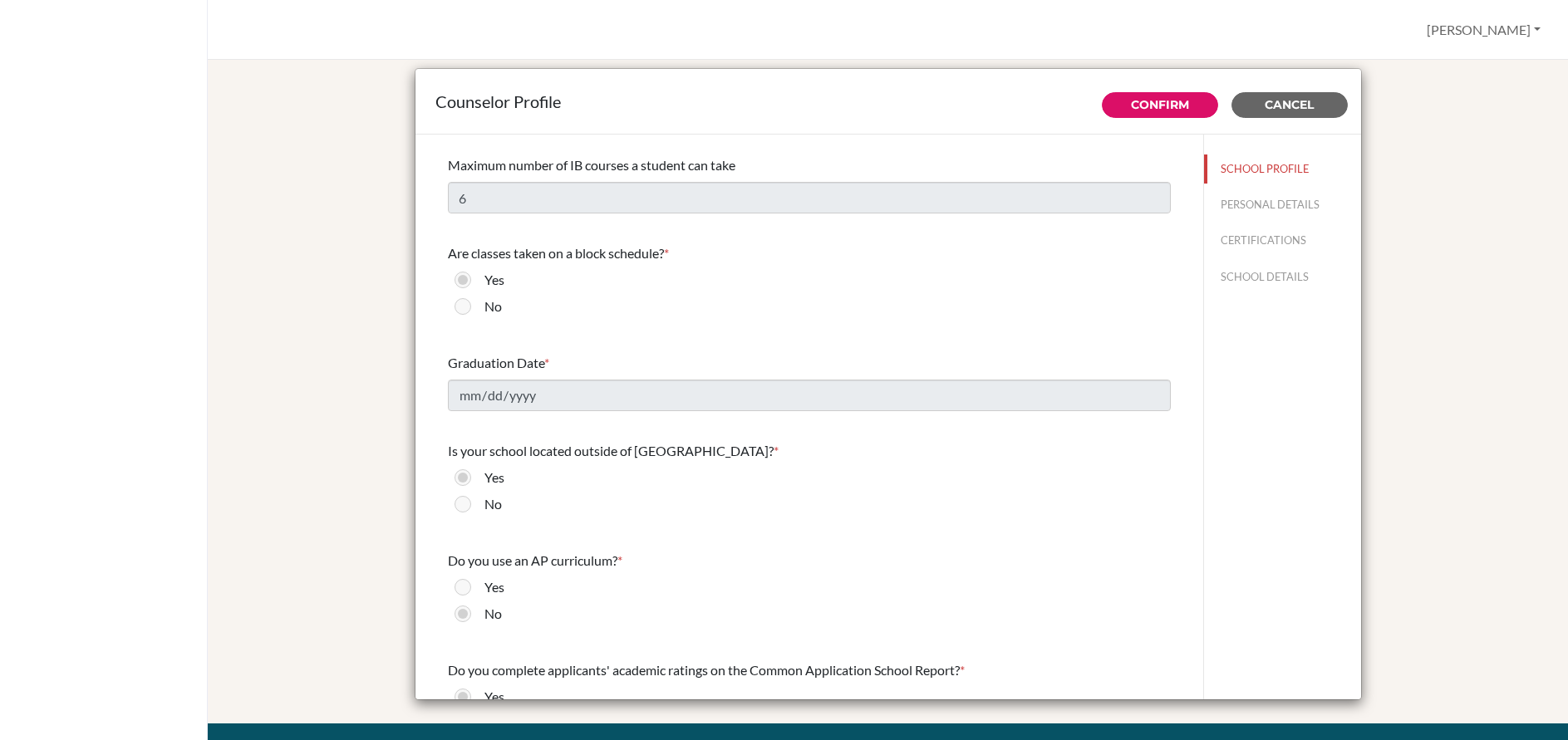
scroll to position [1370, 0]
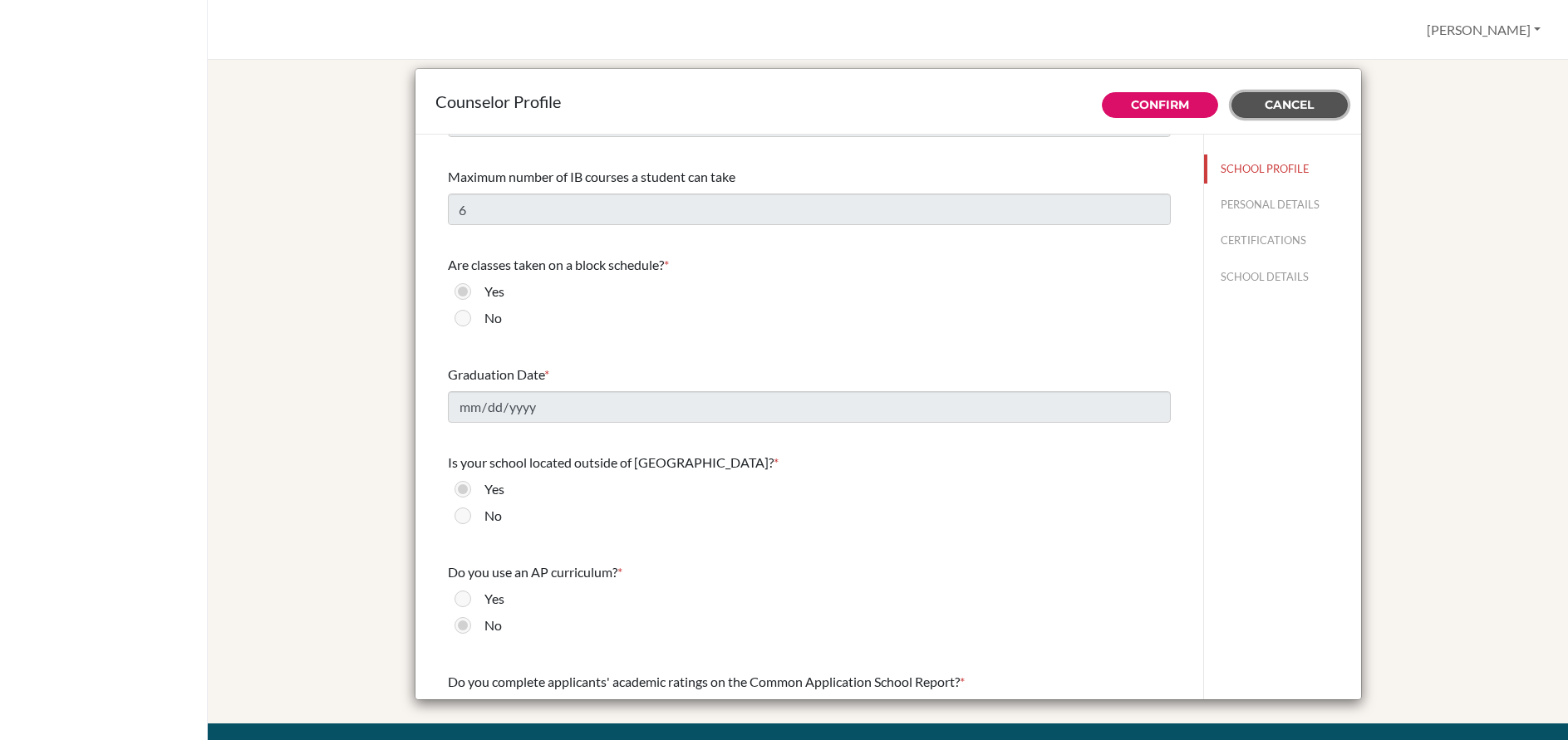
click at [1291, 106] on span "Cancel" at bounding box center [1289, 105] width 49 height 15
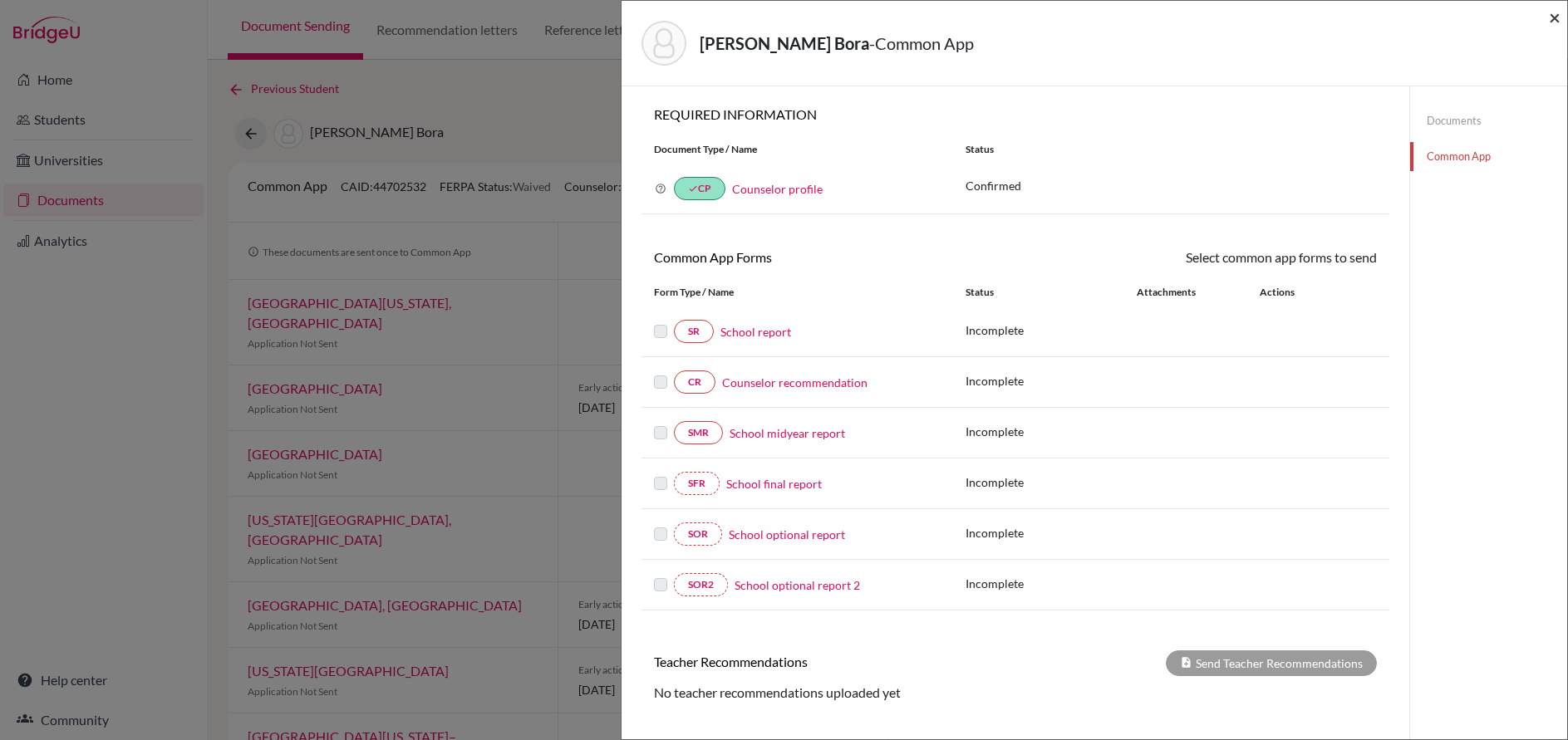
click at [1553, 15] on span "×" at bounding box center [1555, 17] width 12 height 24
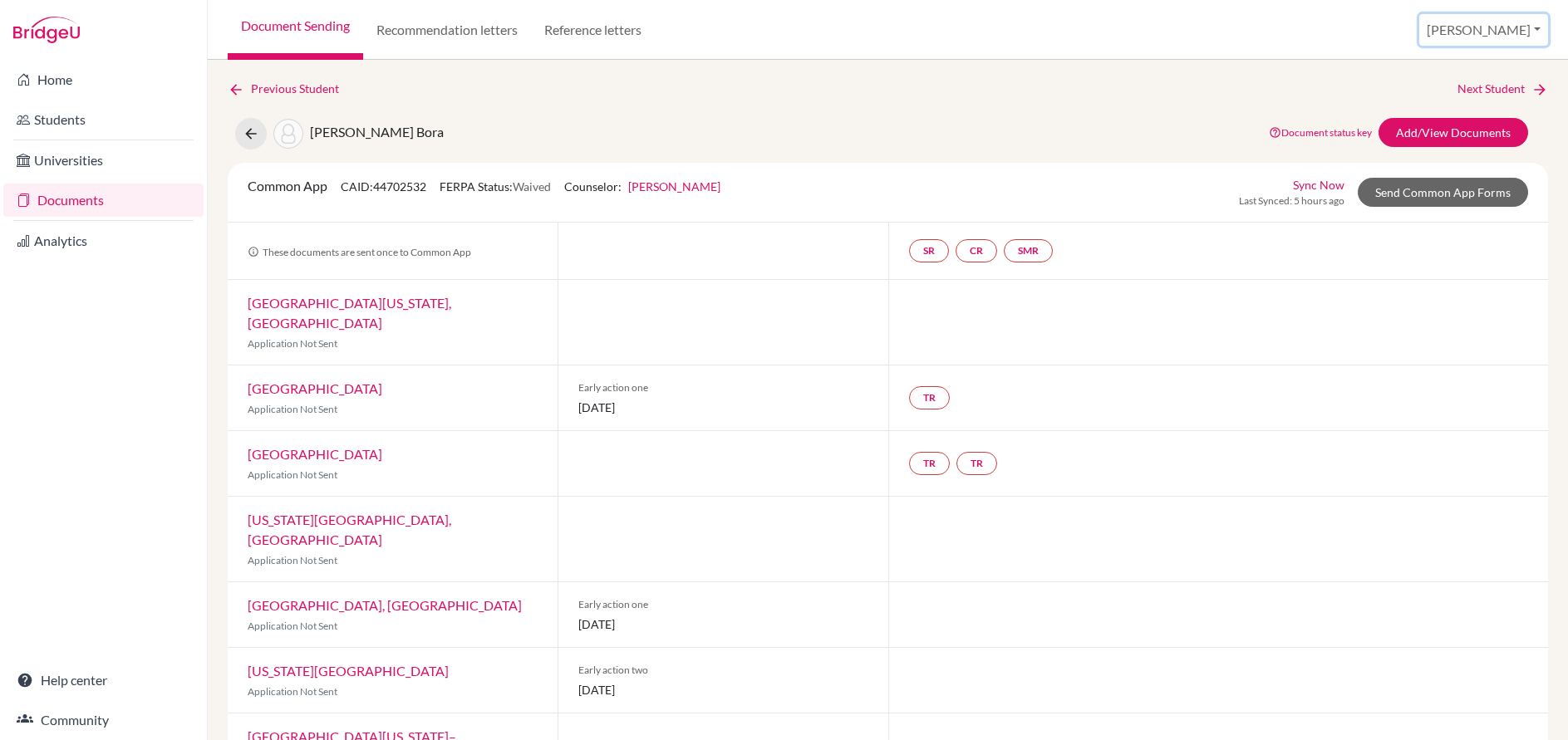
click at [1510, 30] on button "[PERSON_NAME]" at bounding box center [1483, 30] width 128 height 32
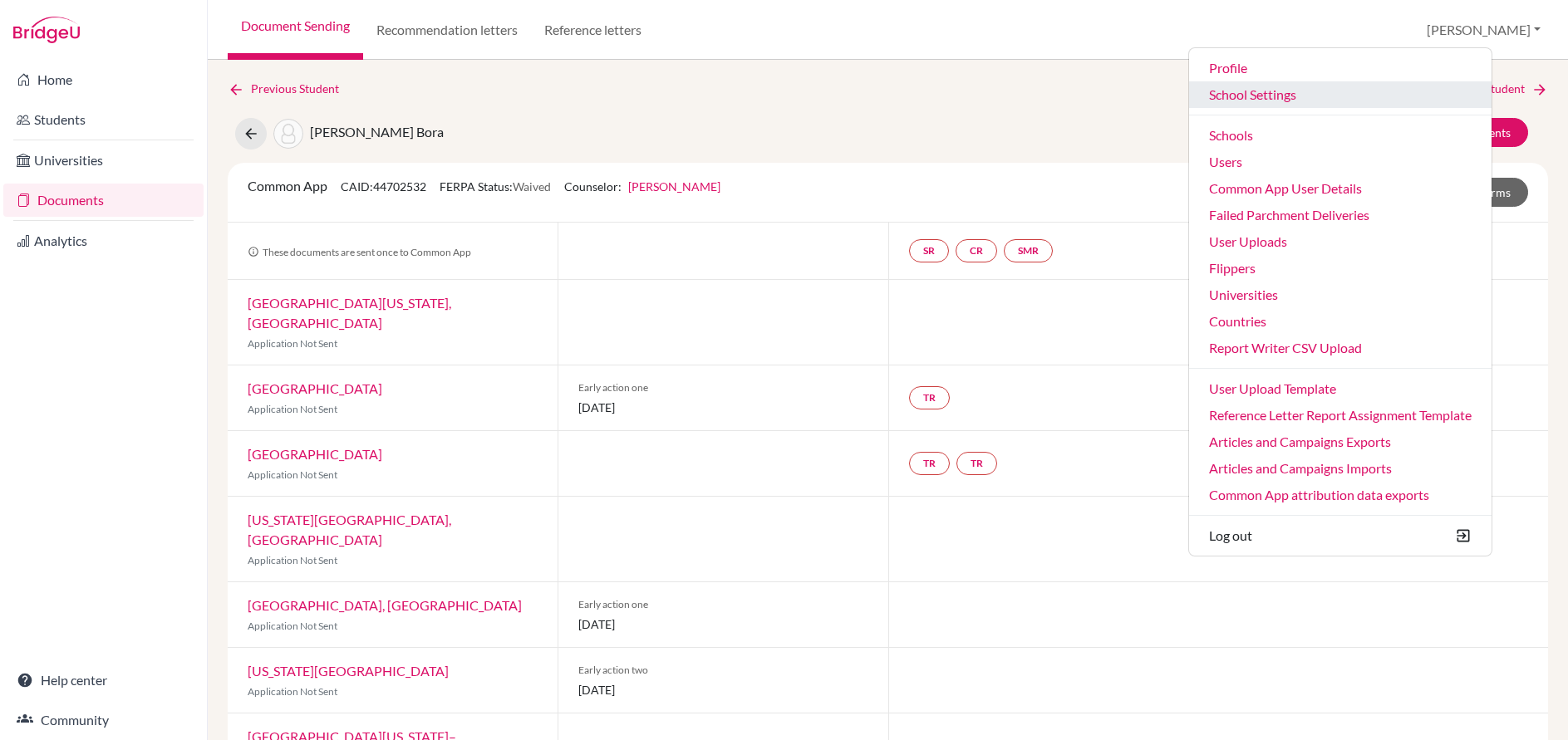
click at [1333, 98] on link "School Settings" at bounding box center [1339, 95] width 303 height 27
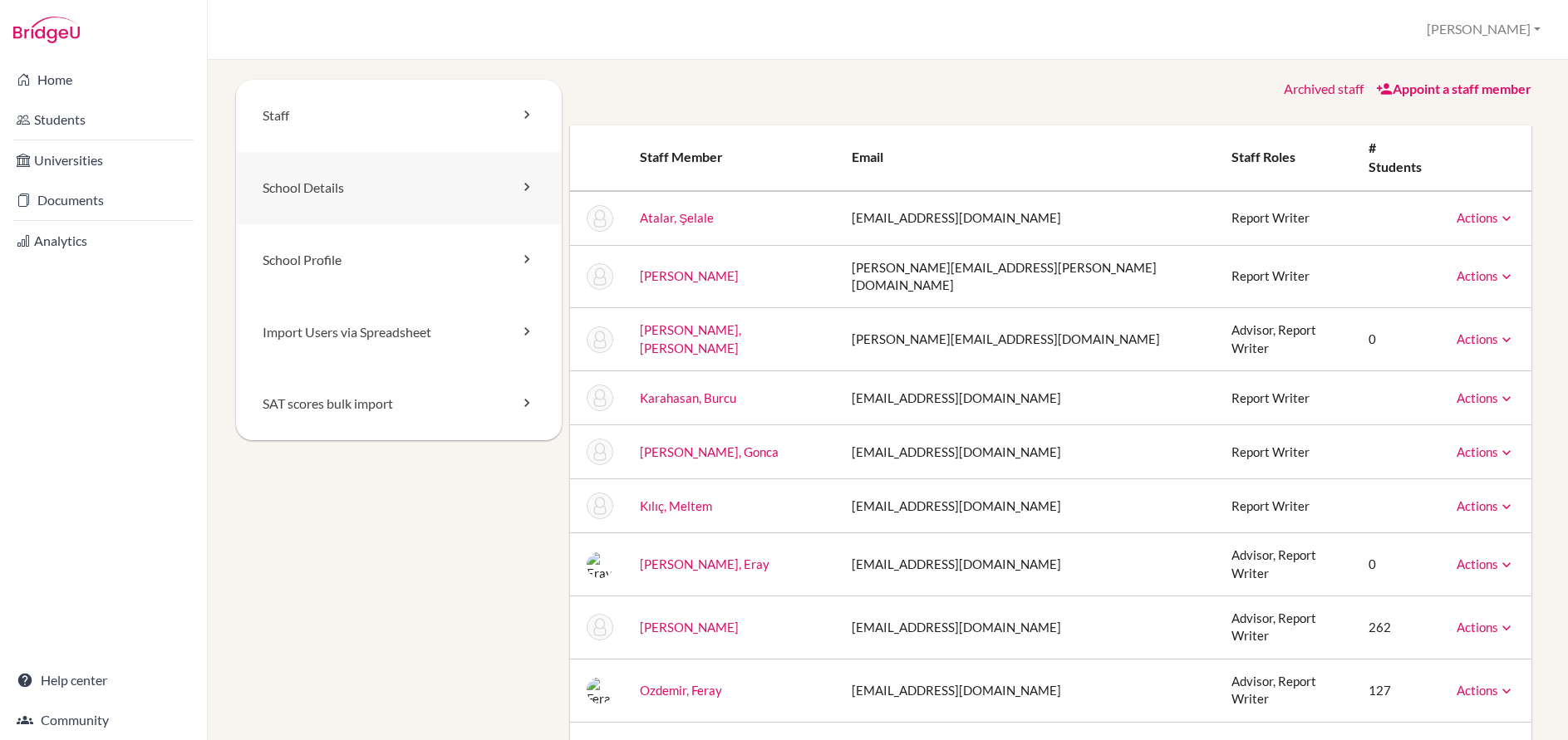
click at [292, 188] on link "School Details" at bounding box center [399, 188] width 325 height 73
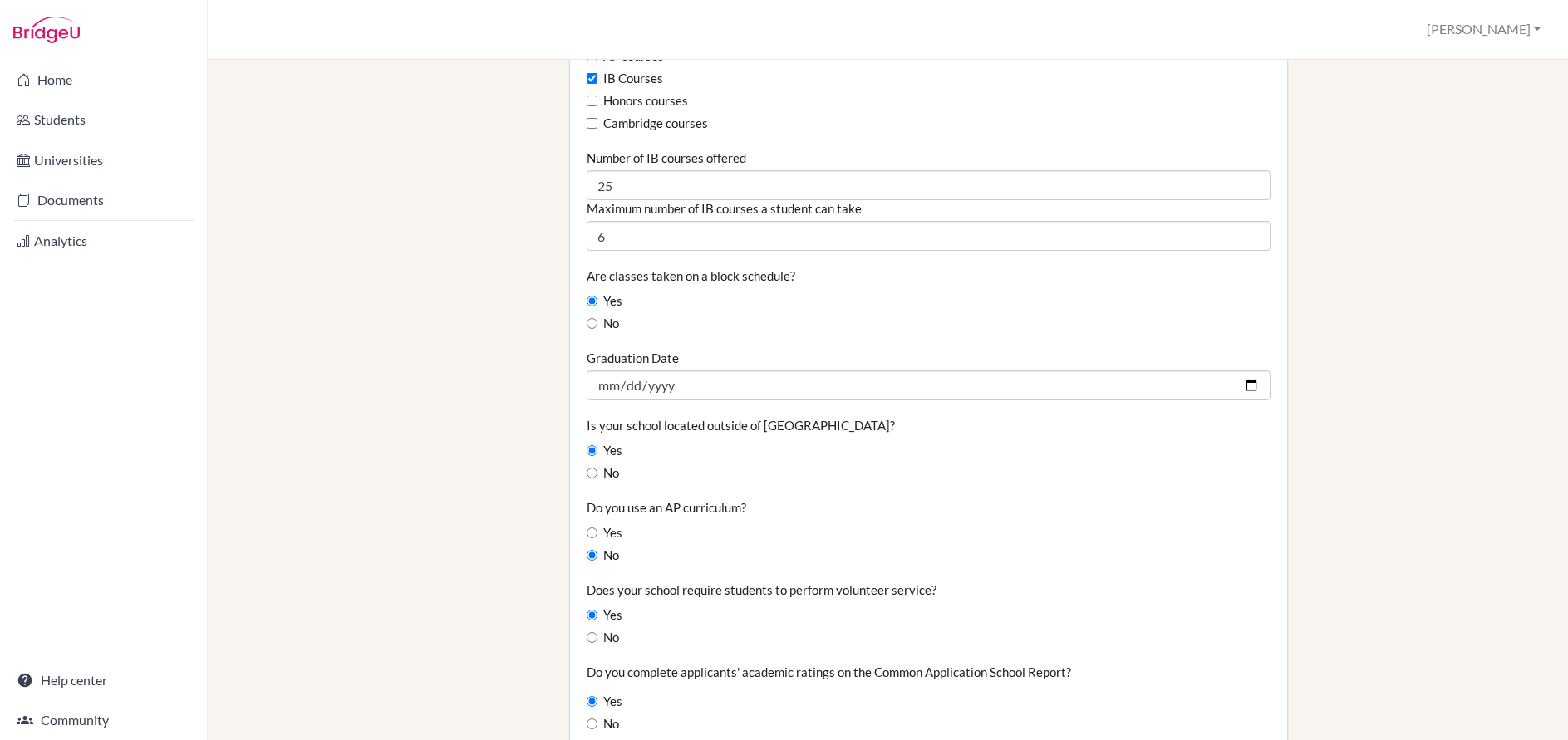
scroll to position [1115, 0]
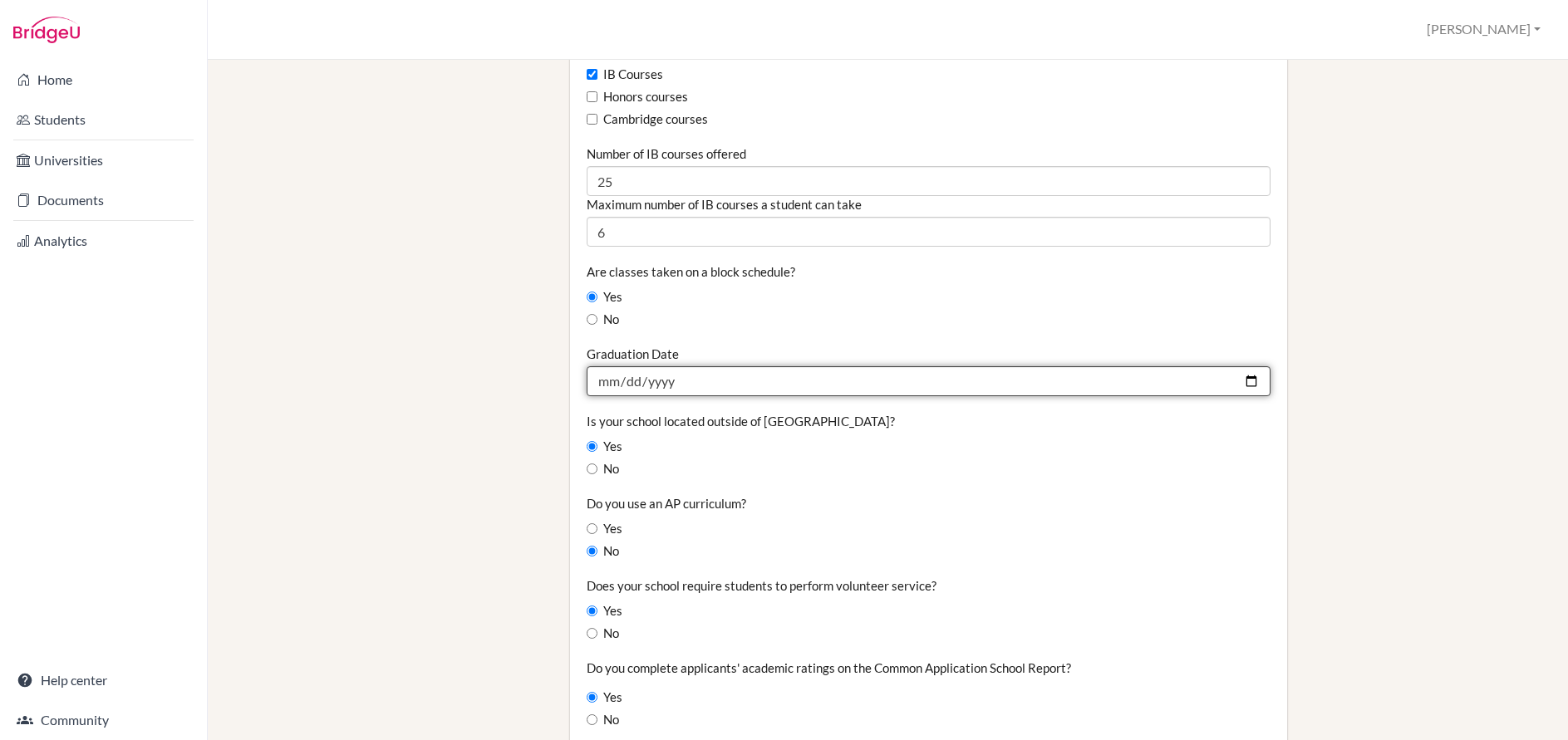
click at [686, 388] on input "[DATE]" at bounding box center [928, 381] width 684 height 30
click at [1252, 377] on input "[DATE]" at bounding box center [928, 381] width 684 height 30
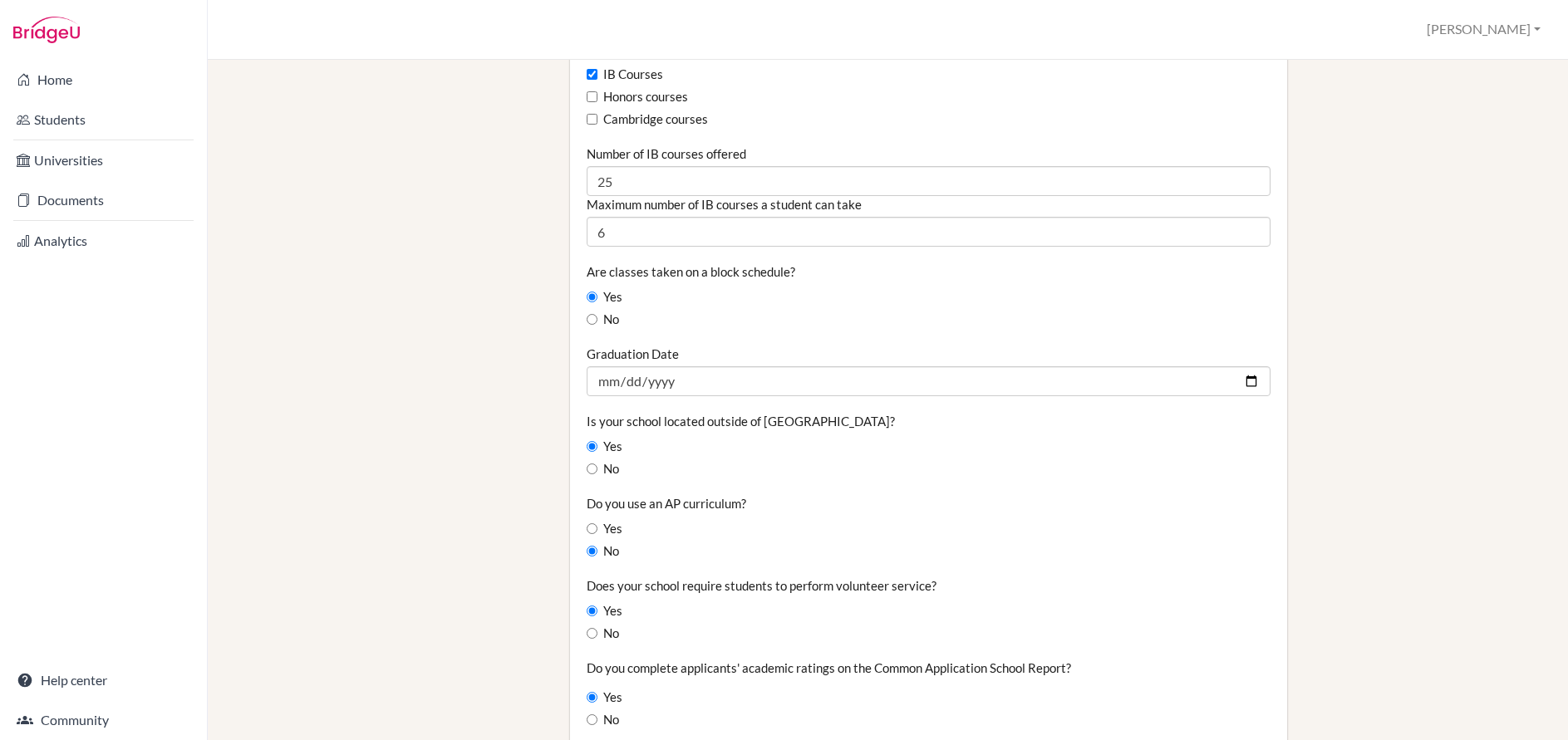
type input "[DATE]"
click at [485, 548] on div "Staff School Details School Profile Import Users via Spreadsheet SAT scores bul…" at bounding box center [887, 220] width 1304 height 2509
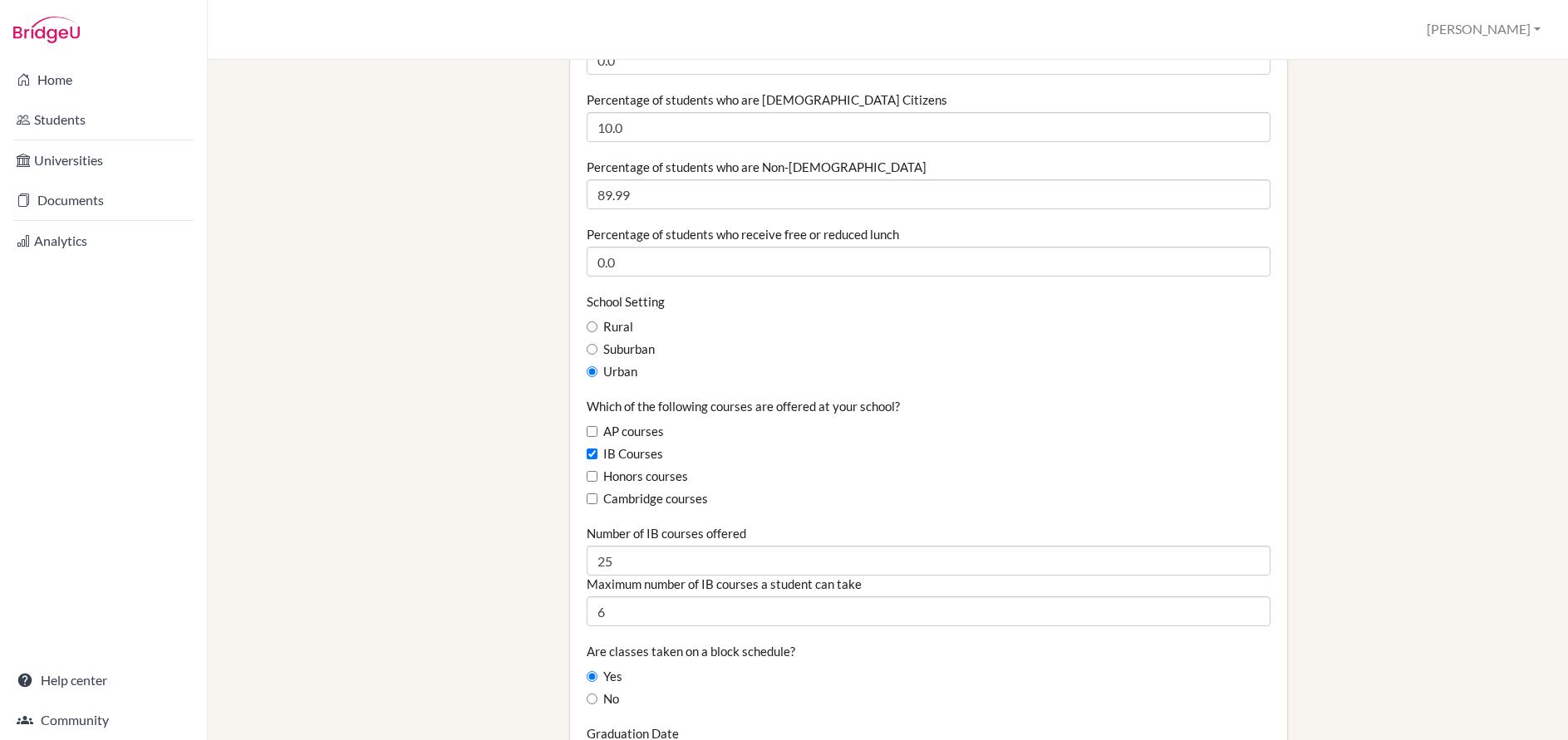
scroll to position [0, 0]
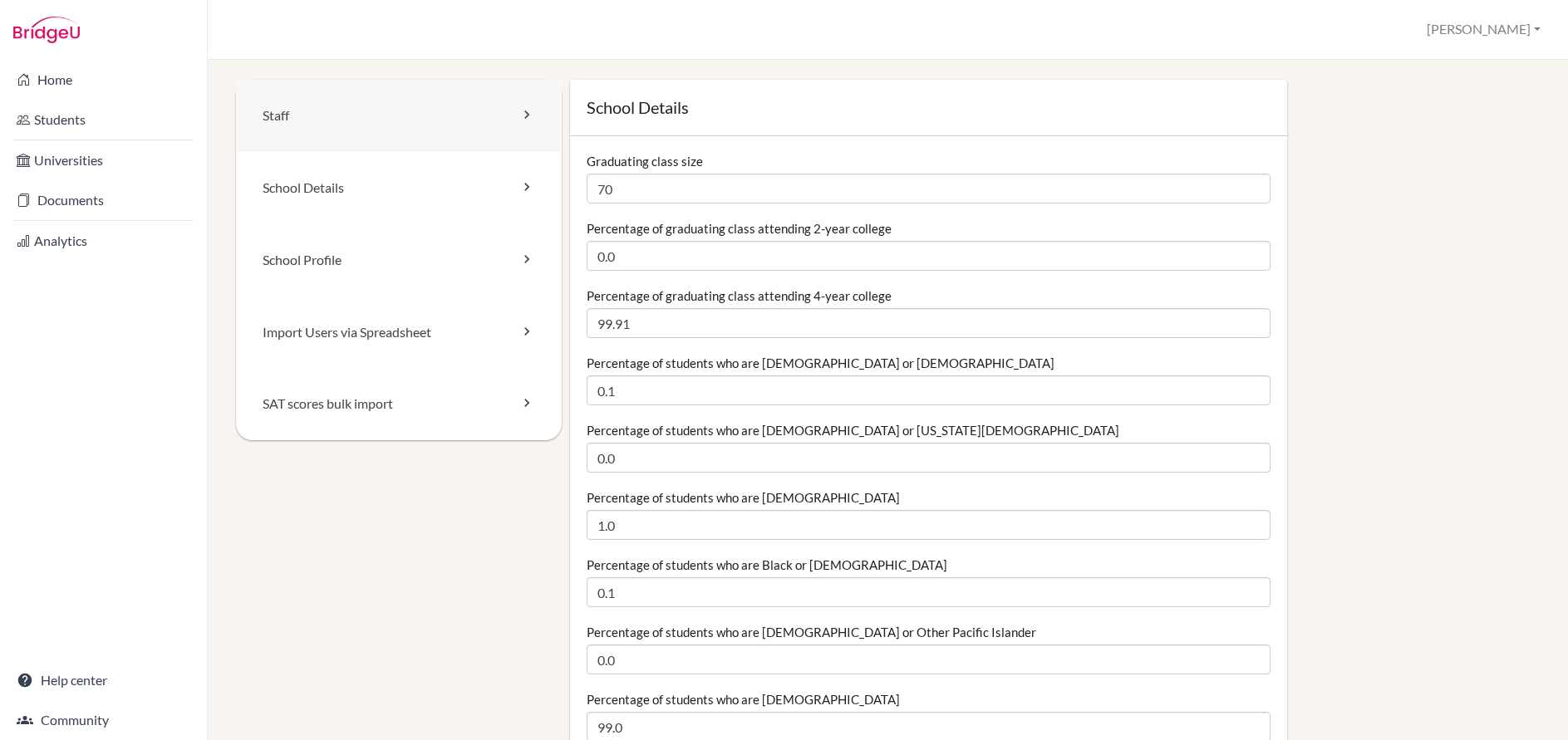
click at [309, 105] on link "Staff" at bounding box center [399, 116] width 325 height 73
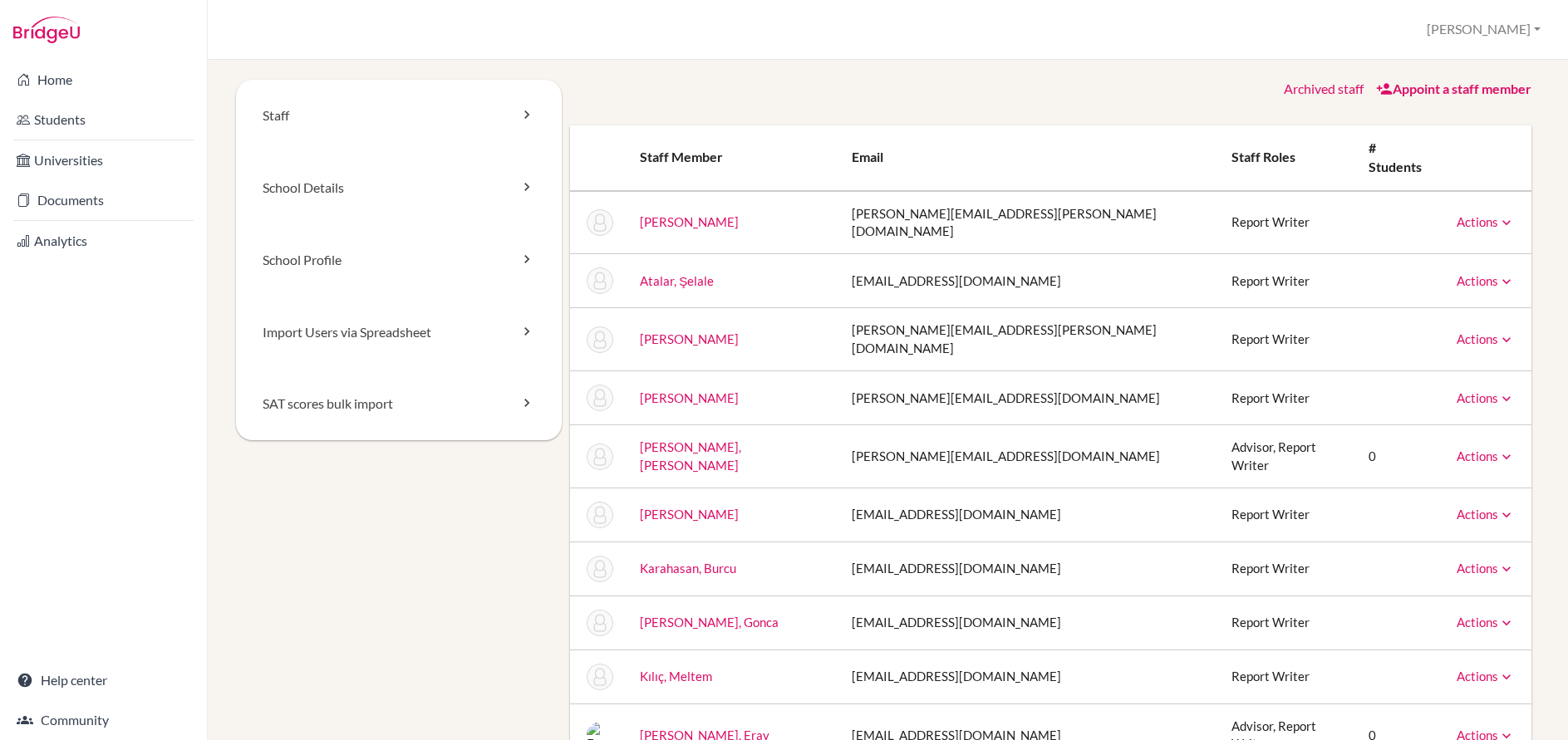
click at [322, 194] on link "School Details" at bounding box center [399, 188] width 325 height 73
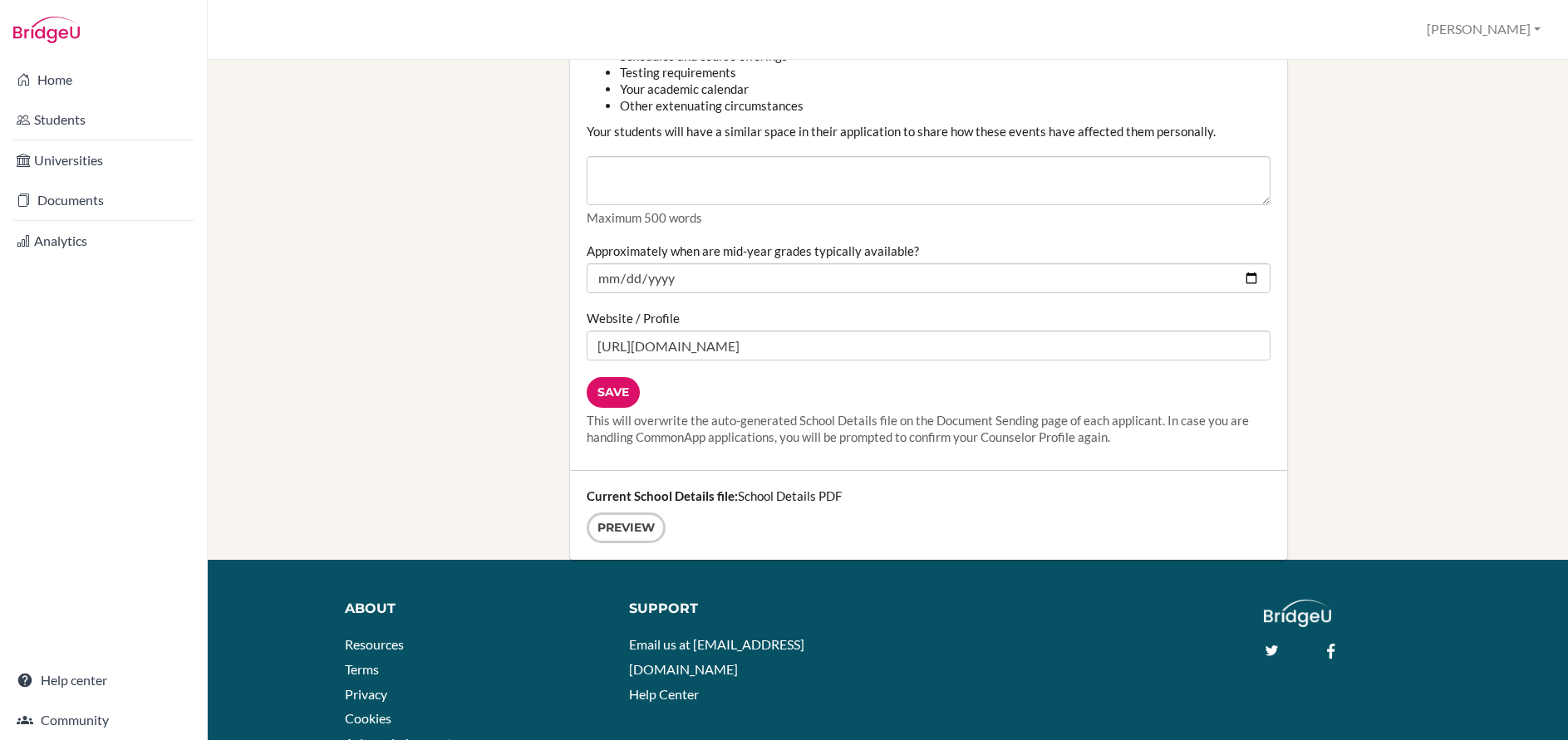
scroll to position [2006, 0]
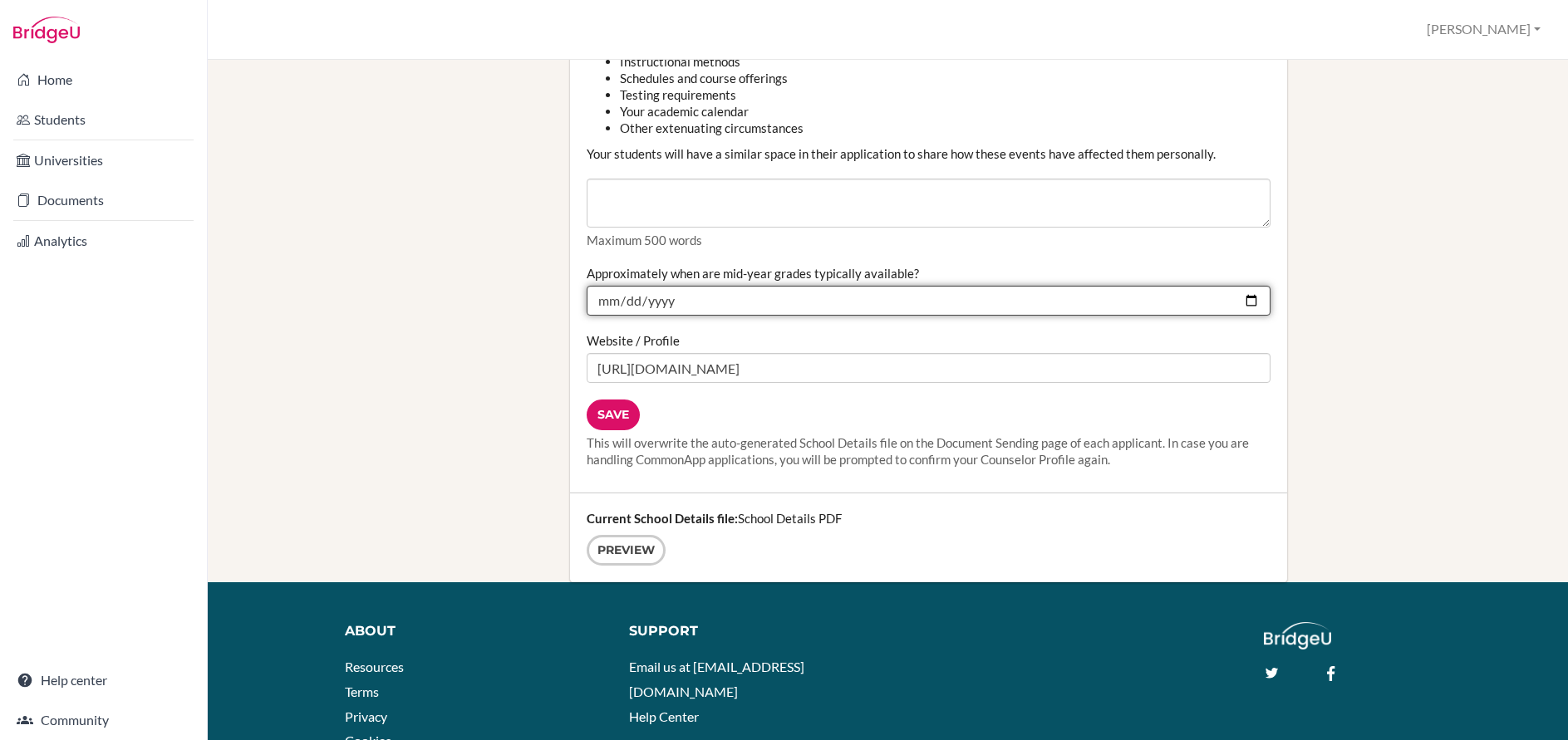
click at [1249, 298] on input "2025-01-15" at bounding box center [928, 301] width 684 height 30
type input "2026-01-15"
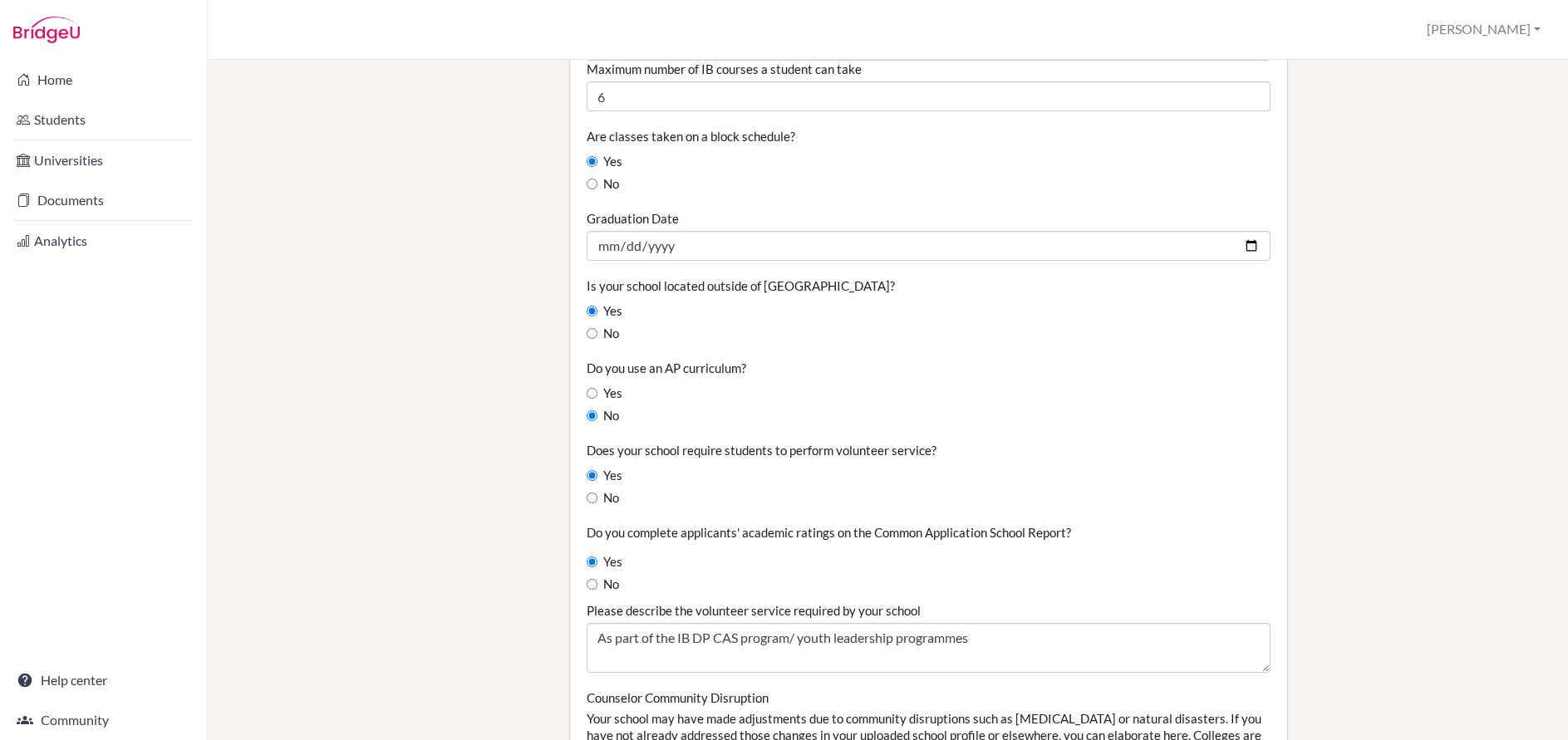
scroll to position [1246, 0]
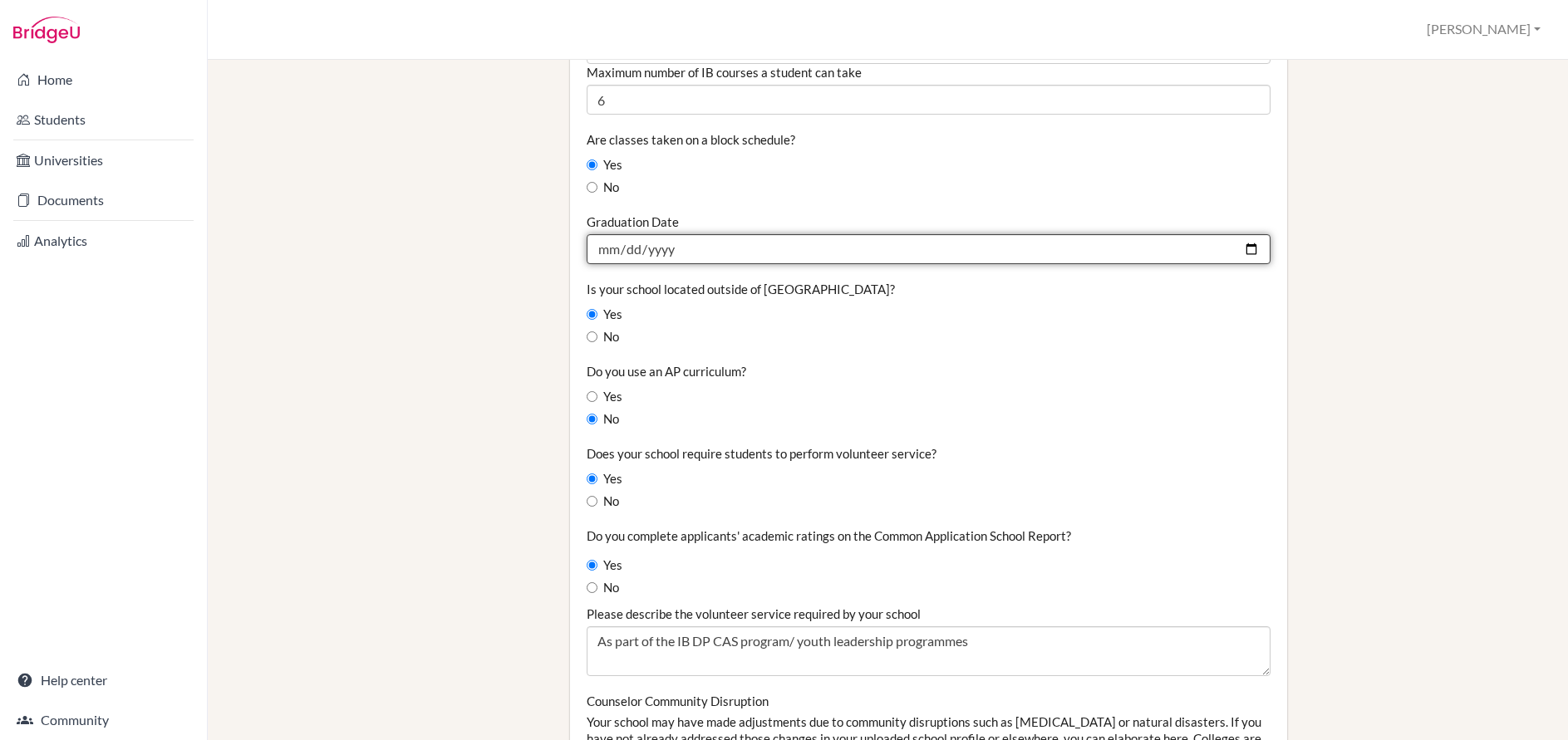
click at [1244, 249] on input "2025-07-13" at bounding box center [928, 249] width 684 height 30
type input "2026-07-13"
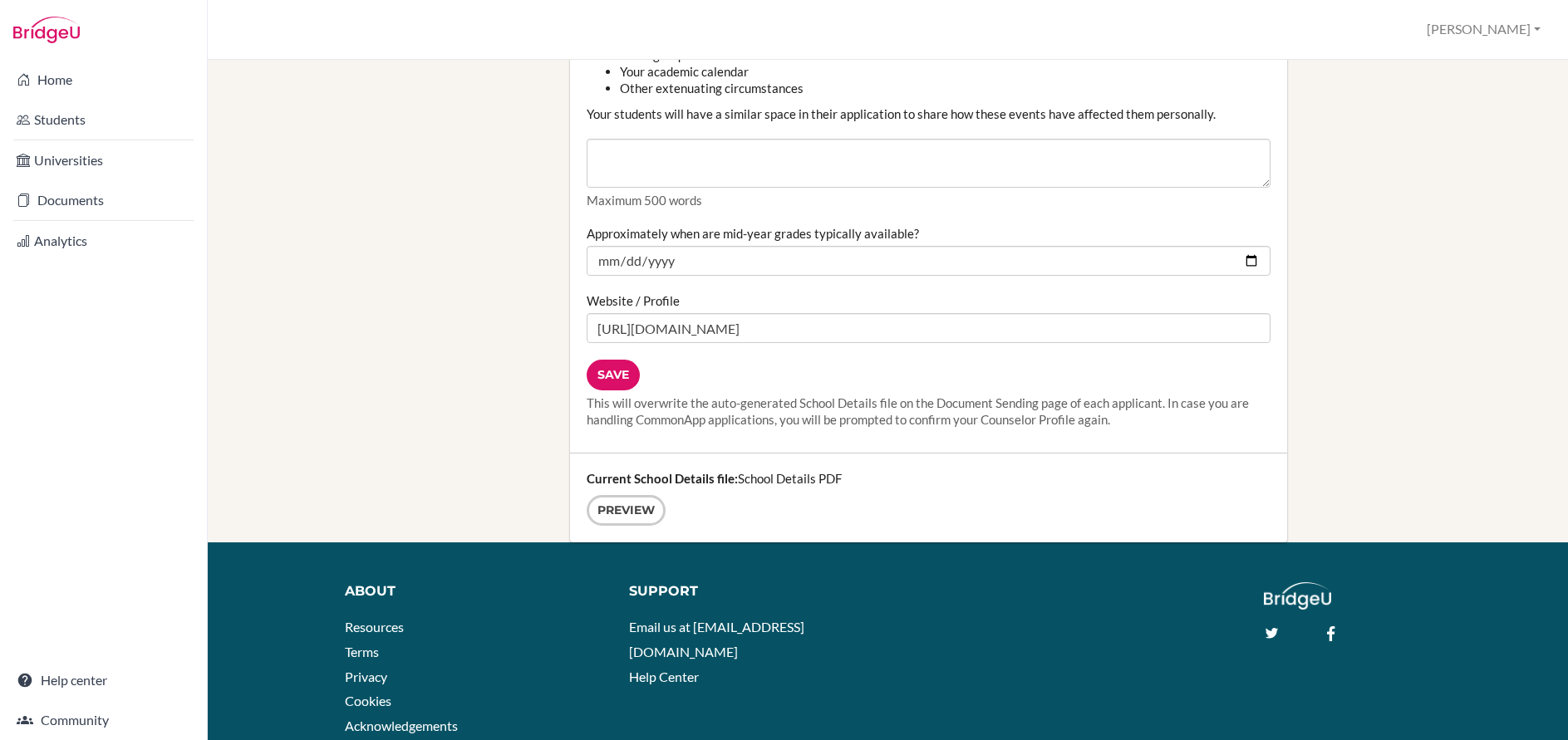
scroll to position [2083, 0]
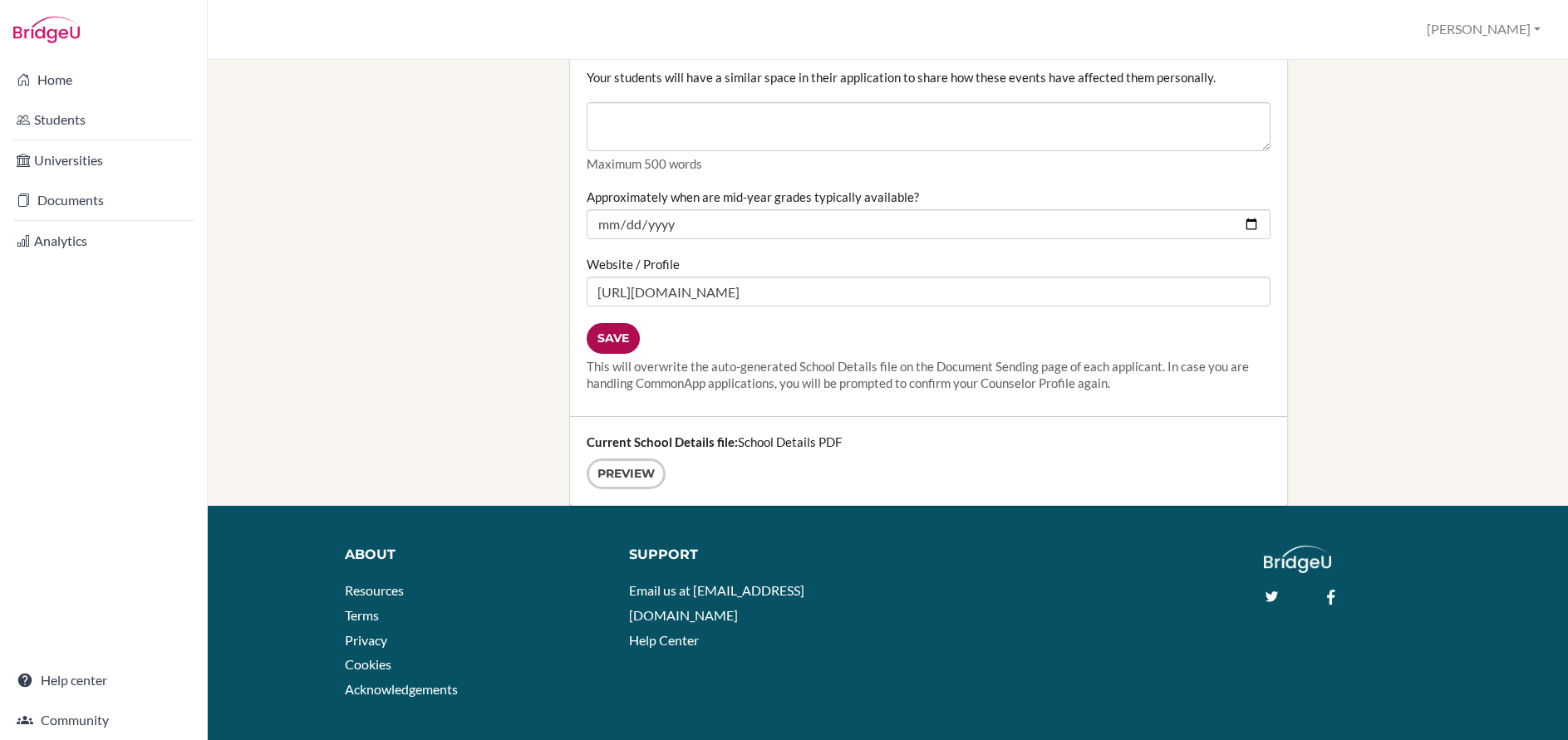
click at [623, 340] on input "Save" at bounding box center [613, 338] width 53 height 31
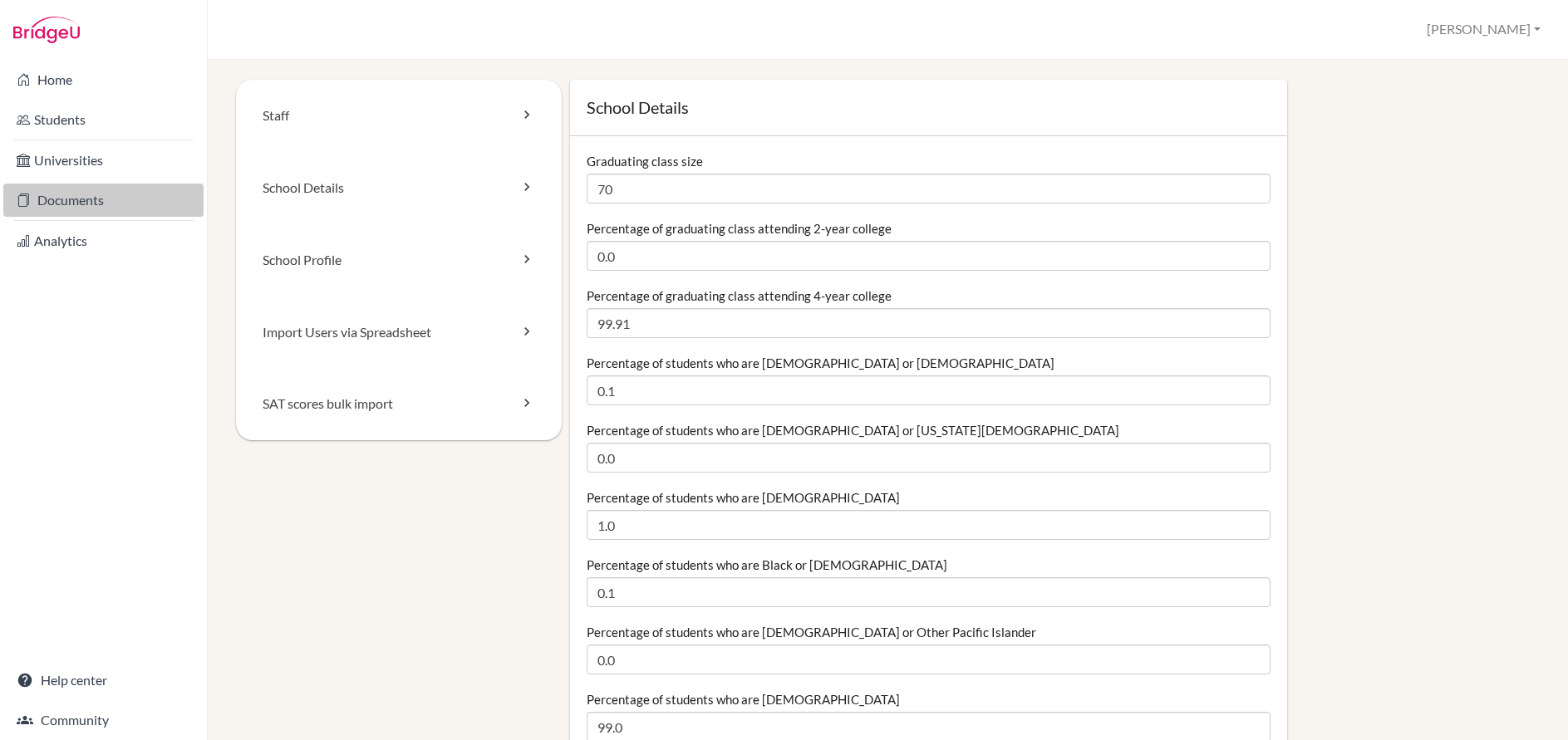
click at [92, 202] on link "Documents" at bounding box center [103, 200] width 200 height 33
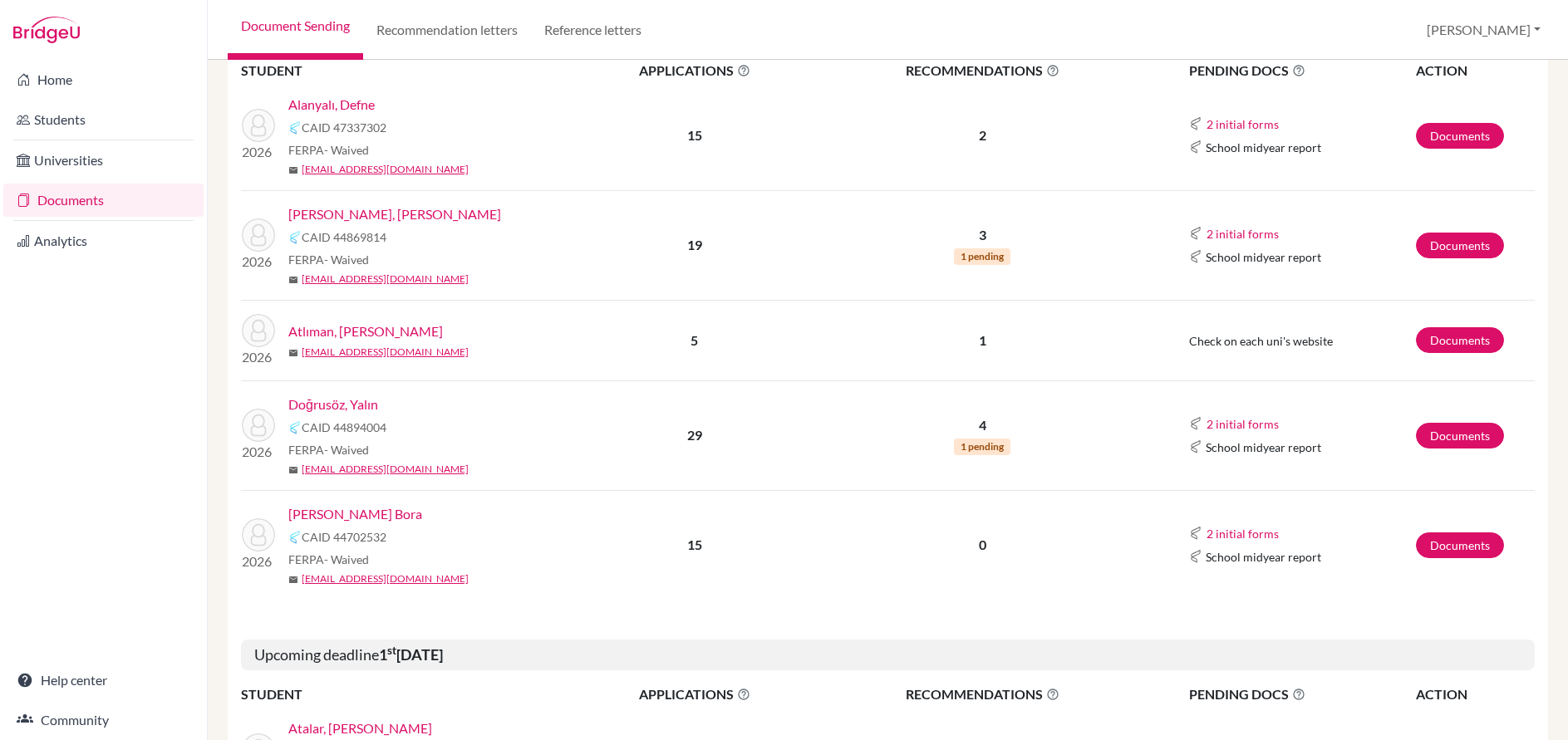
scroll to position [409, 0]
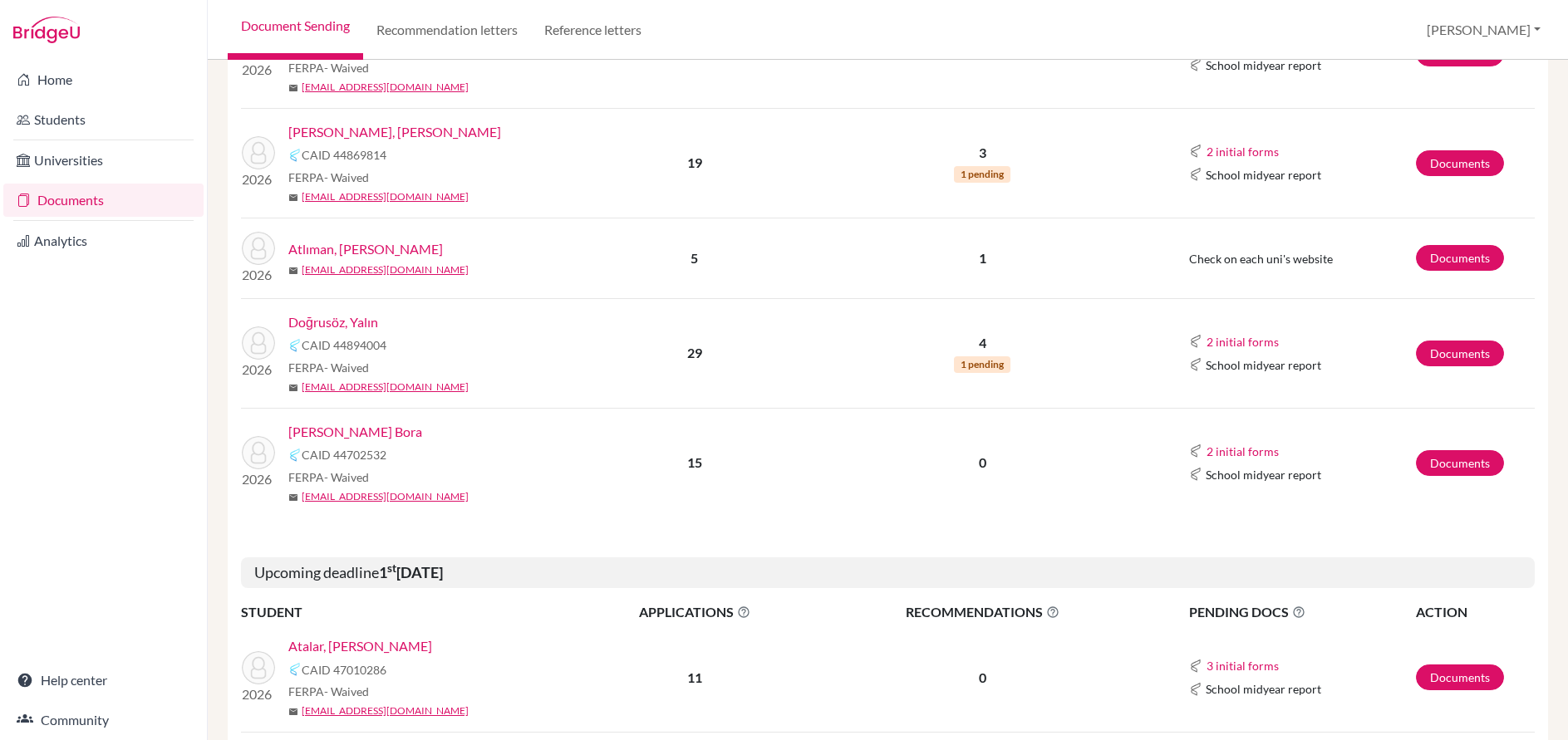
click at [372, 432] on link "[PERSON_NAME] Bora" at bounding box center [355, 432] width 133 height 20
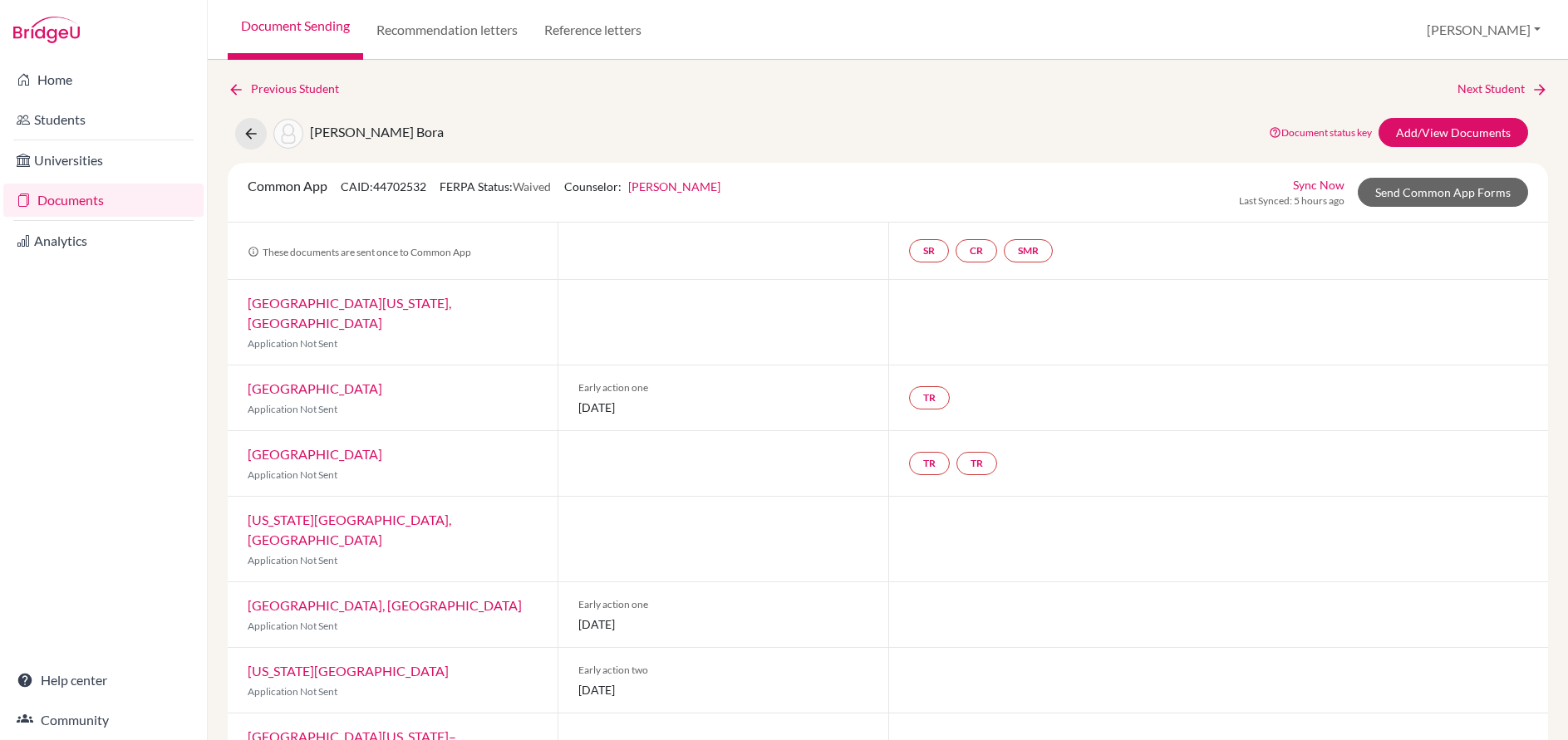
click at [1448, 164] on div "Common App CAID: 44702532 FERPA Status: Waived Counselor: [PERSON_NAME] First N…" at bounding box center [887, 193] width 1320 height 60
click at [1438, 186] on link "Send Common App Forms" at bounding box center [1443, 192] width 170 height 29
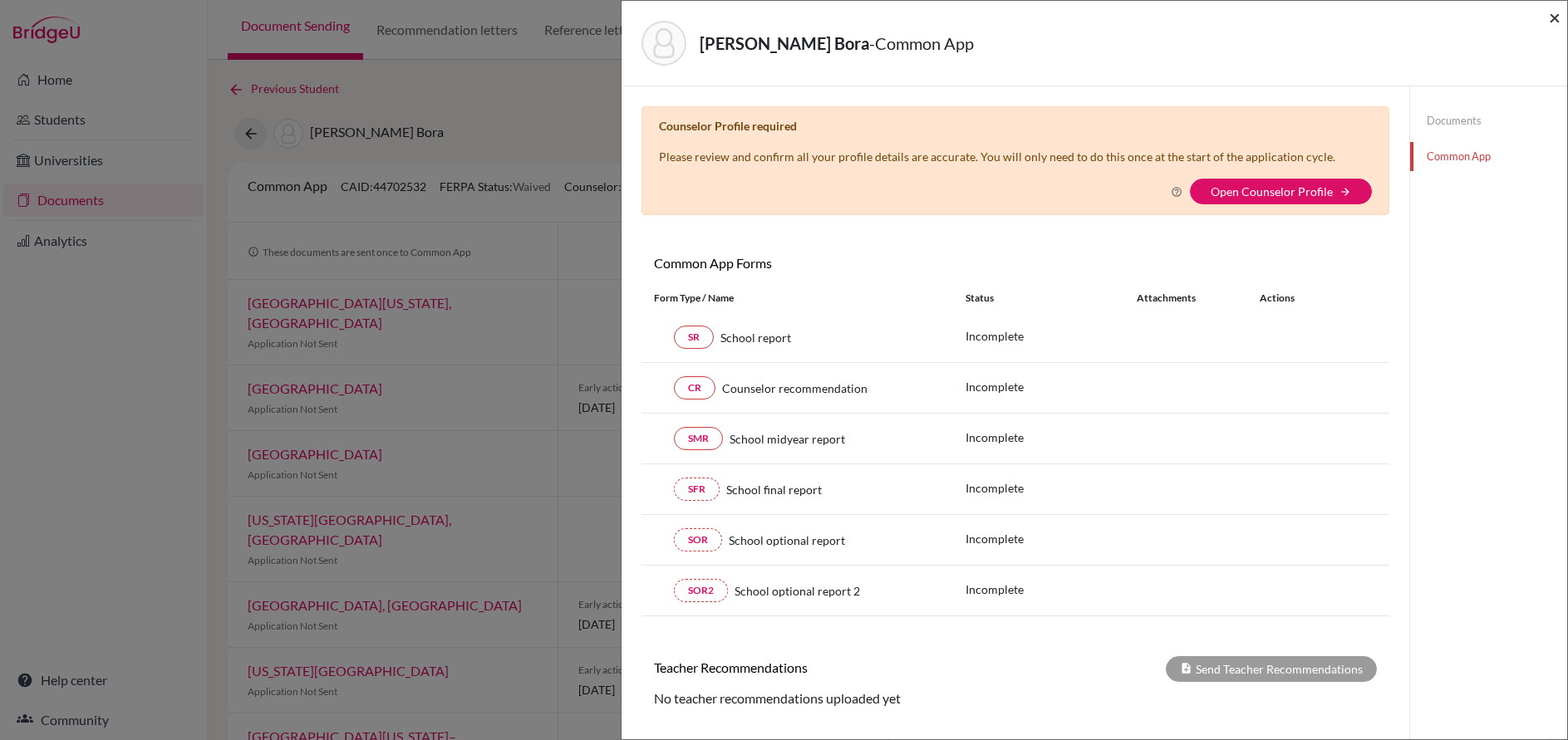
click at [1558, 15] on span "×" at bounding box center [1555, 17] width 12 height 24
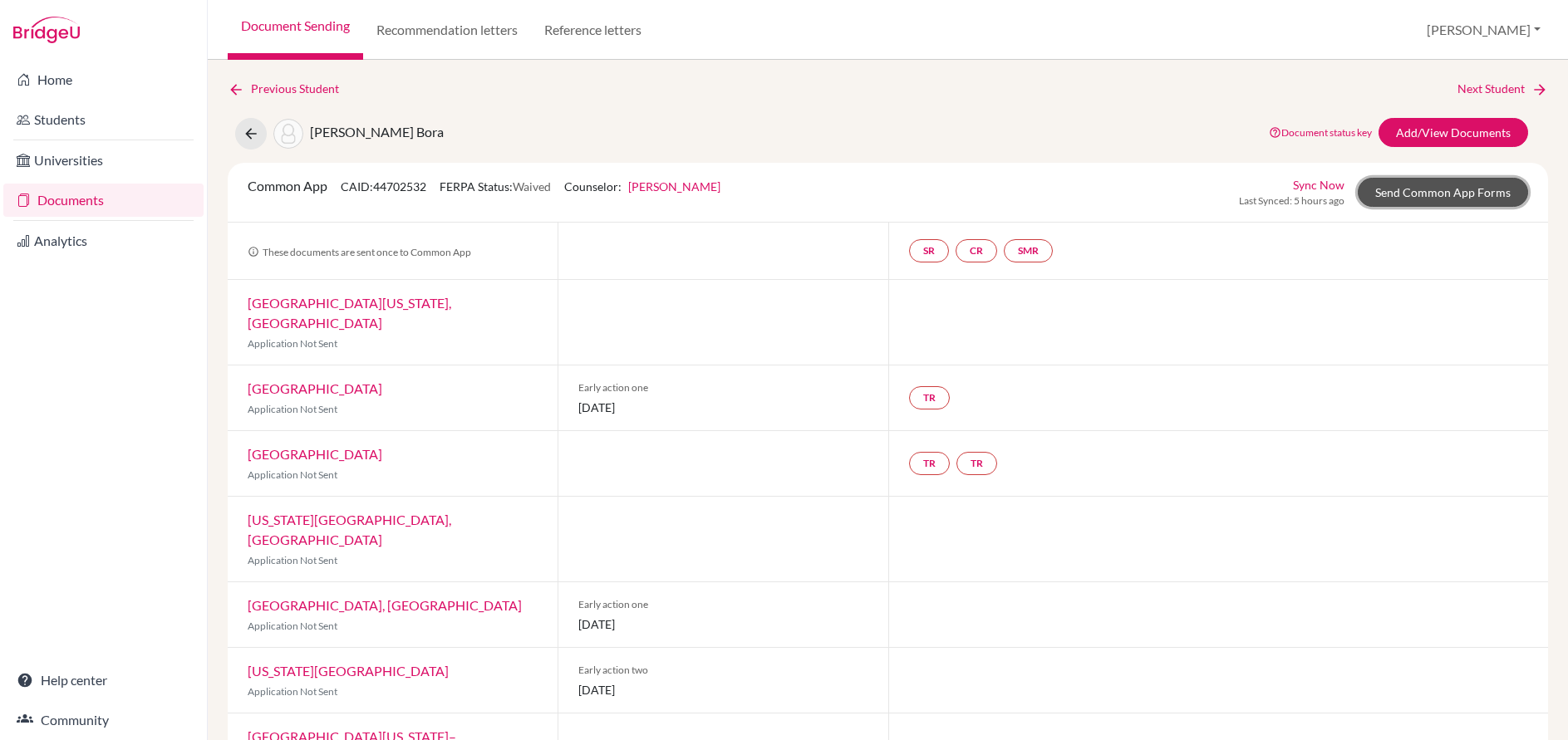
click at [1400, 205] on link "Send Common App Forms" at bounding box center [1443, 192] width 170 height 29
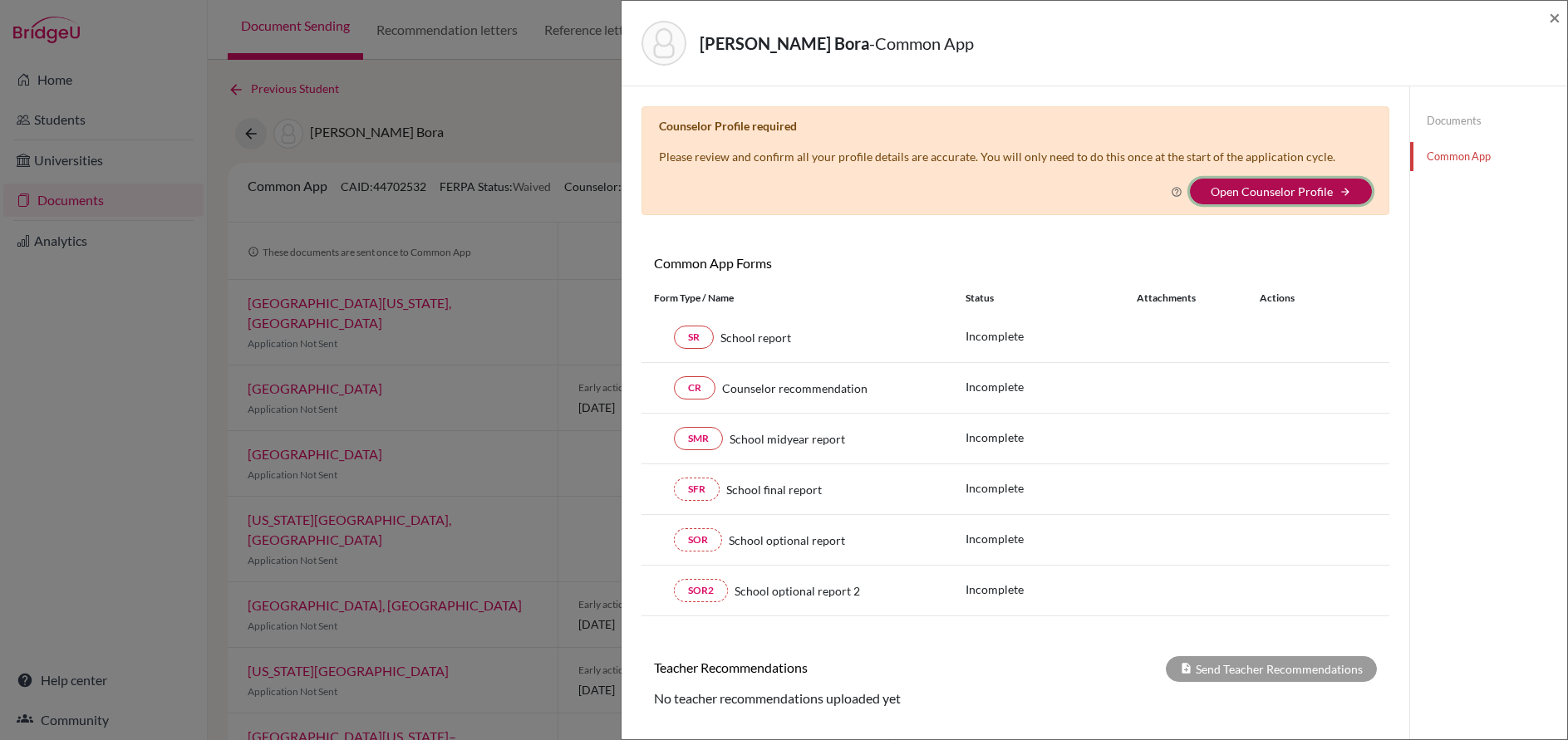
click at [1308, 199] on button "Open Counselor Profile arrow_forward" at bounding box center [1280, 191] width 182 height 26
click at [1287, 182] on button "Open Counselor Profile arrow_forward" at bounding box center [1280, 191] width 182 height 26
click at [560, 114] on div "Duman, Mert Bora - Common App × × Counselor Profile required Please review and …" at bounding box center [784, 370] width 1568 height 740
click at [1299, 191] on link "Open Counselor Profile" at bounding box center [1271, 191] width 122 height 14
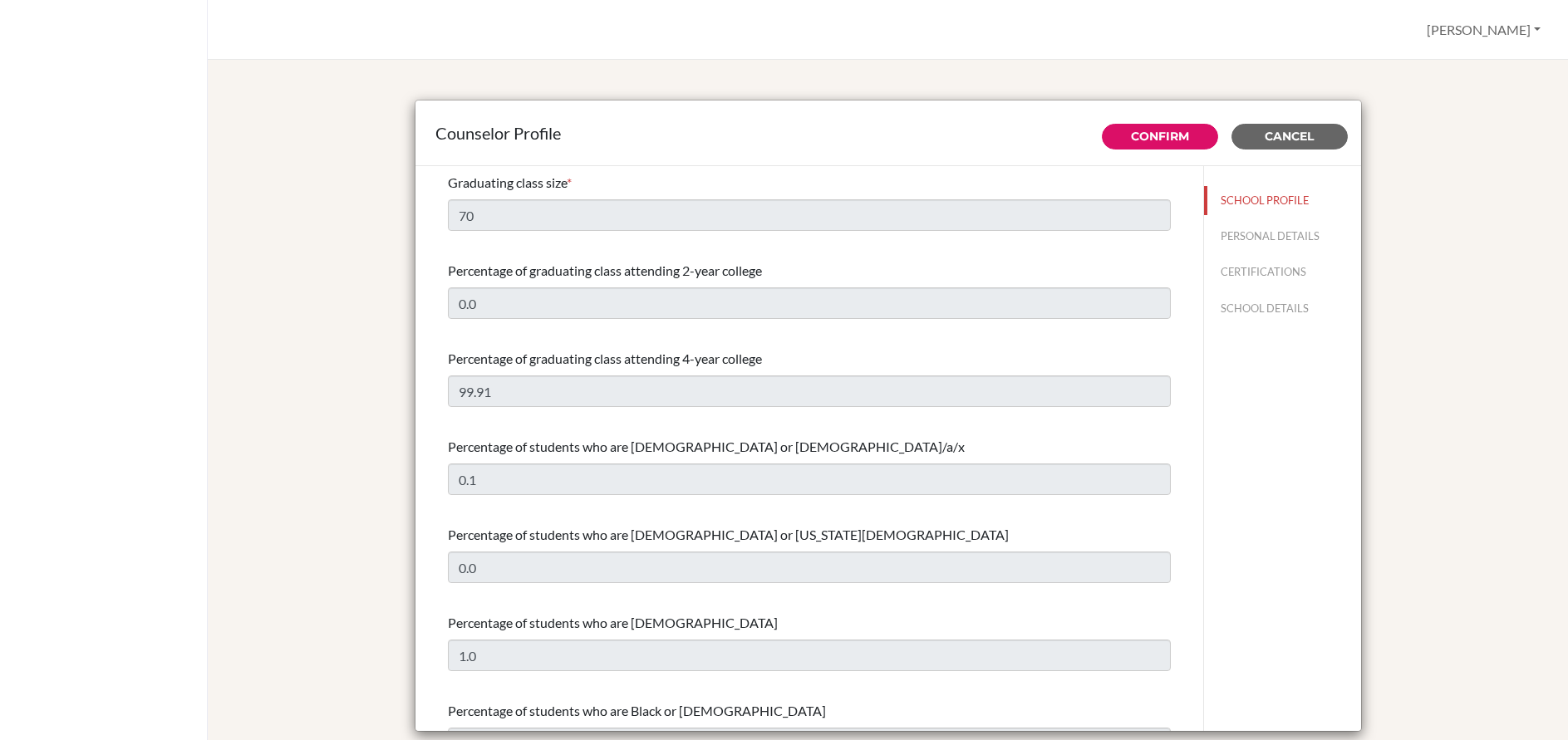
select select "0"
select select "351564"
click at [1246, 233] on button "PERSONAL DETAILS" at bounding box center [1282, 236] width 157 height 29
type input "Feray"
type input "Ozdemir"
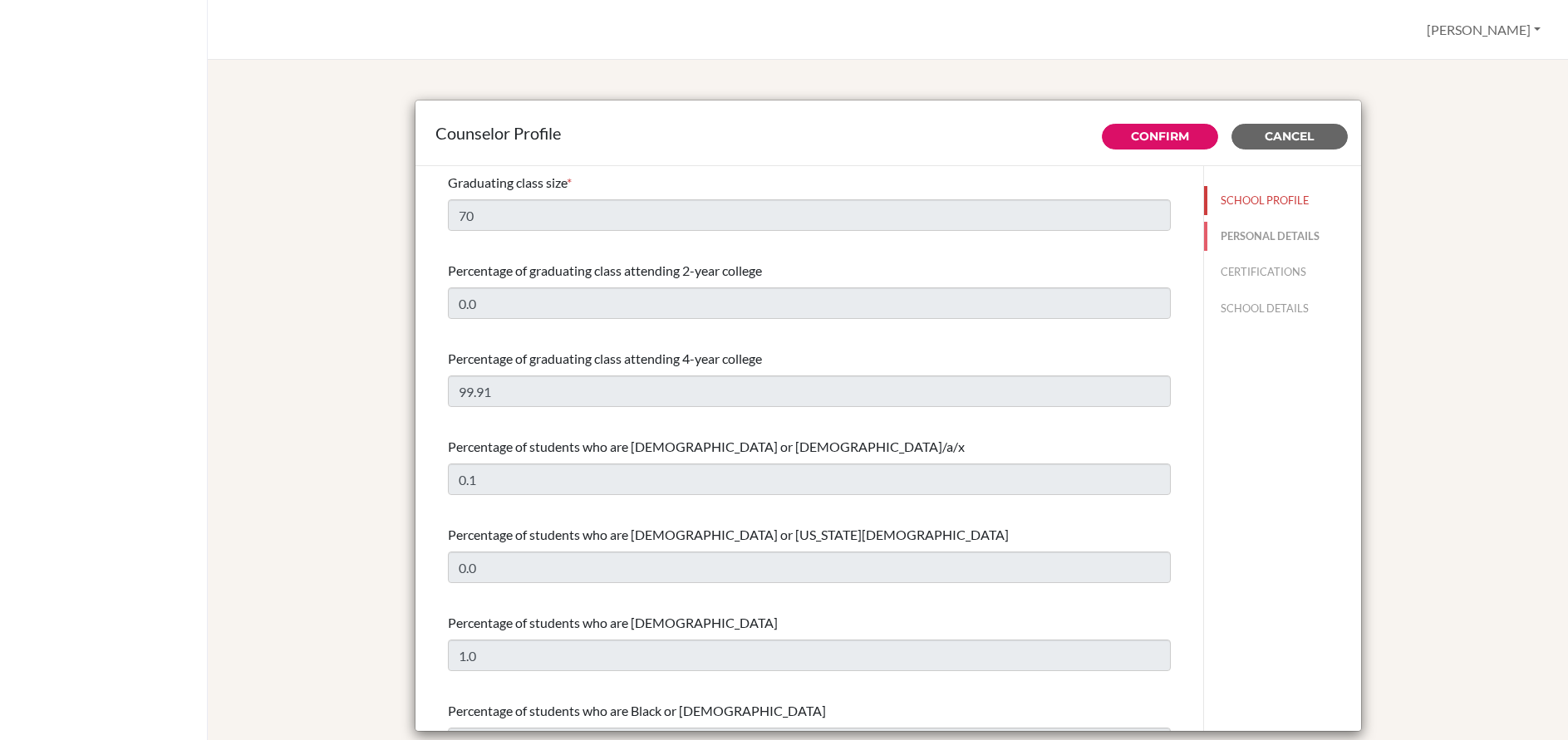
type input "Advisor"
type input "90.05426126474"
type input "[EMAIL_ADDRESS][DOMAIN_NAME]"
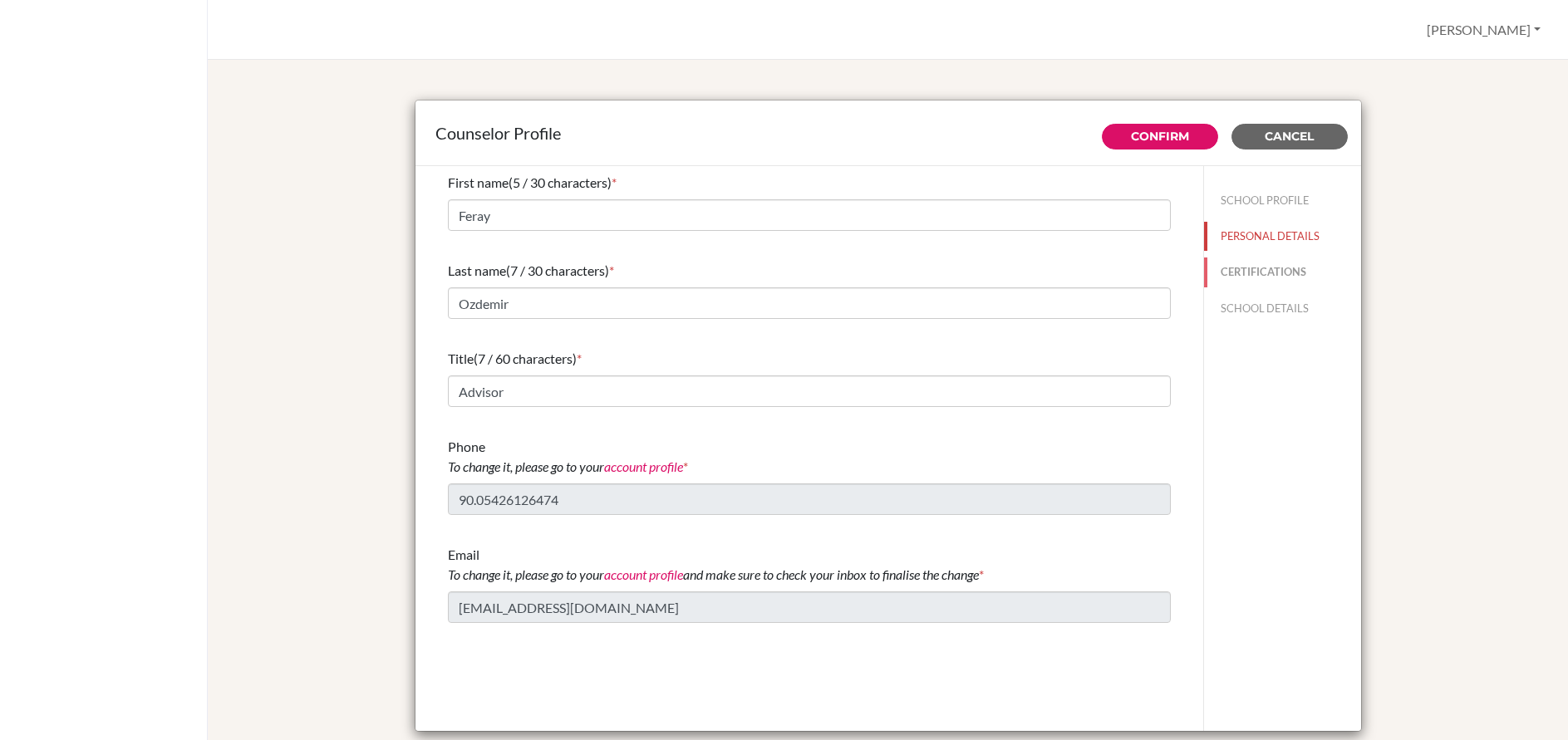
click at [1244, 269] on button "CERTIFICATIONS" at bounding box center [1282, 272] width 157 height 29
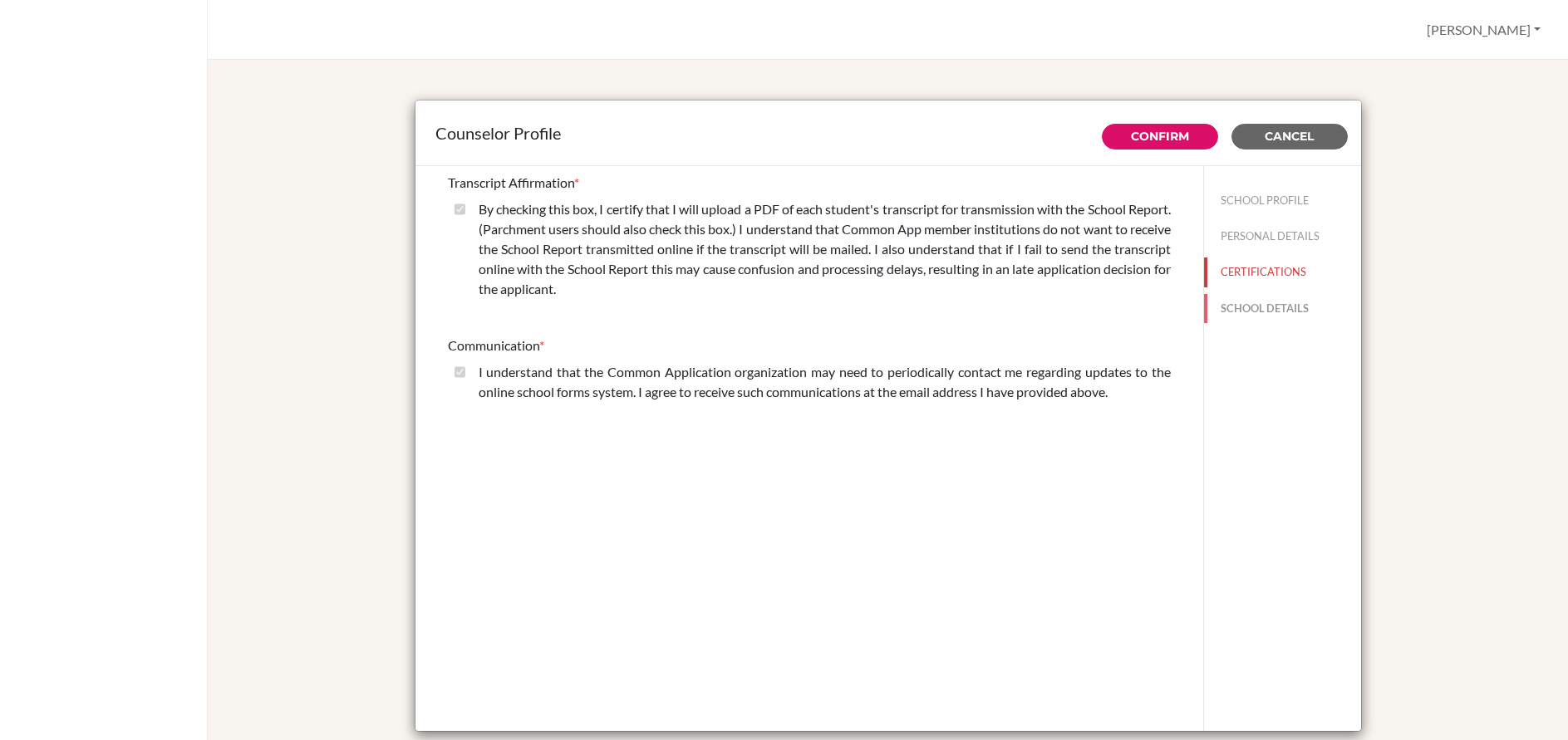
click at [1241, 305] on button "SCHOOL DETAILS" at bounding box center [1282, 309] width 157 height 29
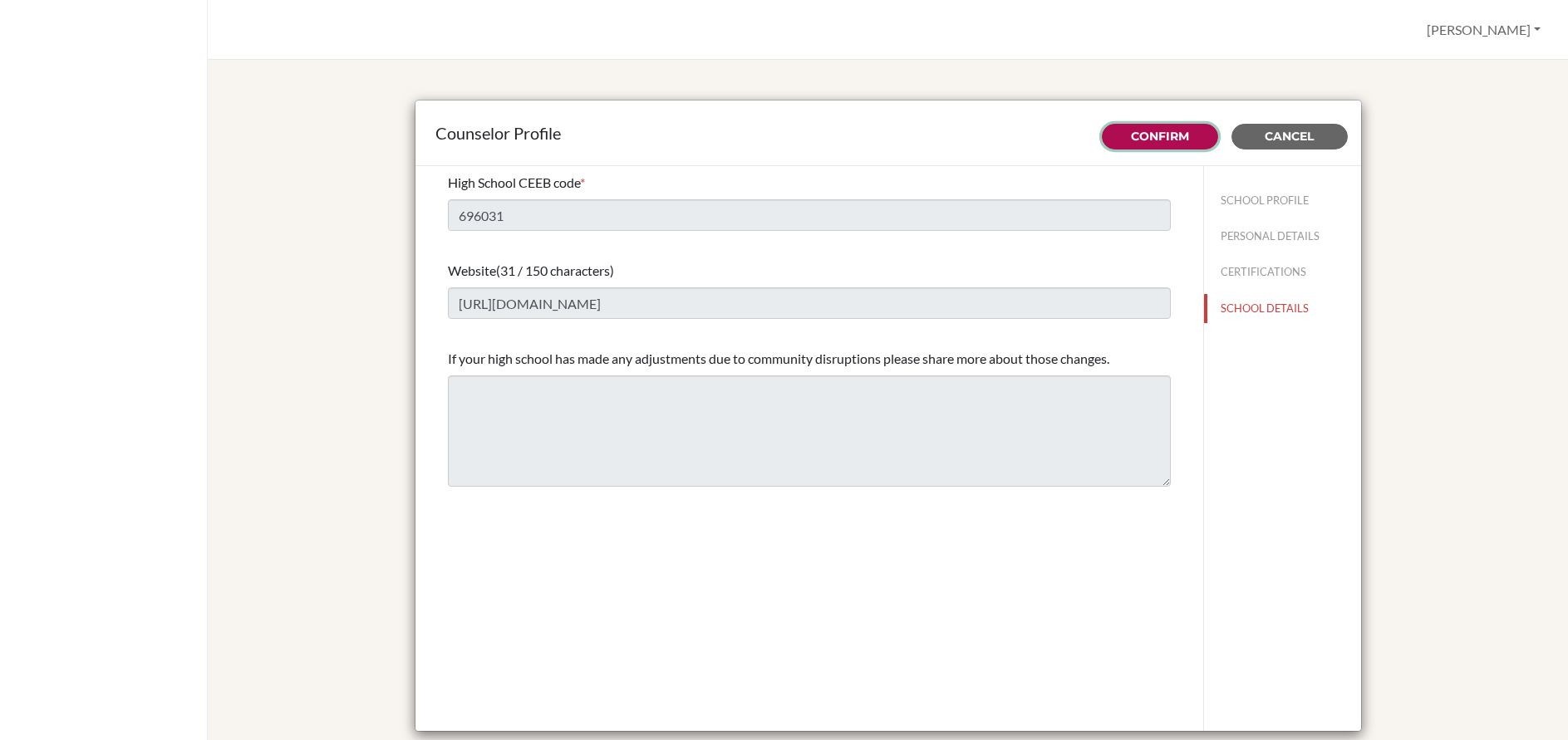
click at [1168, 142] on link "Confirm" at bounding box center [1160, 136] width 58 height 15
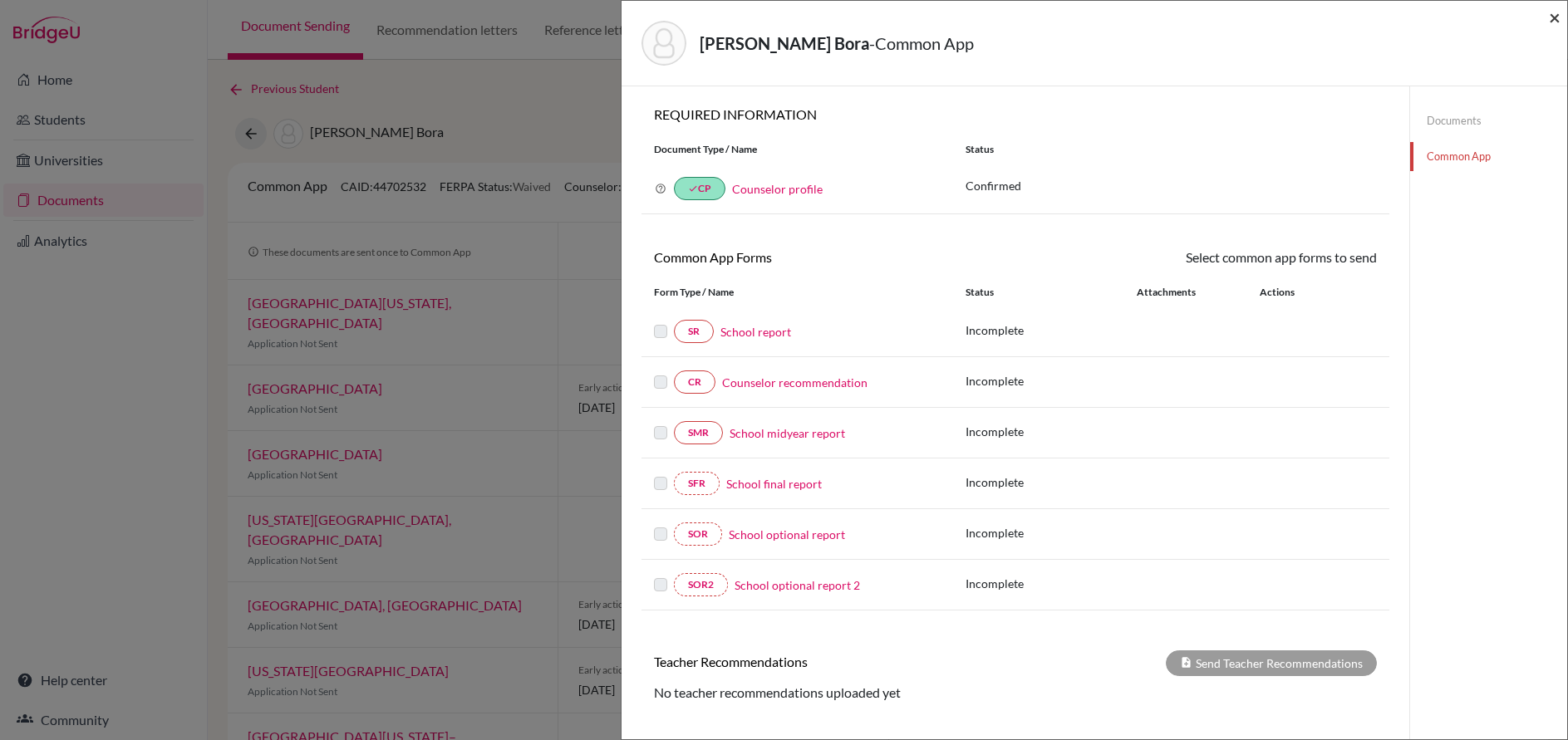
click at [1551, 18] on span "×" at bounding box center [1555, 17] width 12 height 24
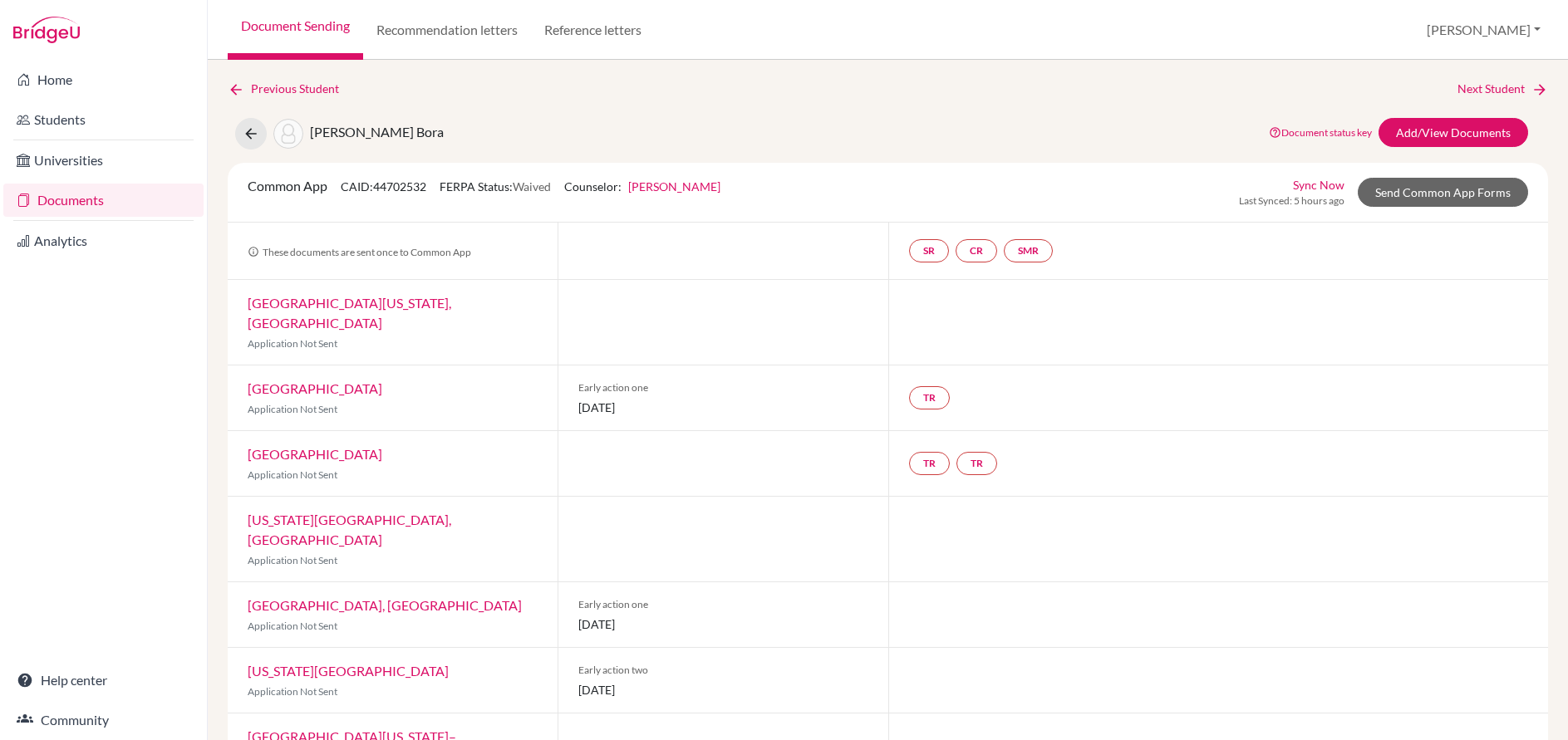
click at [550, 110] on div "Previous Student Next Student [PERSON_NAME] Bora Document status key TR Require…" at bounding box center [887, 722] width 1320 height 1284
click at [290, 26] on link "Document Sending" at bounding box center [295, 30] width 135 height 60
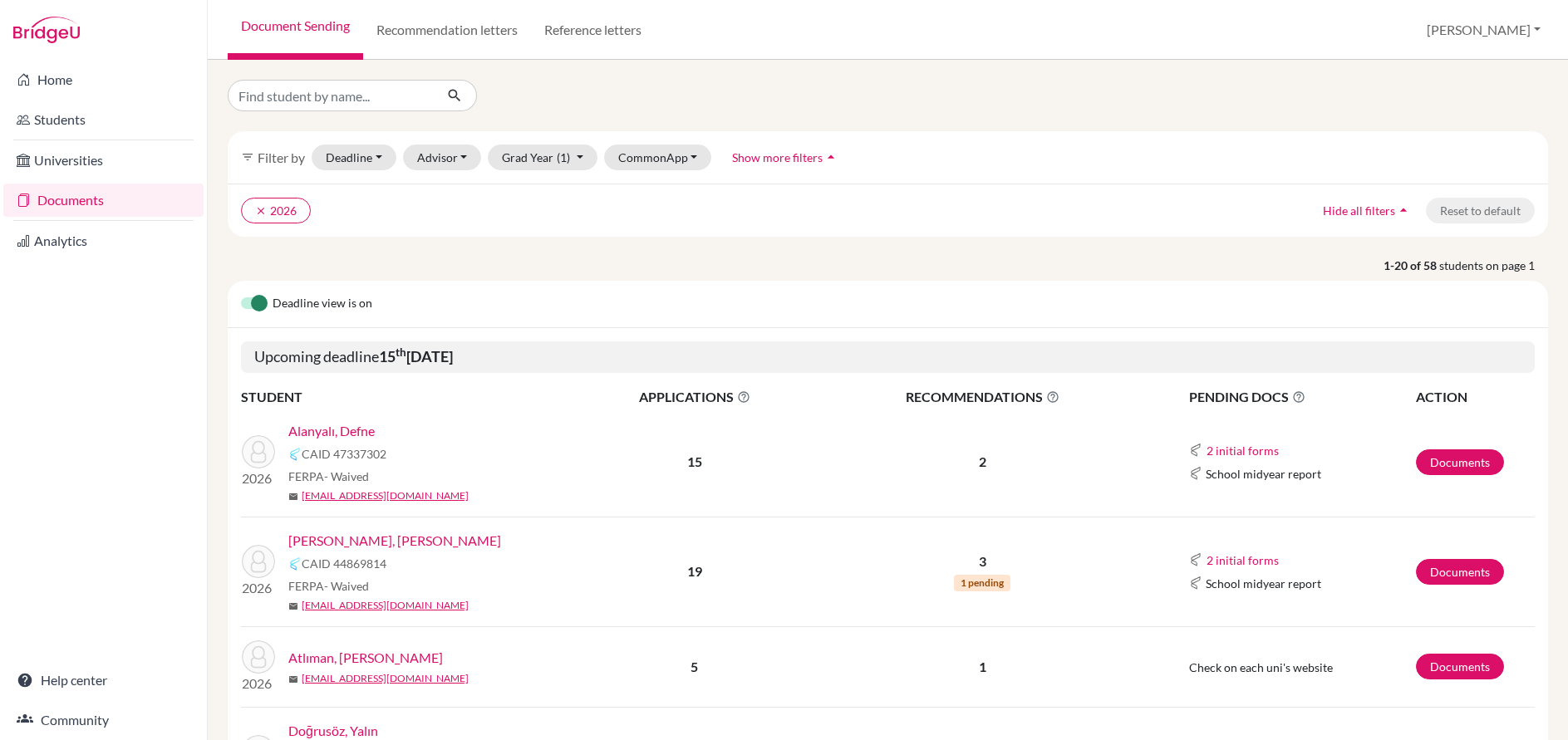
click at [374, 426] on link "Alanyalı, Defne" at bounding box center [332, 431] width 87 height 20
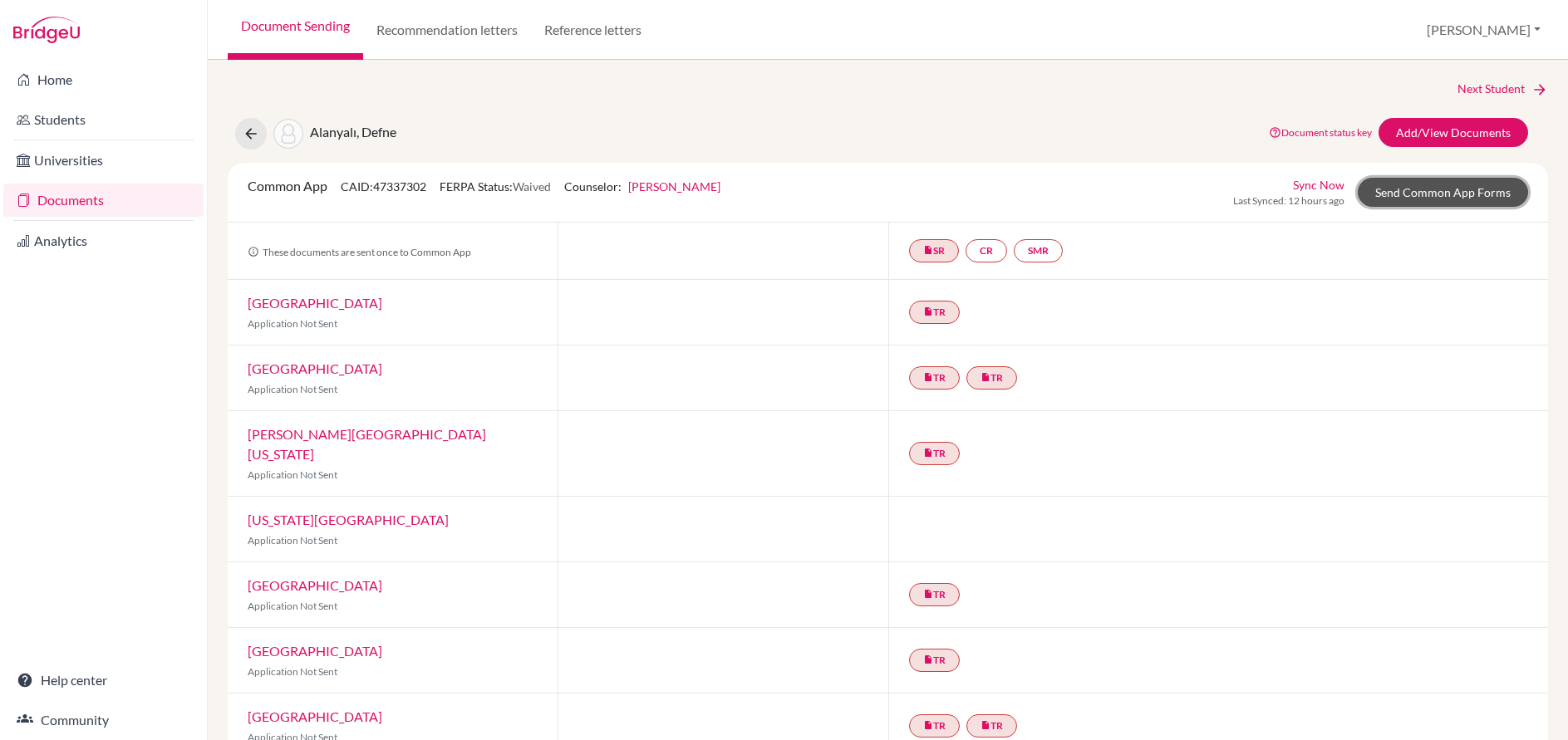
click at [1398, 192] on link "Send Common App Forms" at bounding box center [1443, 192] width 170 height 29
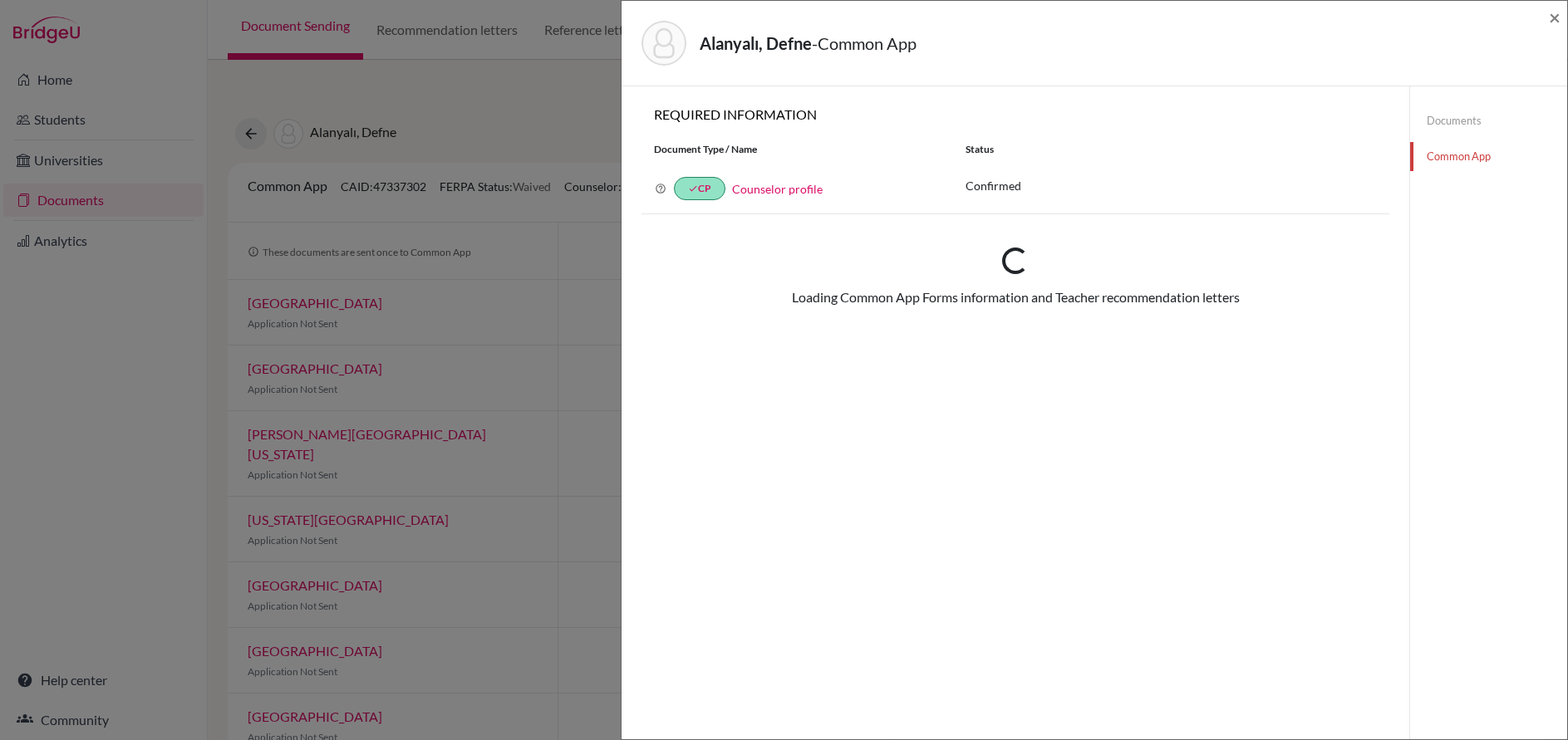
click at [785, 190] on link "Counselor profile" at bounding box center [777, 189] width 91 height 14
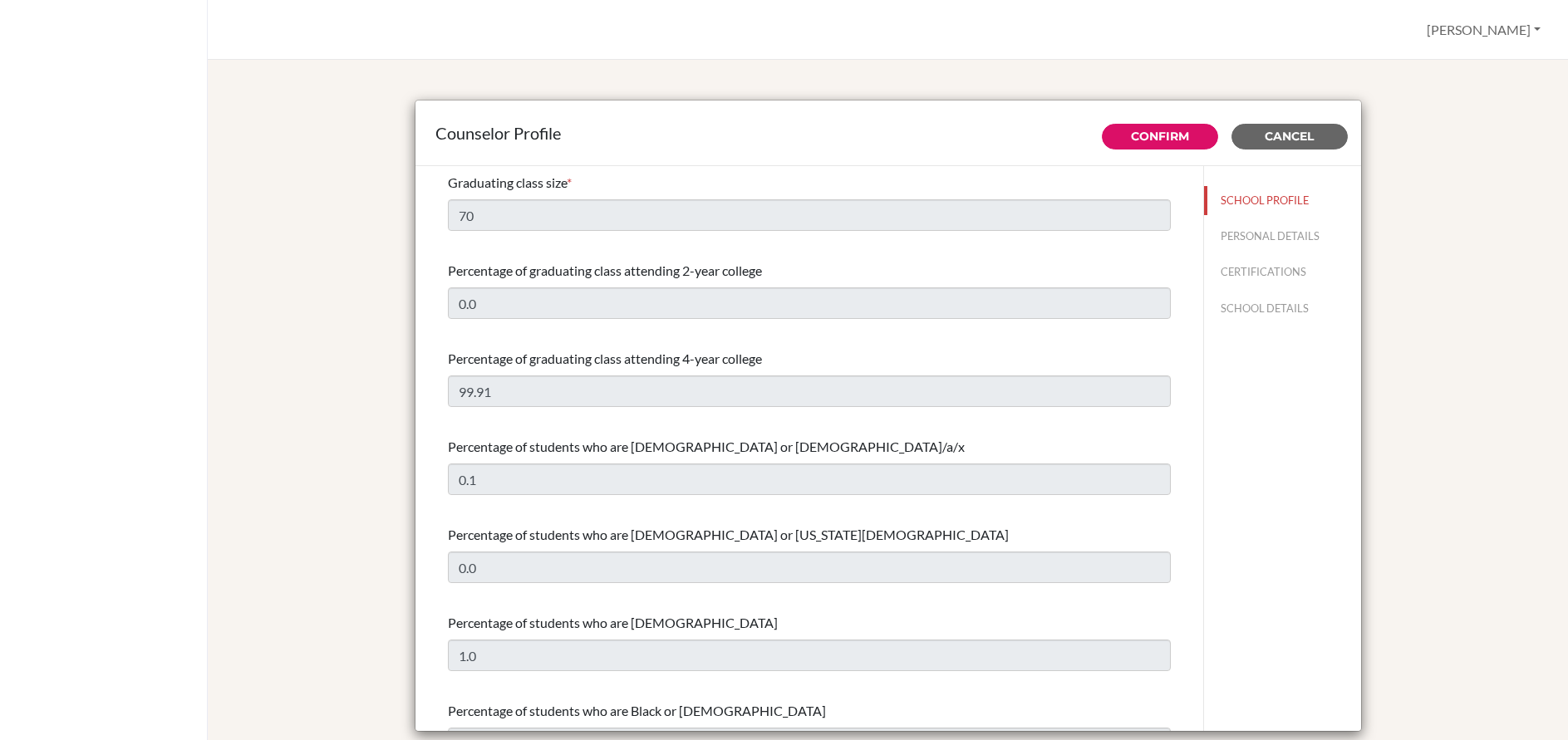
select select "0"
select select "351564"
click at [1285, 138] on span "Cancel" at bounding box center [1289, 136] width 49 height 15
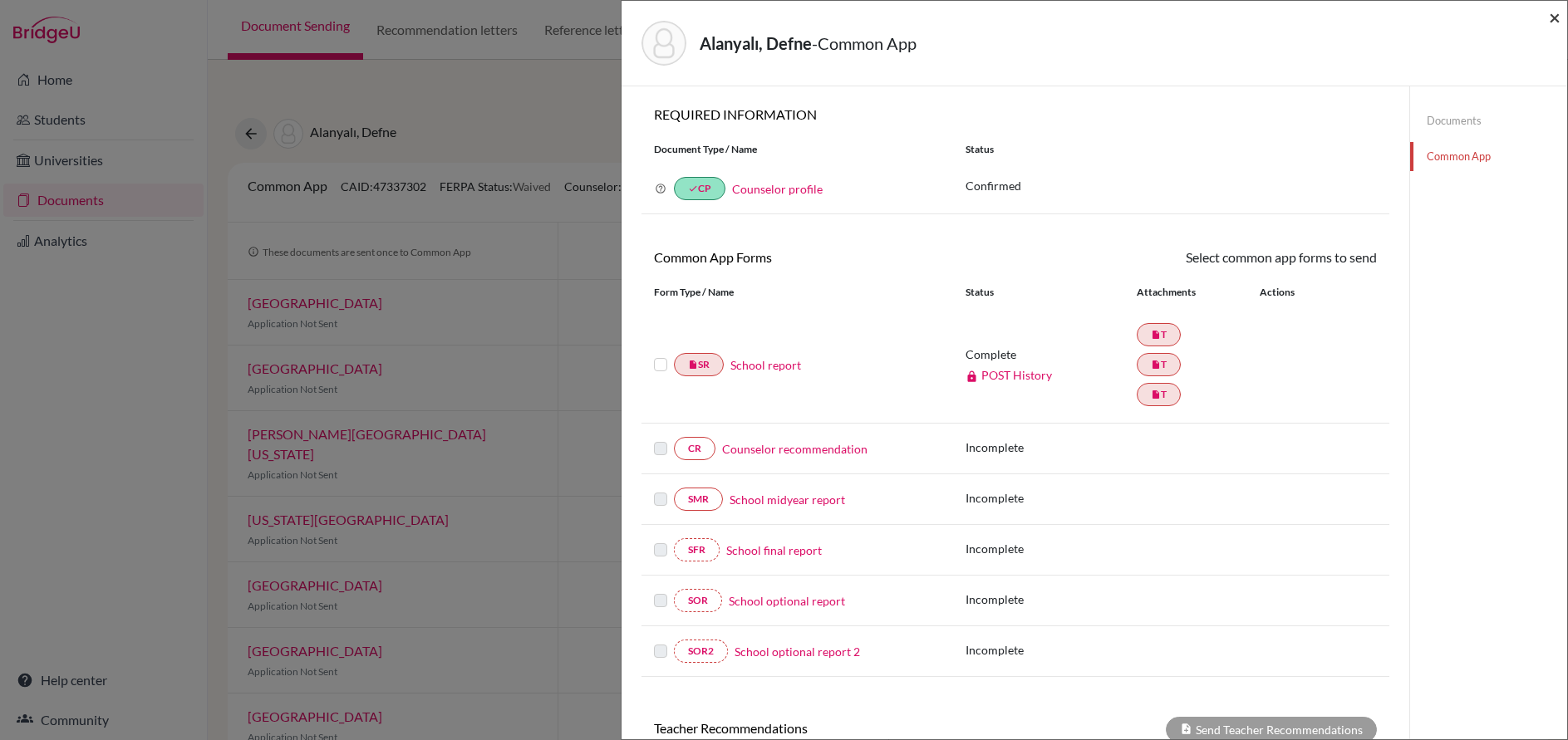
click at [1558, 17] on span "×" at bounding box center [1555, 17] width 12 height 24
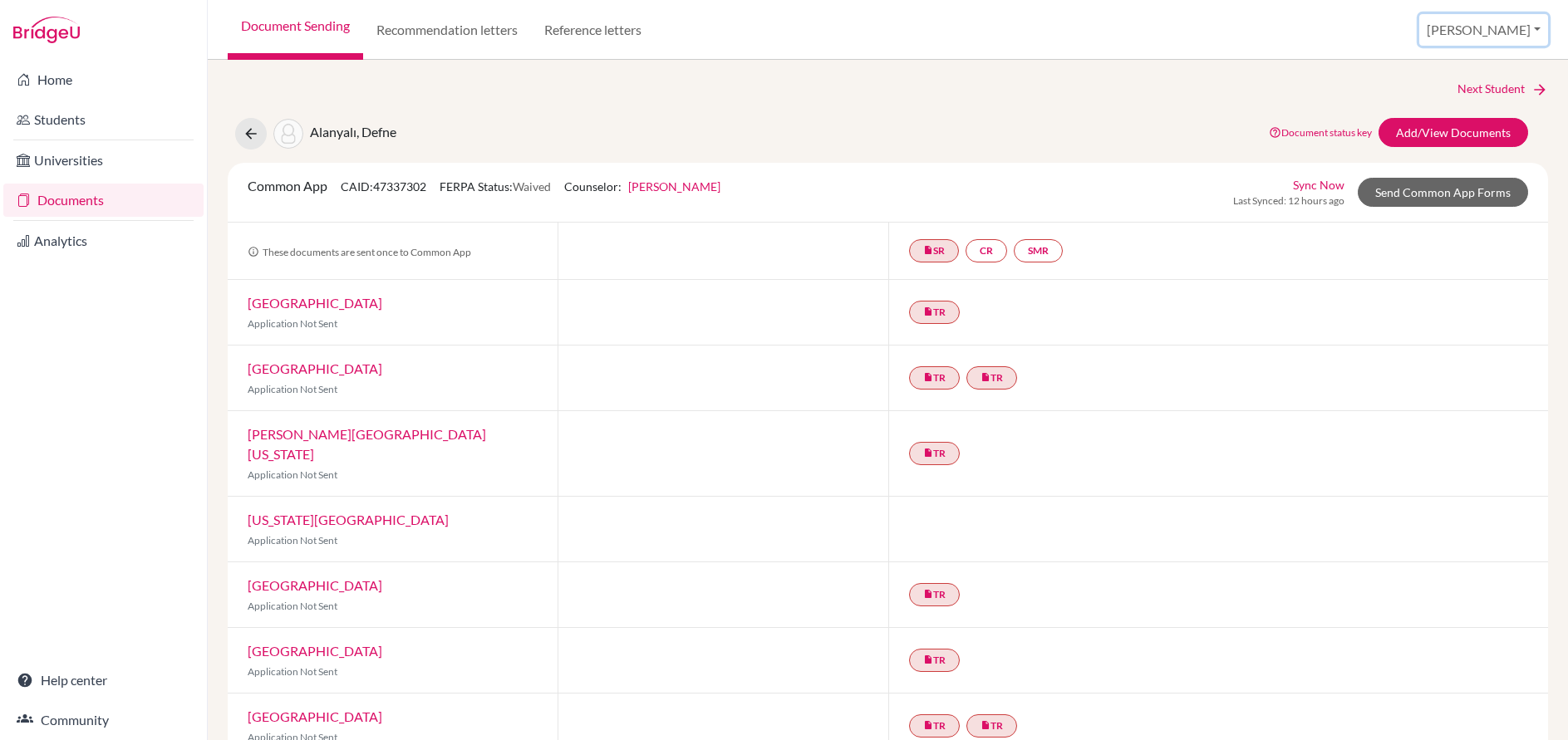
click at [1508, 26] on button "[PERSON_NAME]" at bounding box center [1483, 30] width 128 height 32
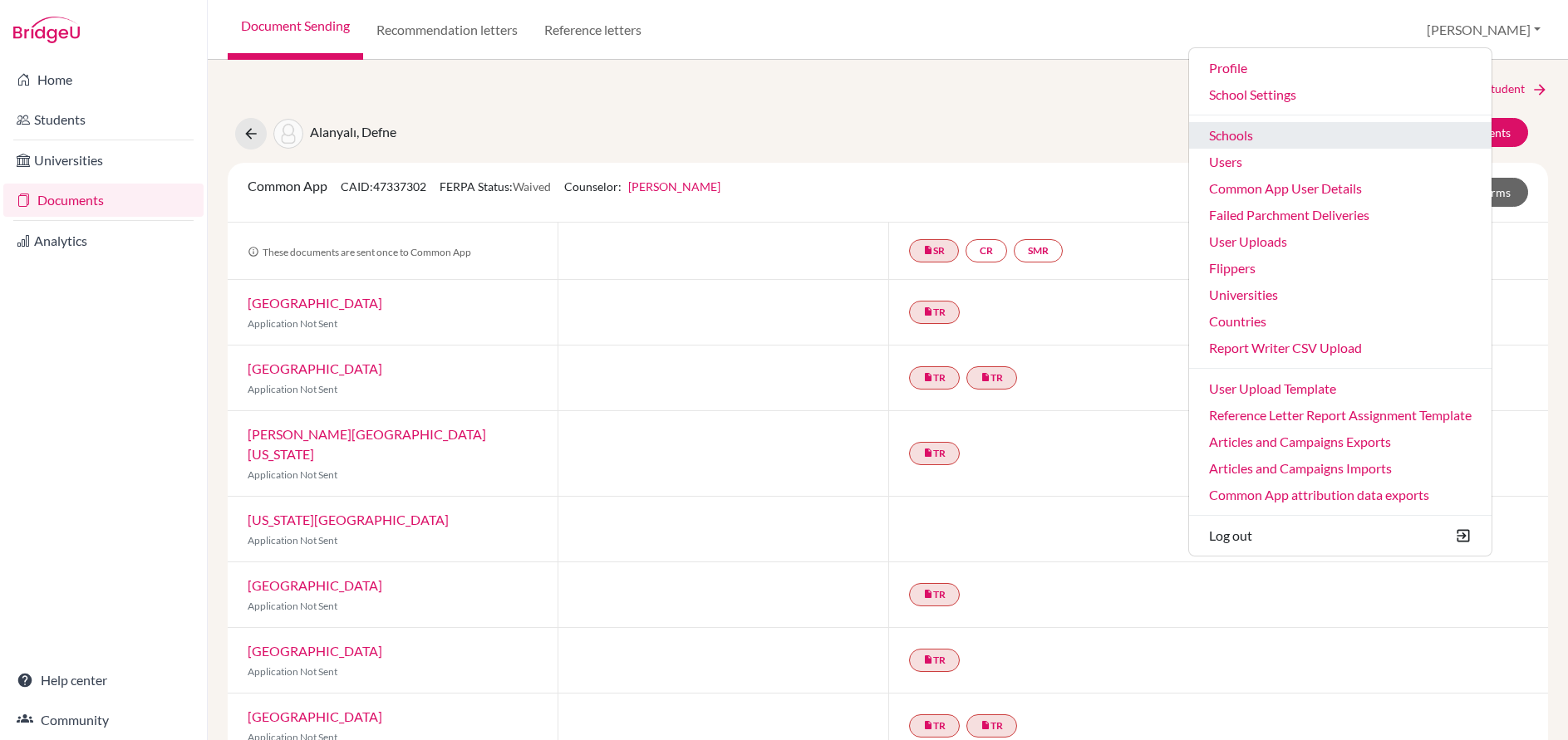
click at [1287, 133] on link "Schools" at bounding box center [1339, 135] width 303 height 27
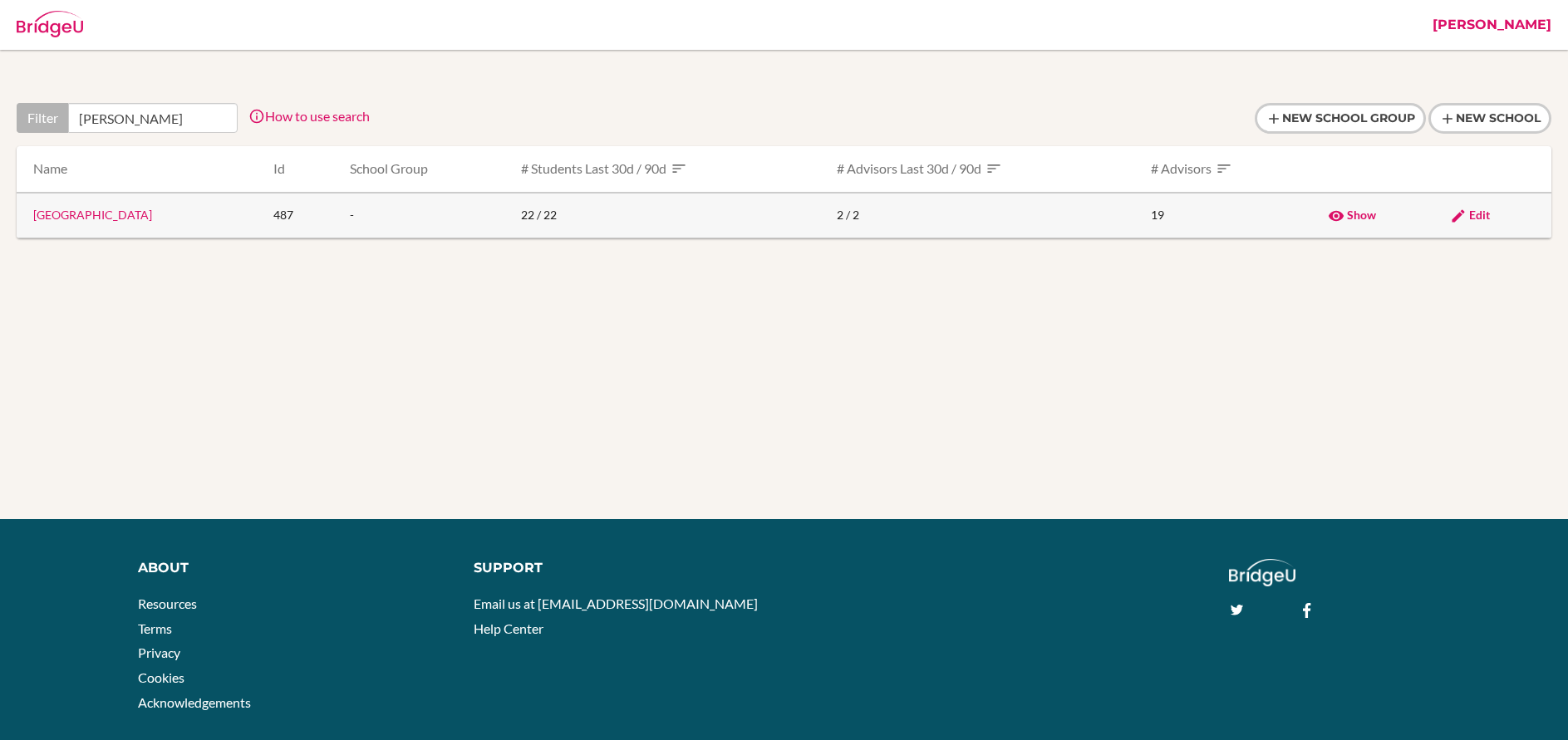
type input "[PERSON_NAME]"
click at [1490, 218] on span "Edit" at bounding box center [1479, 214] width 21 height 14
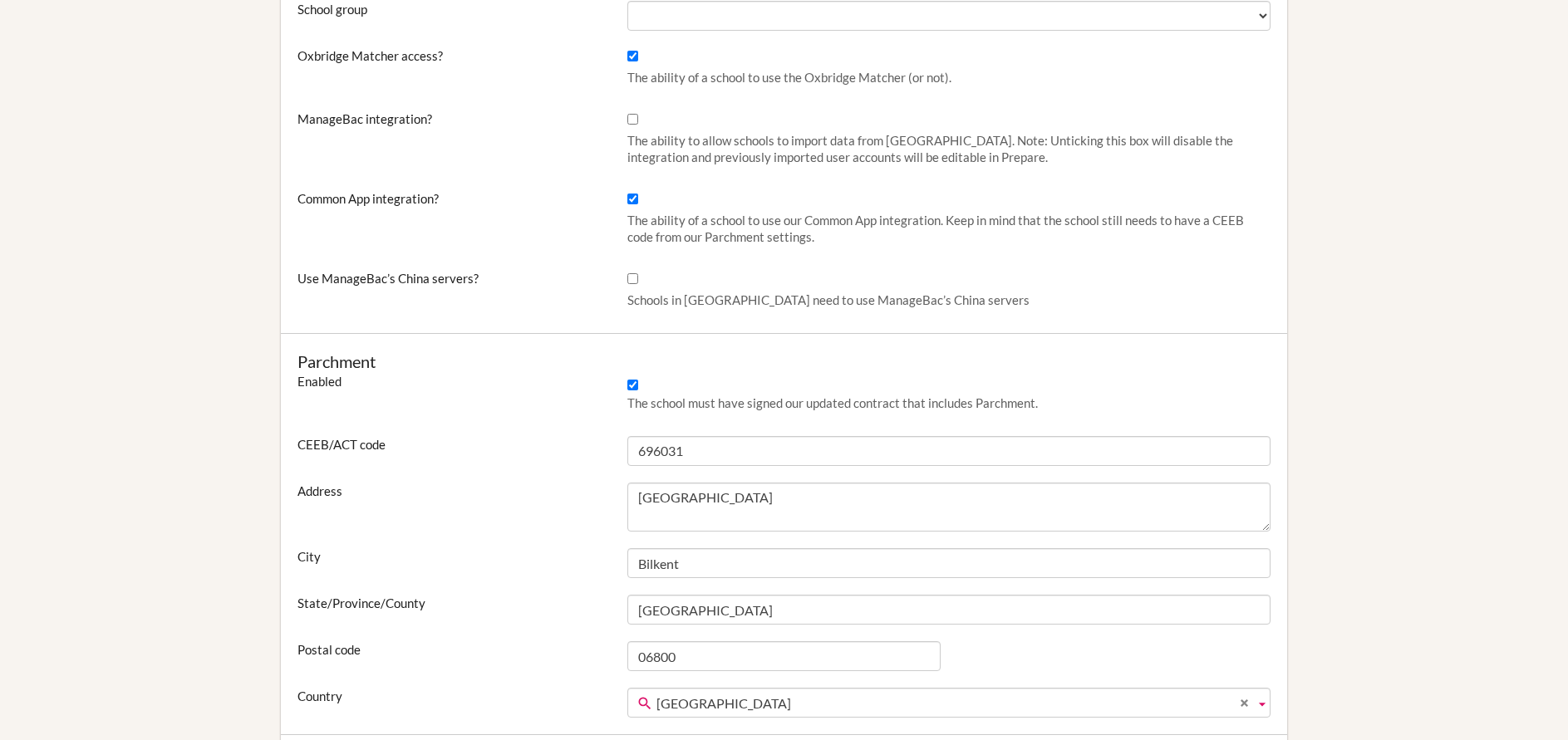
scroll to position [738, 0]
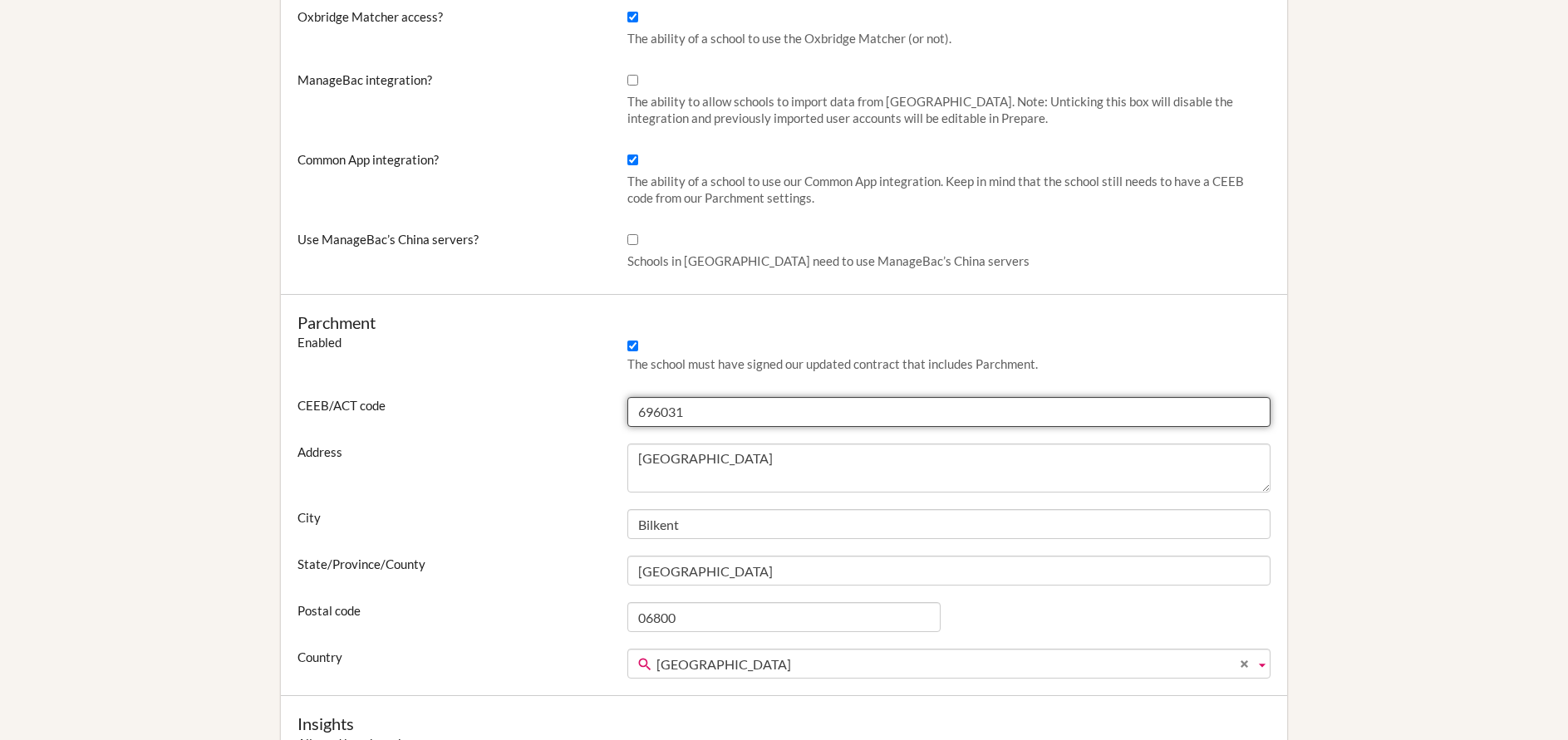
drag, startPoint x: 705, startPoint y: 415, endPoint x: 565, endPoint y: 415, distance: 140.0
click at [565, 415] on div "CEEB/ACT code 696031" at bounding box center [784, 412] width 989 height 30
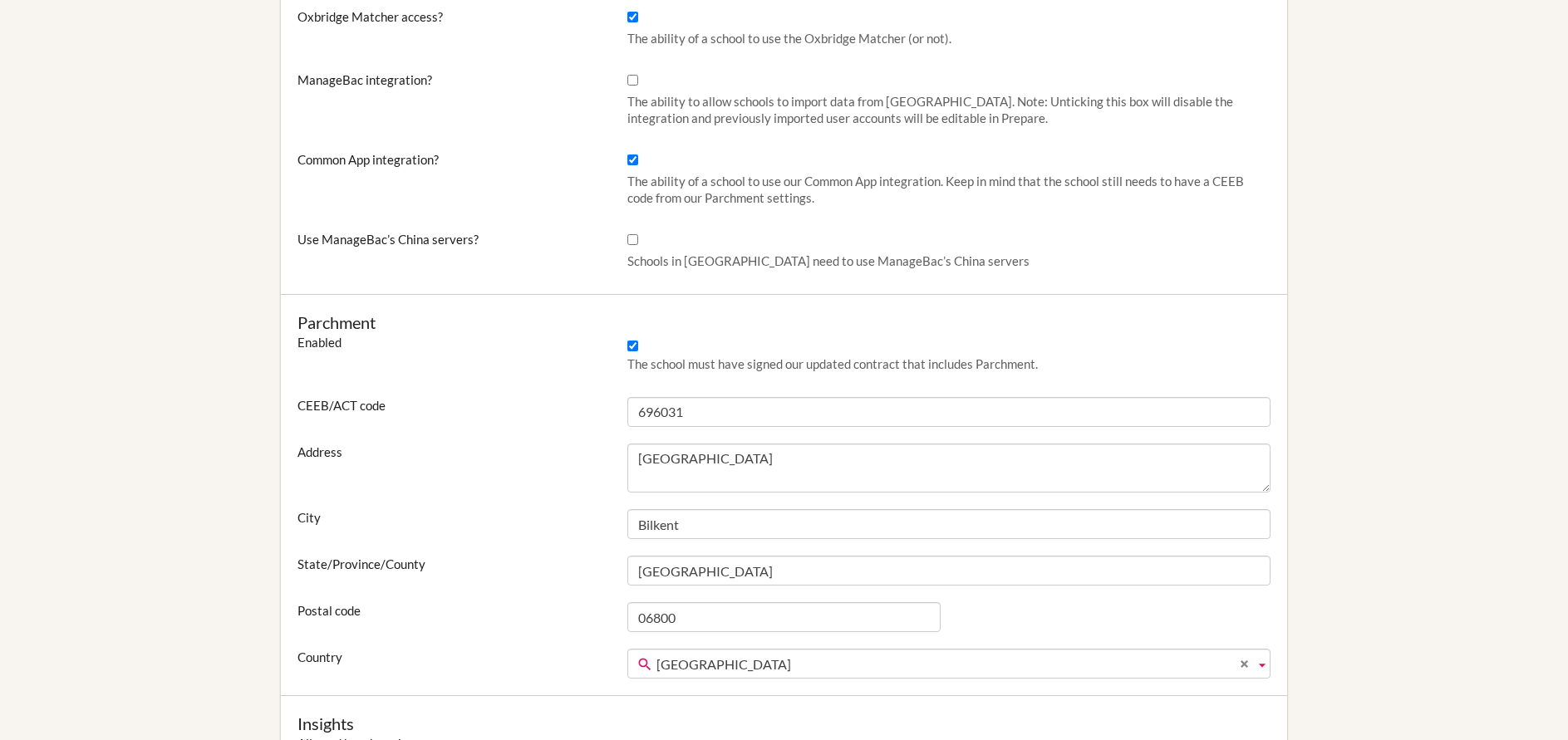
click at [563, 408] on label "CEEB/ACT code" at bounding box center [454, 405] width 329 height 17
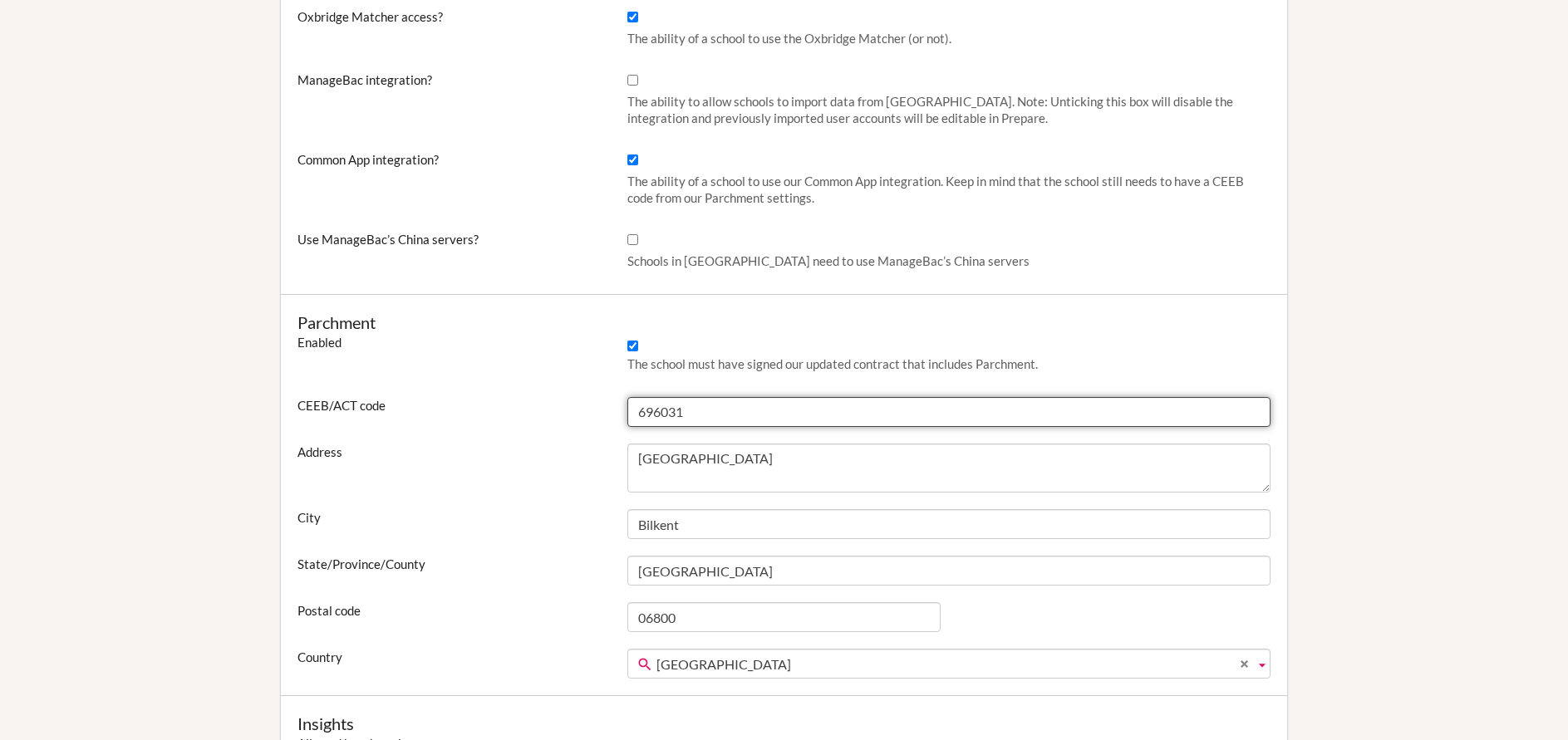
click at [627, 408] on input "696031" at bounding box center [948, 412] width 643 height 30
drag, startPoint x: 700, startPoint y: 406, endPoint x: 583, endPoint y: 410, distance: 117.1
click at [583, 410] on div "CEEB/ACT code 696031" at bounding box center [784, 412] width 989 height 30
